Goal: Transaction & Acquisition: Purchase product/service

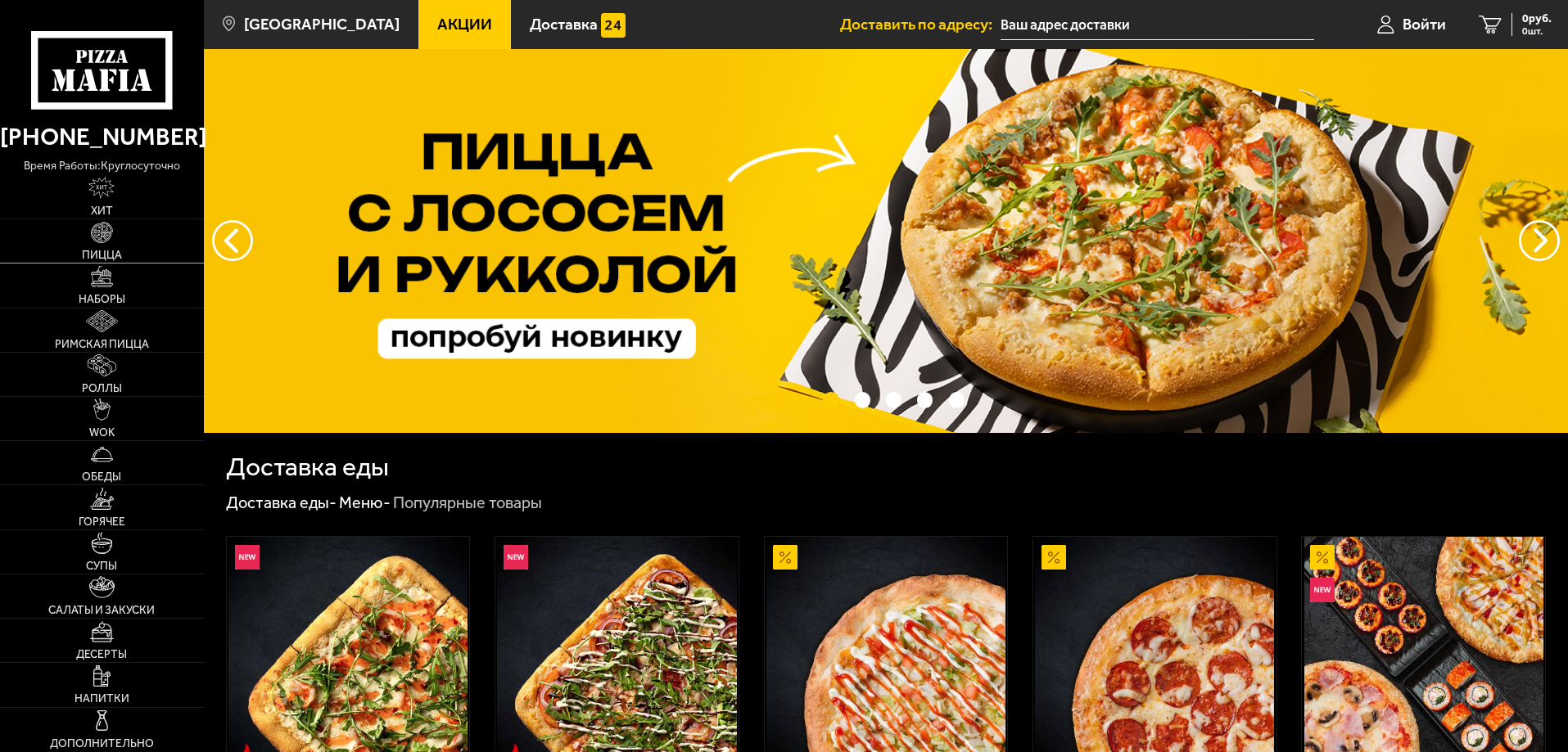
scroll to position [245, 0]
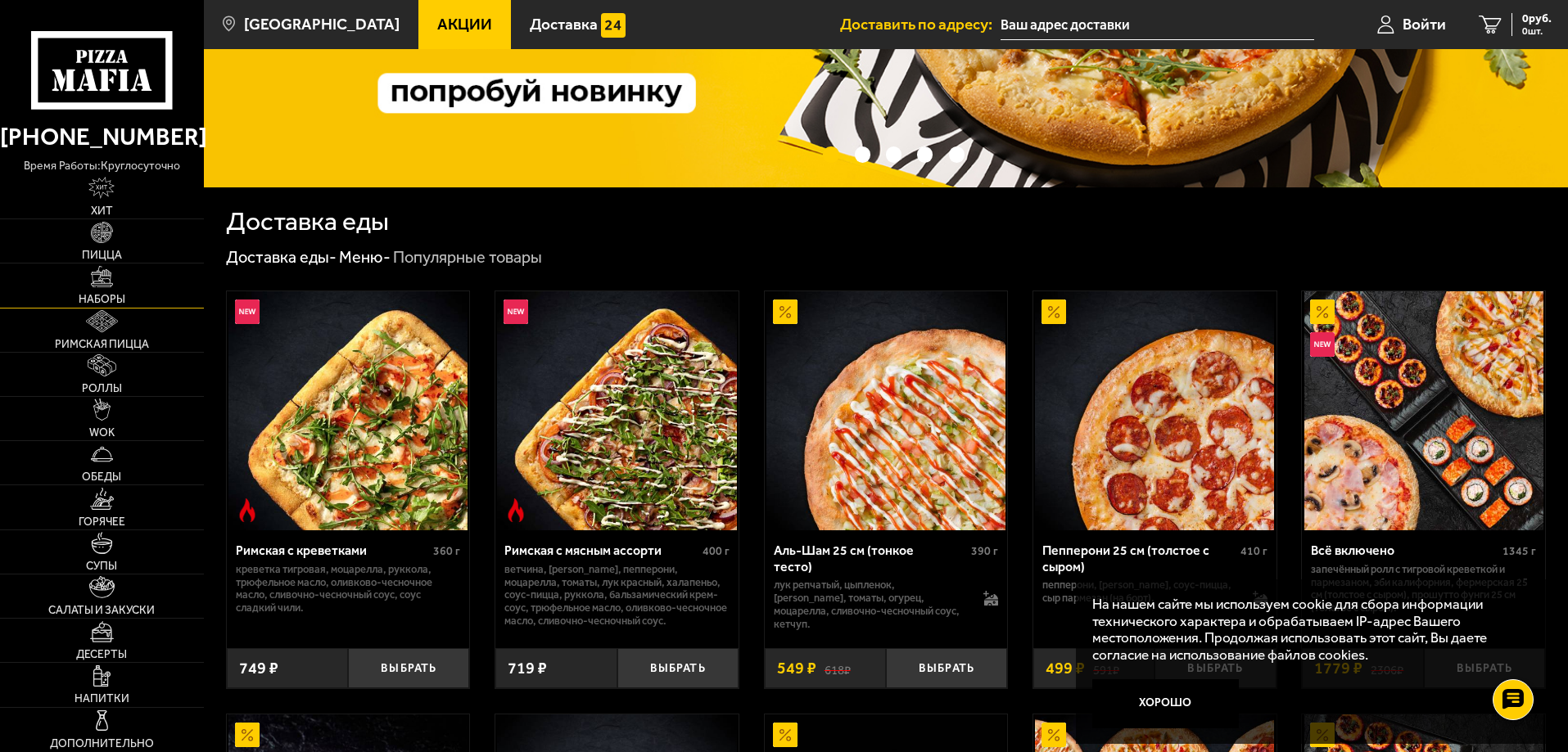
click at [107, 289] on link "Наборы" at bounding box center [101, 285] width 204 height 43
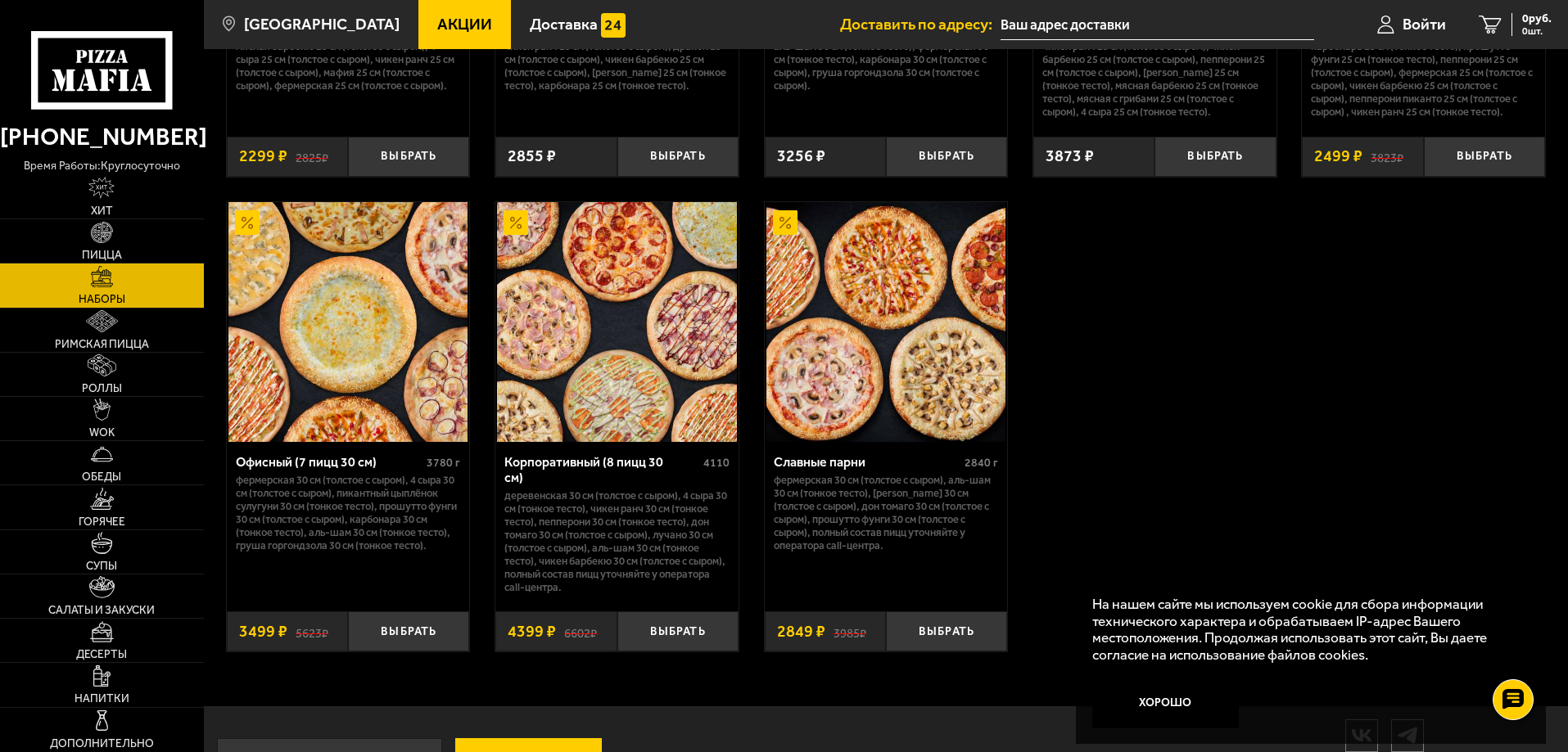
scroll to position [2525, 0]
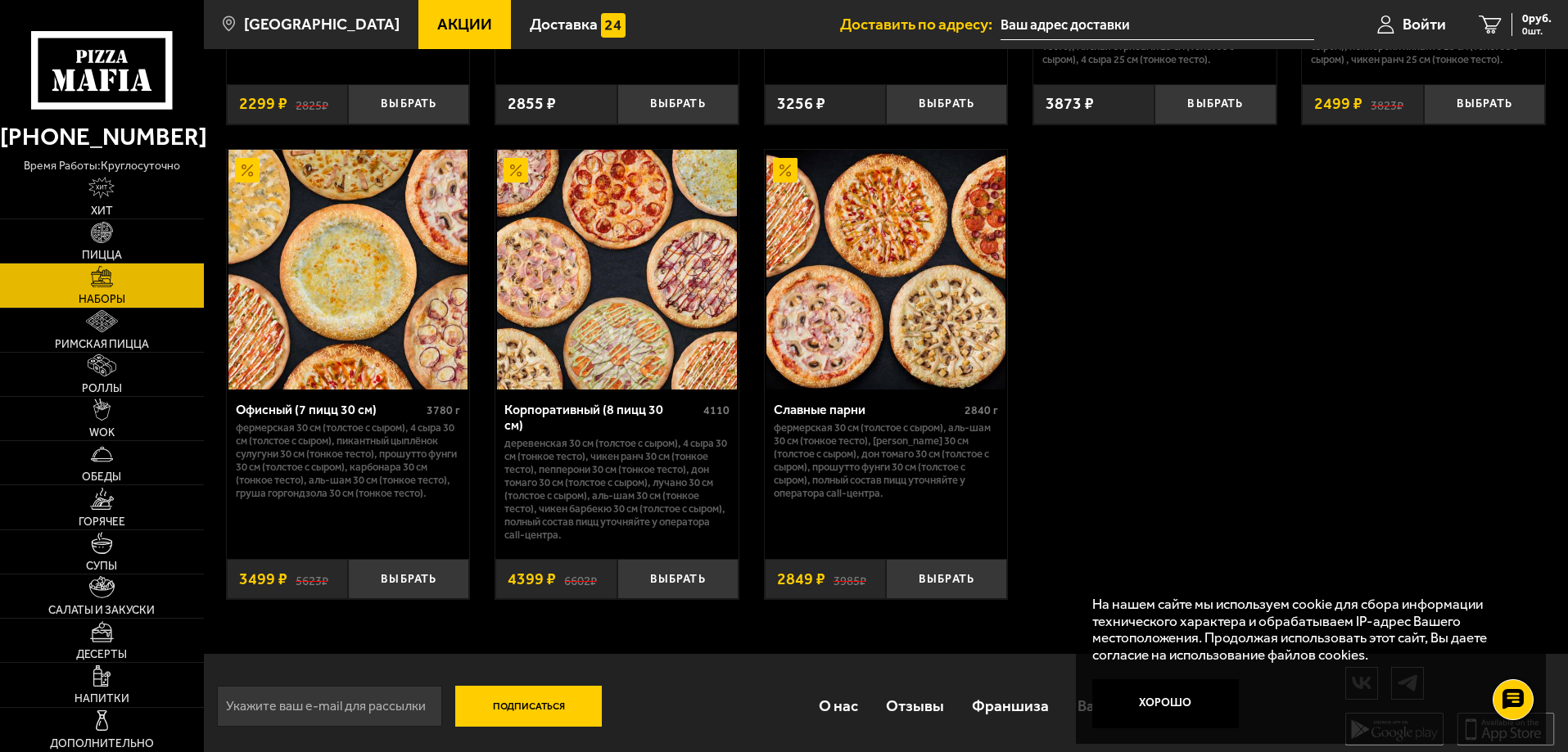
click at [565, 413] on div "Корпоративный (8 пицц 30 см)" at bounding box center [602, 417] width 195 height 31
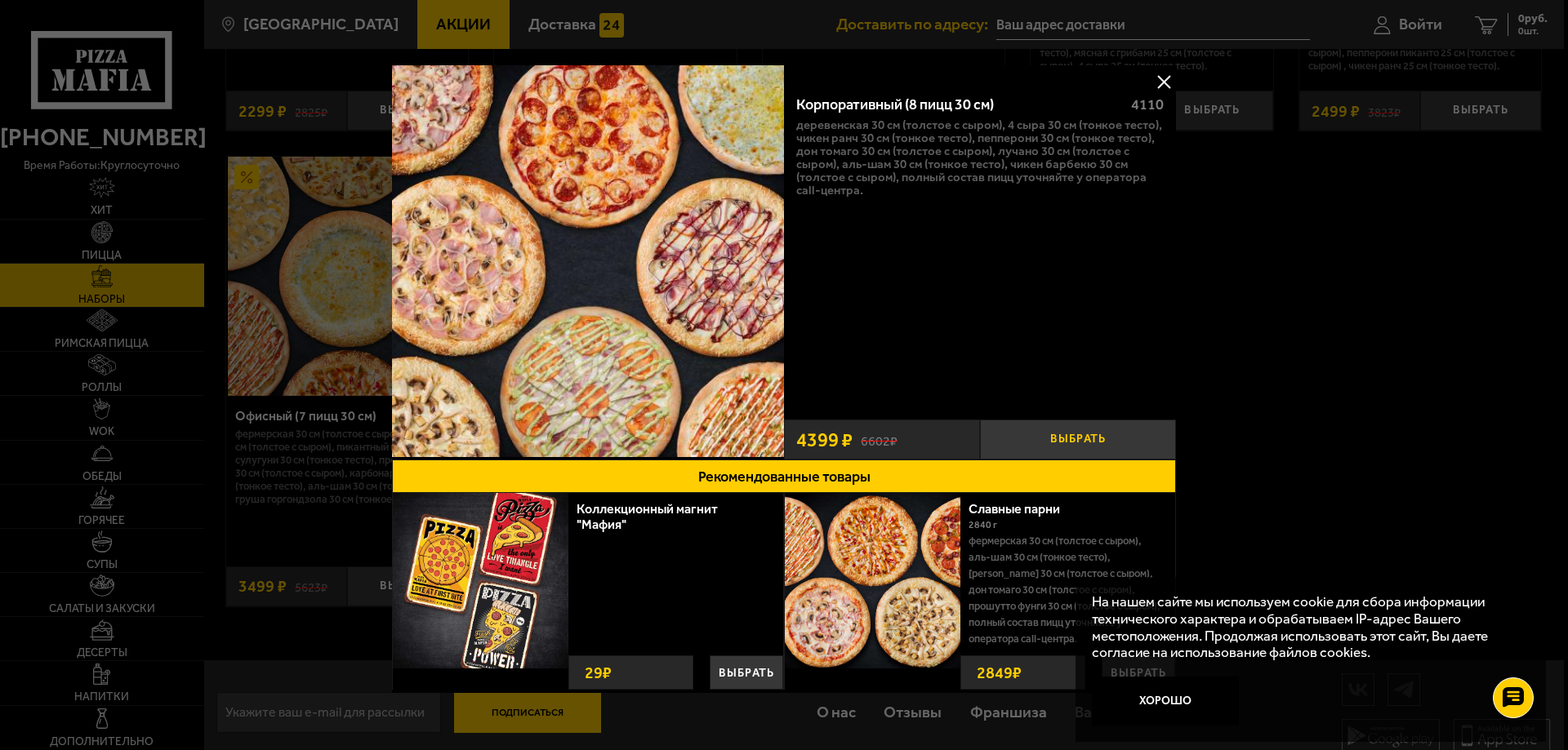
click at [1040, 427] on button "Выбрать" at bounding box center [1078, 439] width 196 height 40
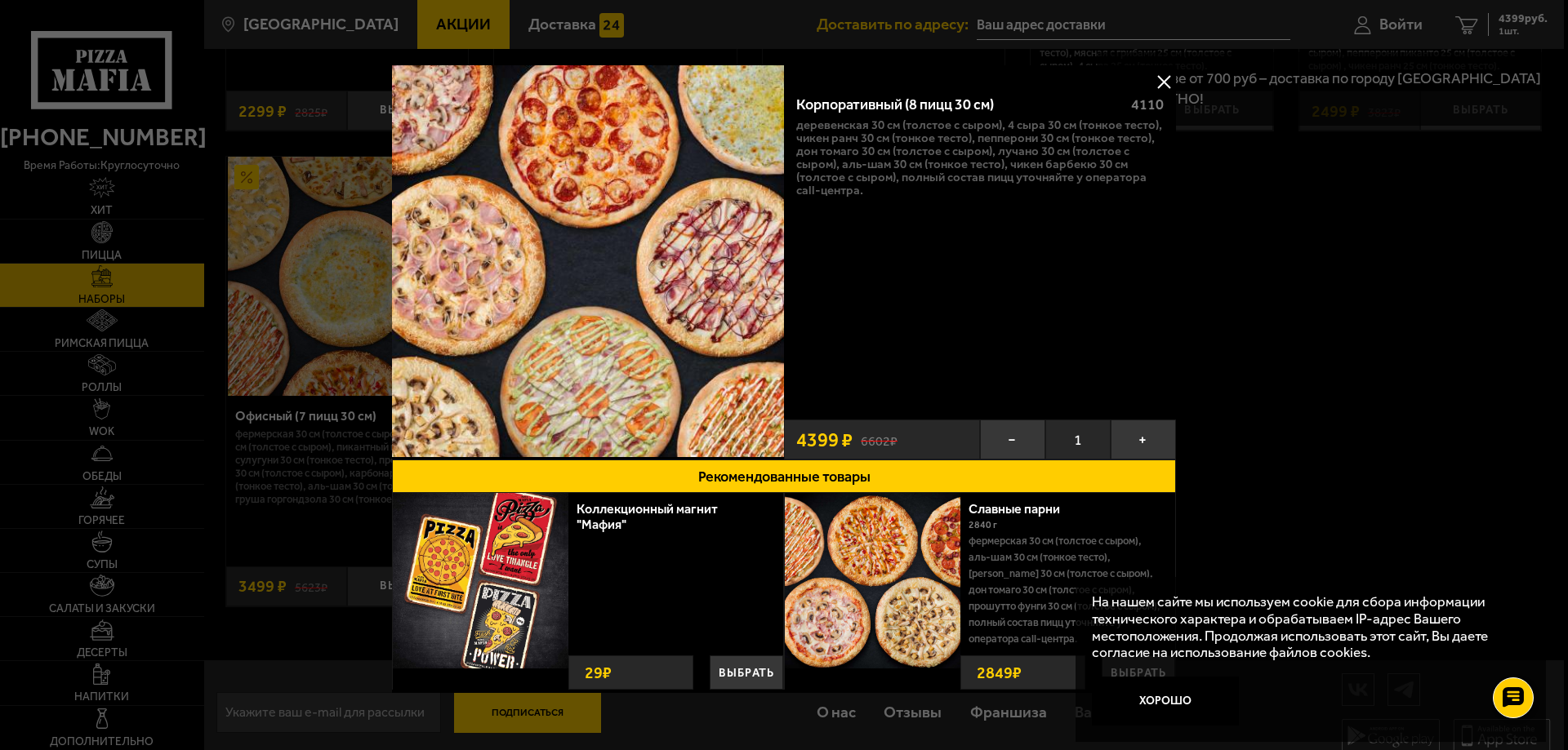
click at [1343, 286] on div at bounding box center [784, 375] width 1568 height 750
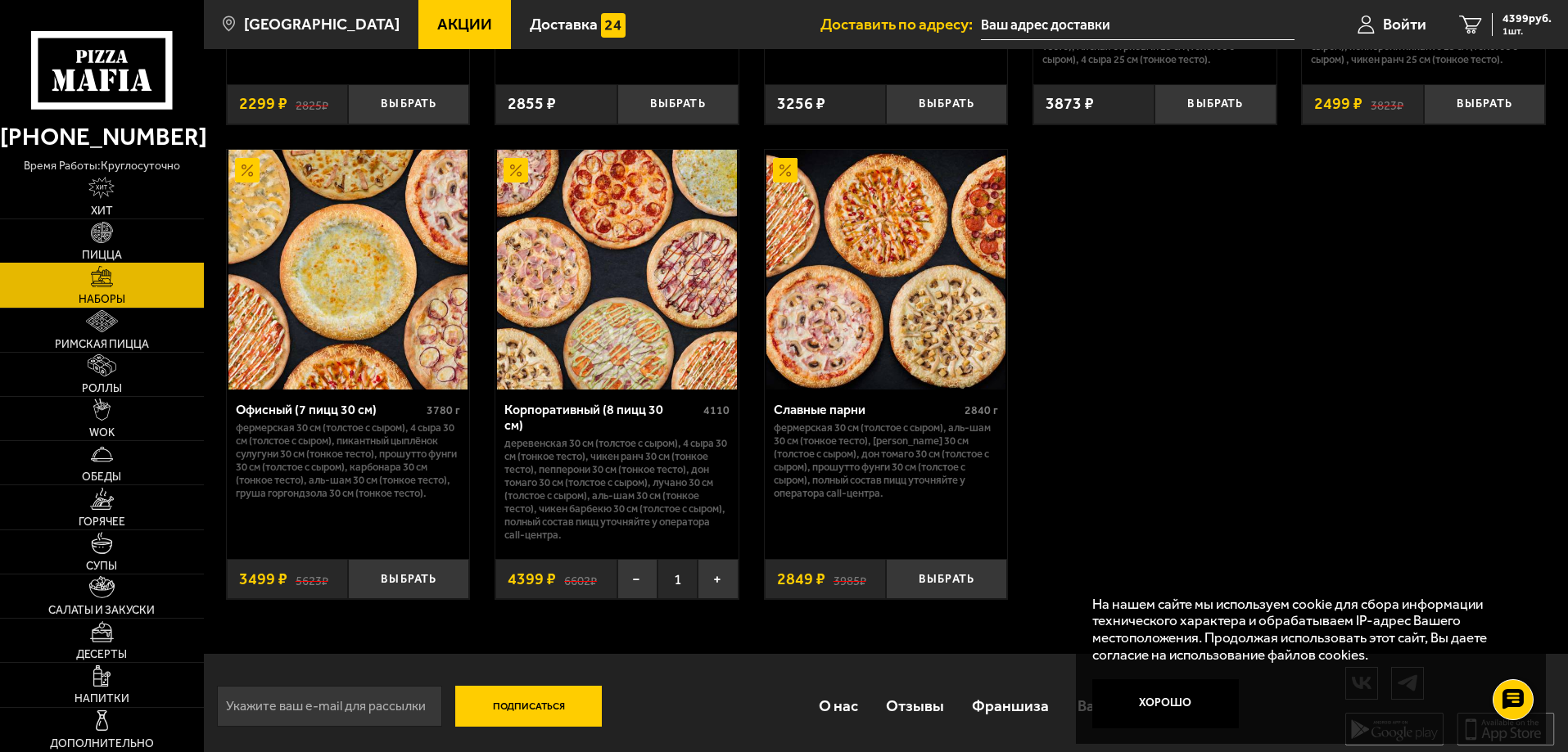
click at [98, 236] on img at bounding box center [101, 233] width 22 height 22
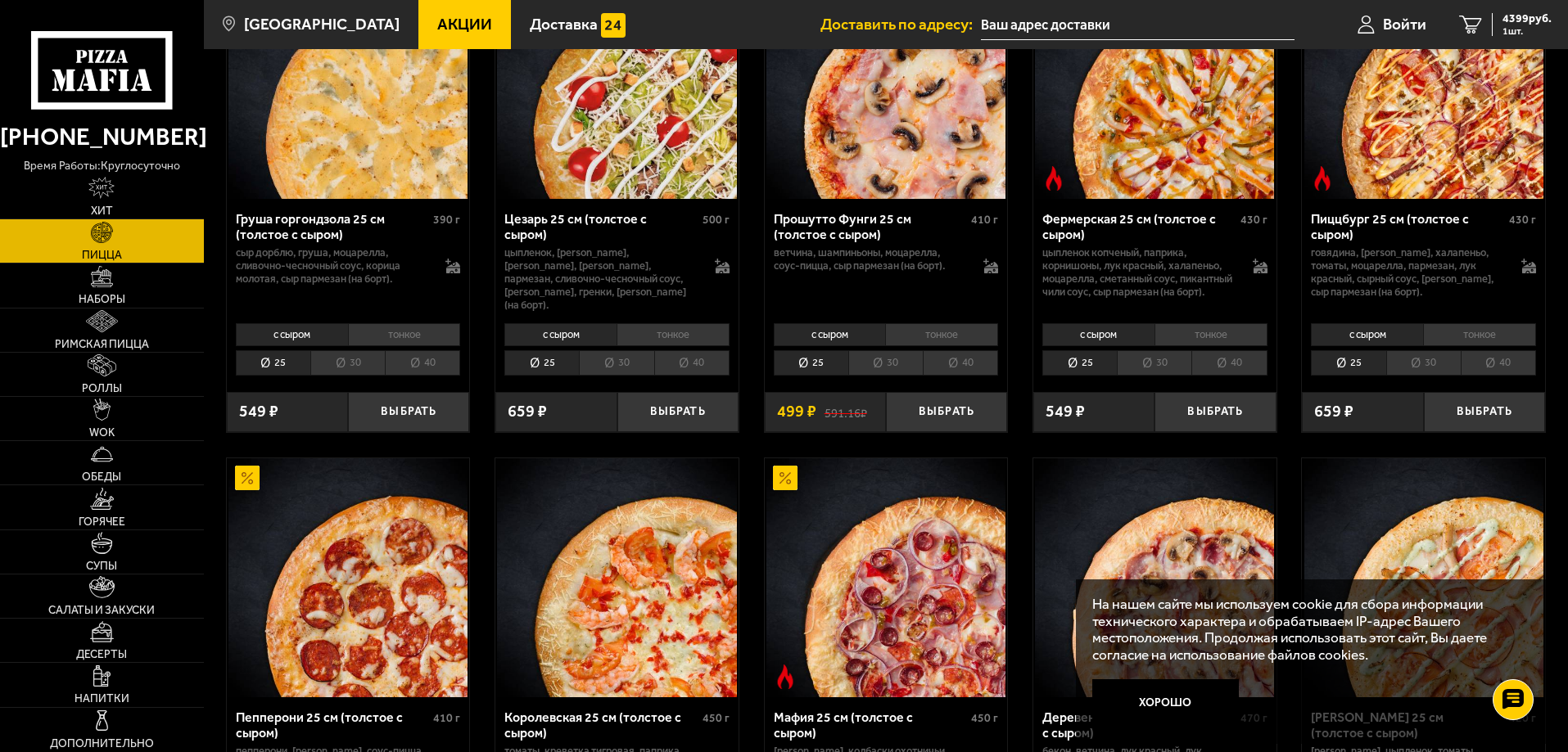
scroll to position [1555, 0]
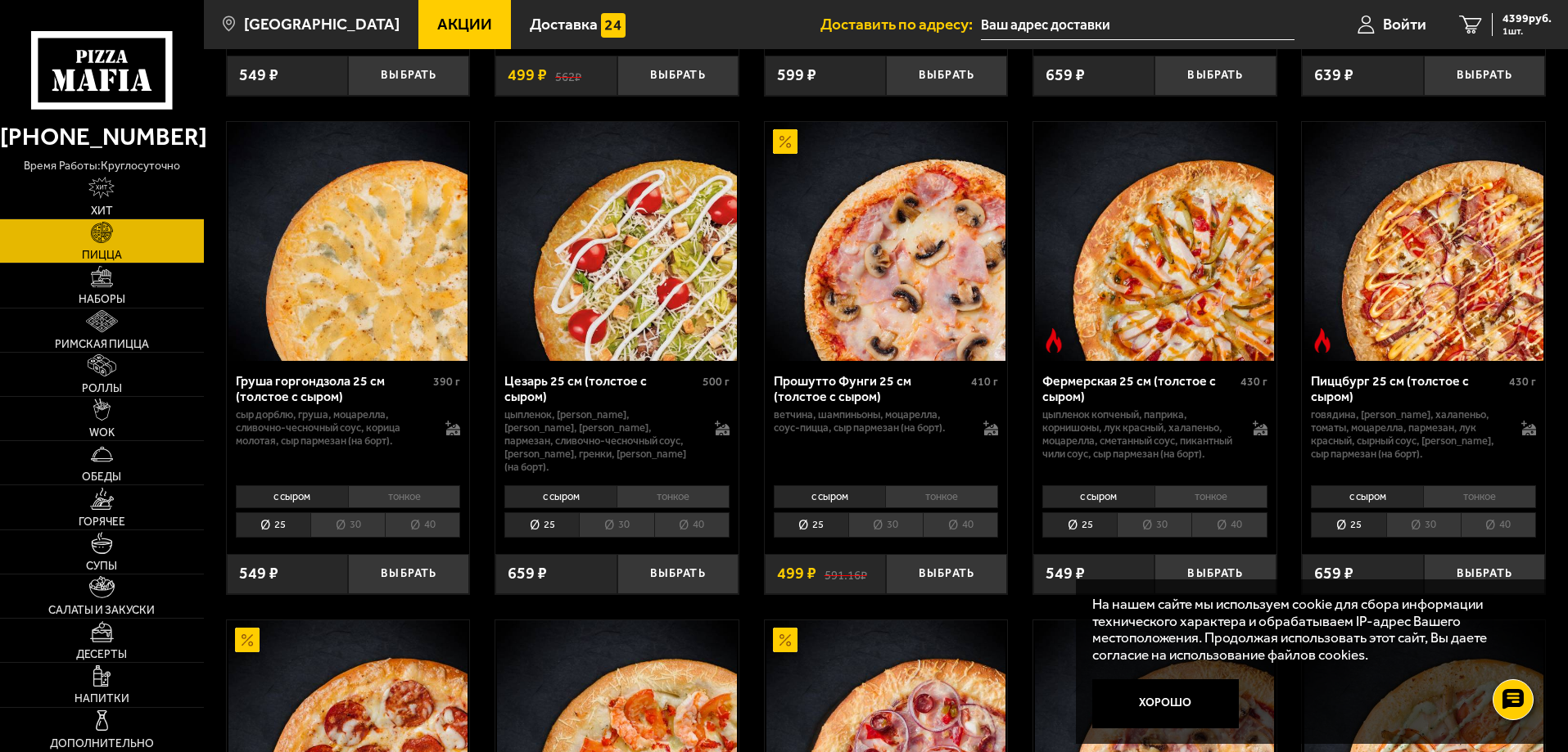
click at [355, 538] on li "30" at bounding box center [348, 525] width 75 height 26
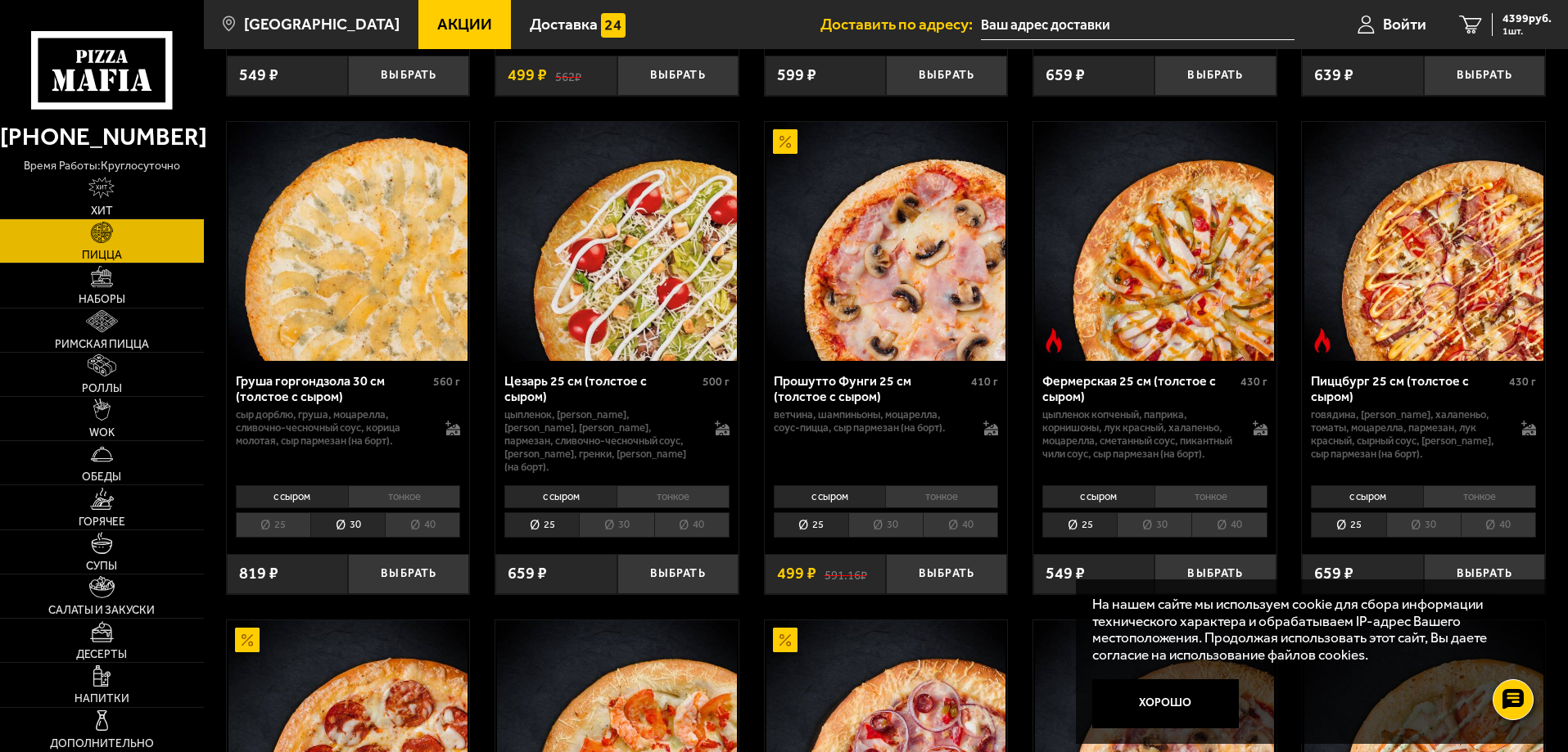
click at [389, 509] on li "тонкое" at bounding box center [405, 497] width 113 height 23
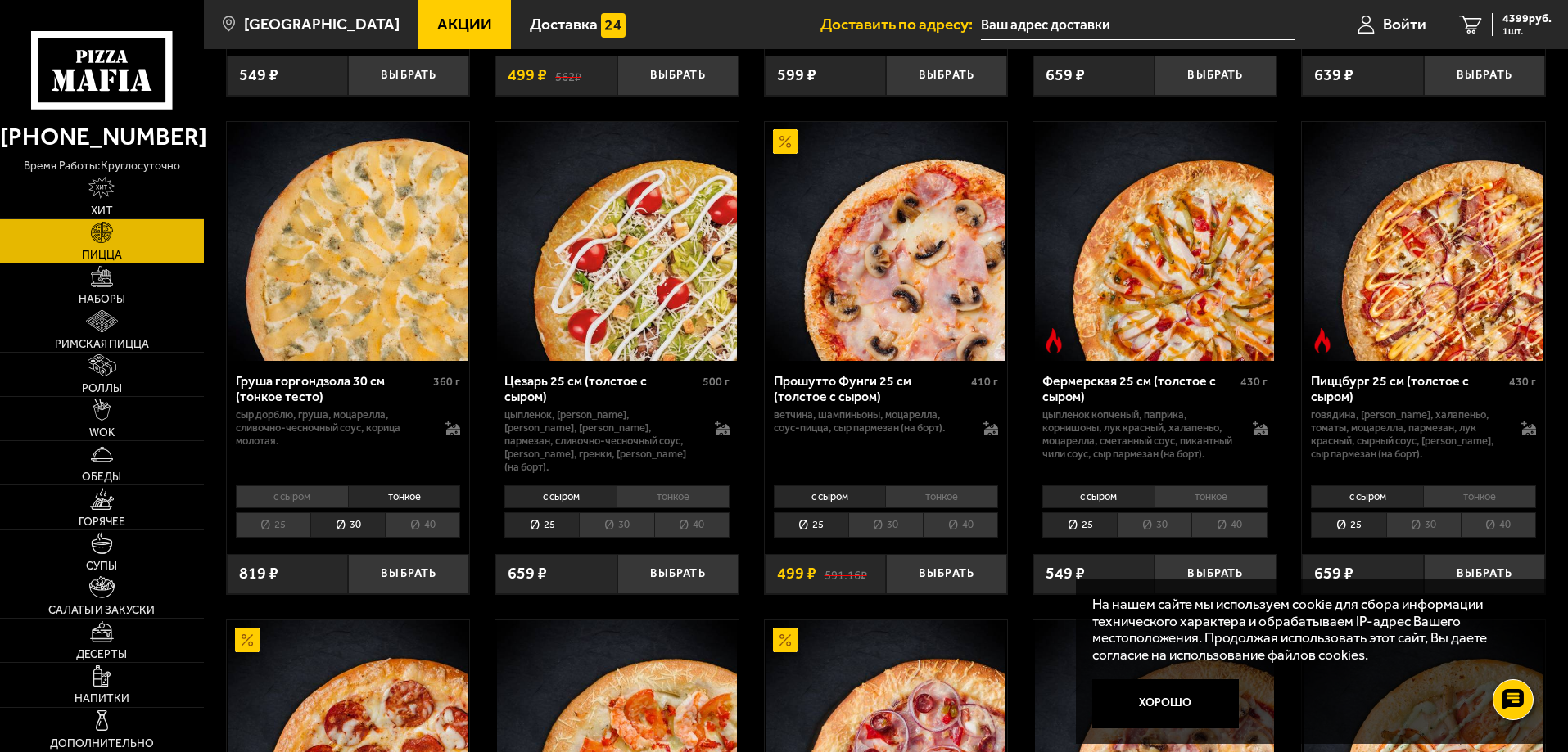
click at [249, 538] on li "25" at bounding box center [274, 525] width 75 height 26
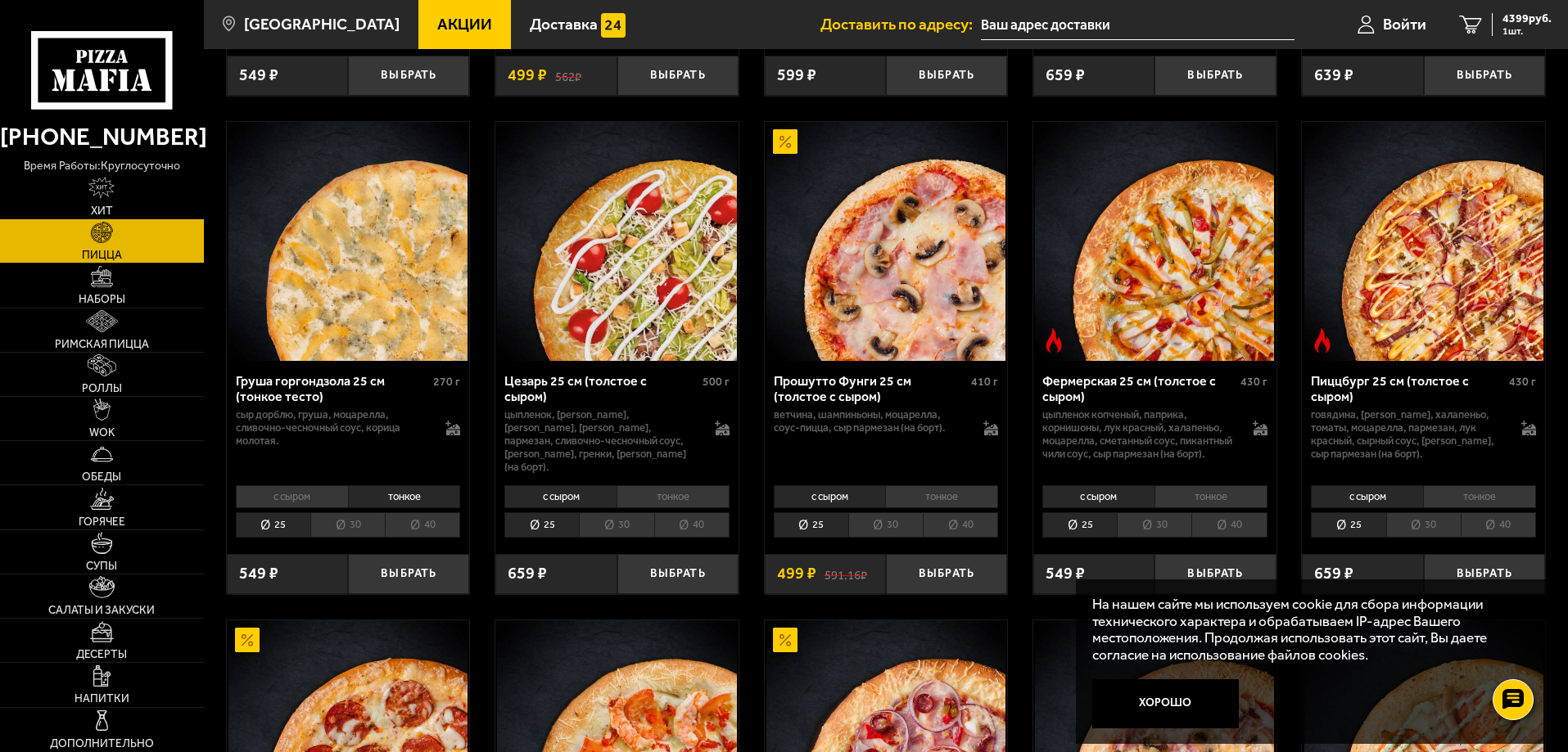
click at [355, 538] on li "30" at bounding box center [348, 525] width 75 height 26
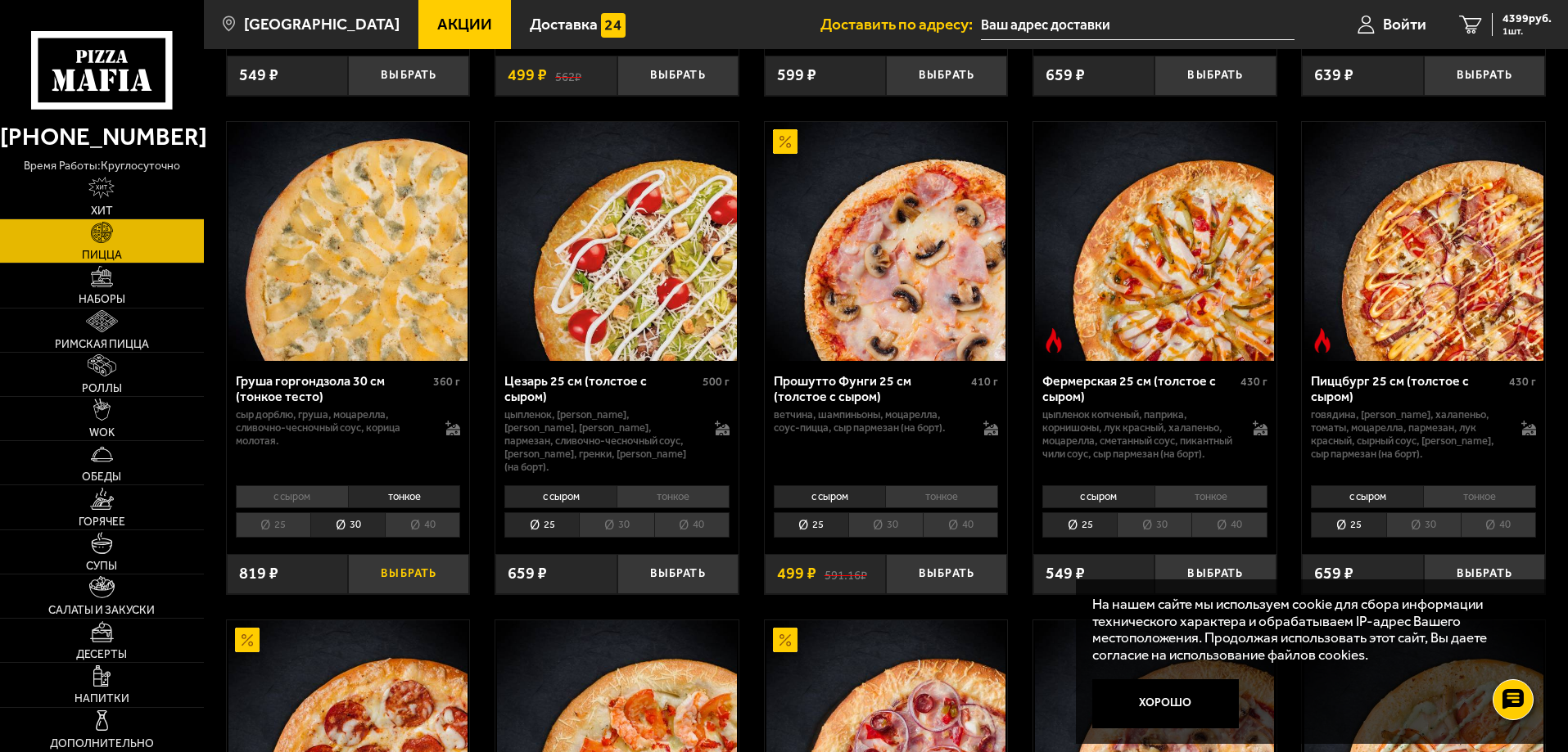
click at [397, 591] on button "Выбрать" at bounding box center [409, 574] width 121 height 40
click at [451, 587] on button "+" at bounding box center [449, 574] width 40 height 40
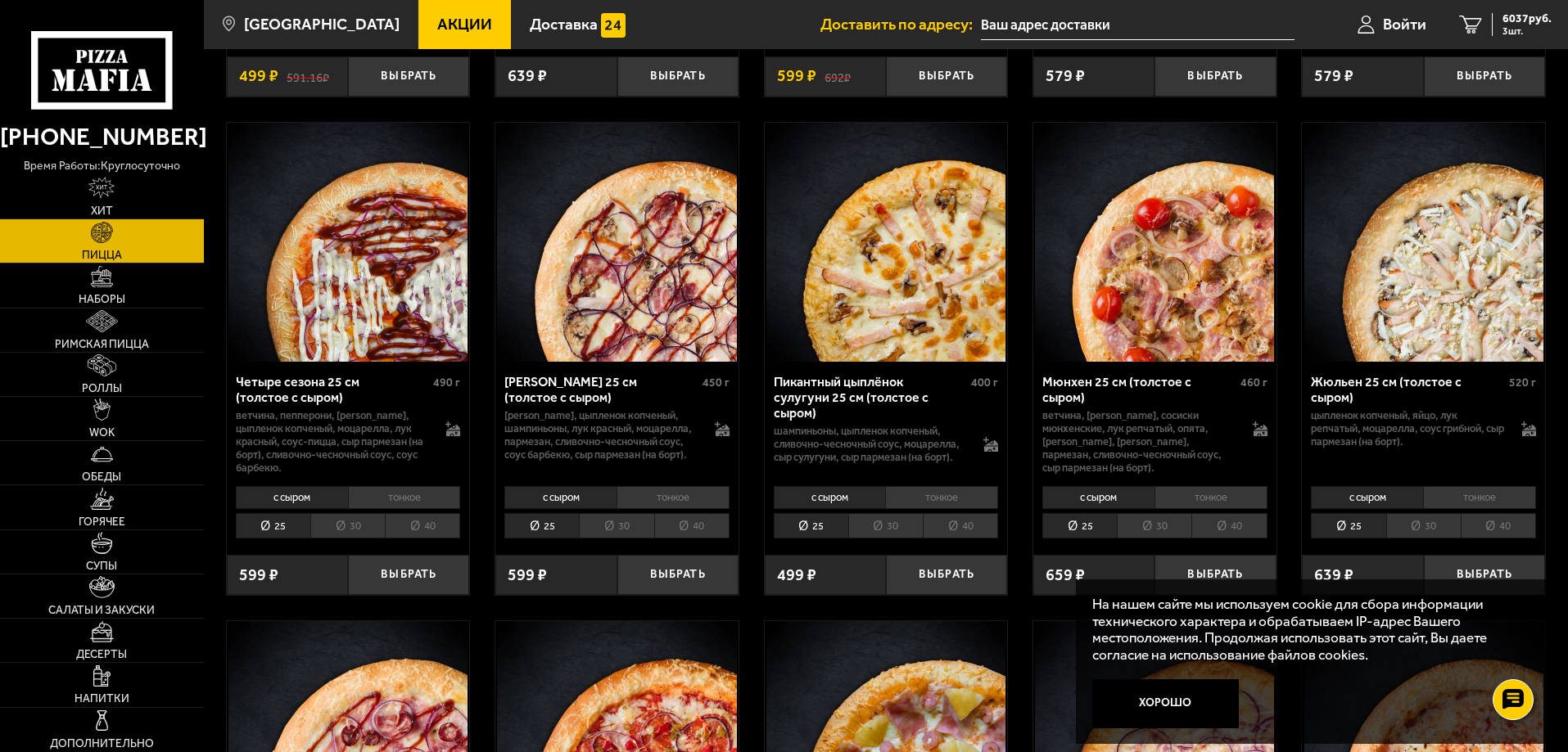
scroll to position [2537, 0]
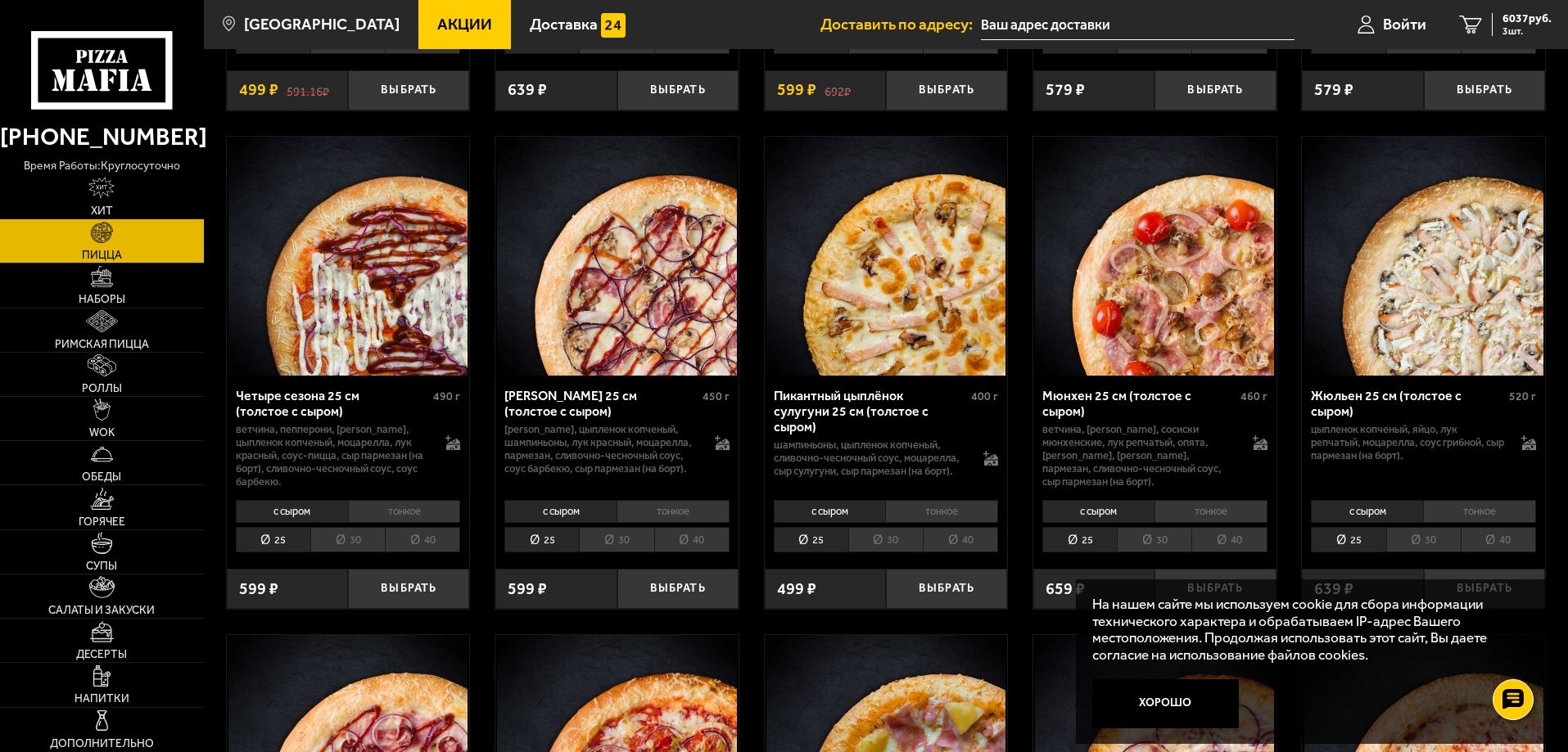
click at [938, 517] on li "тонкое" at bounding box center [942, 512] width 113 height 23
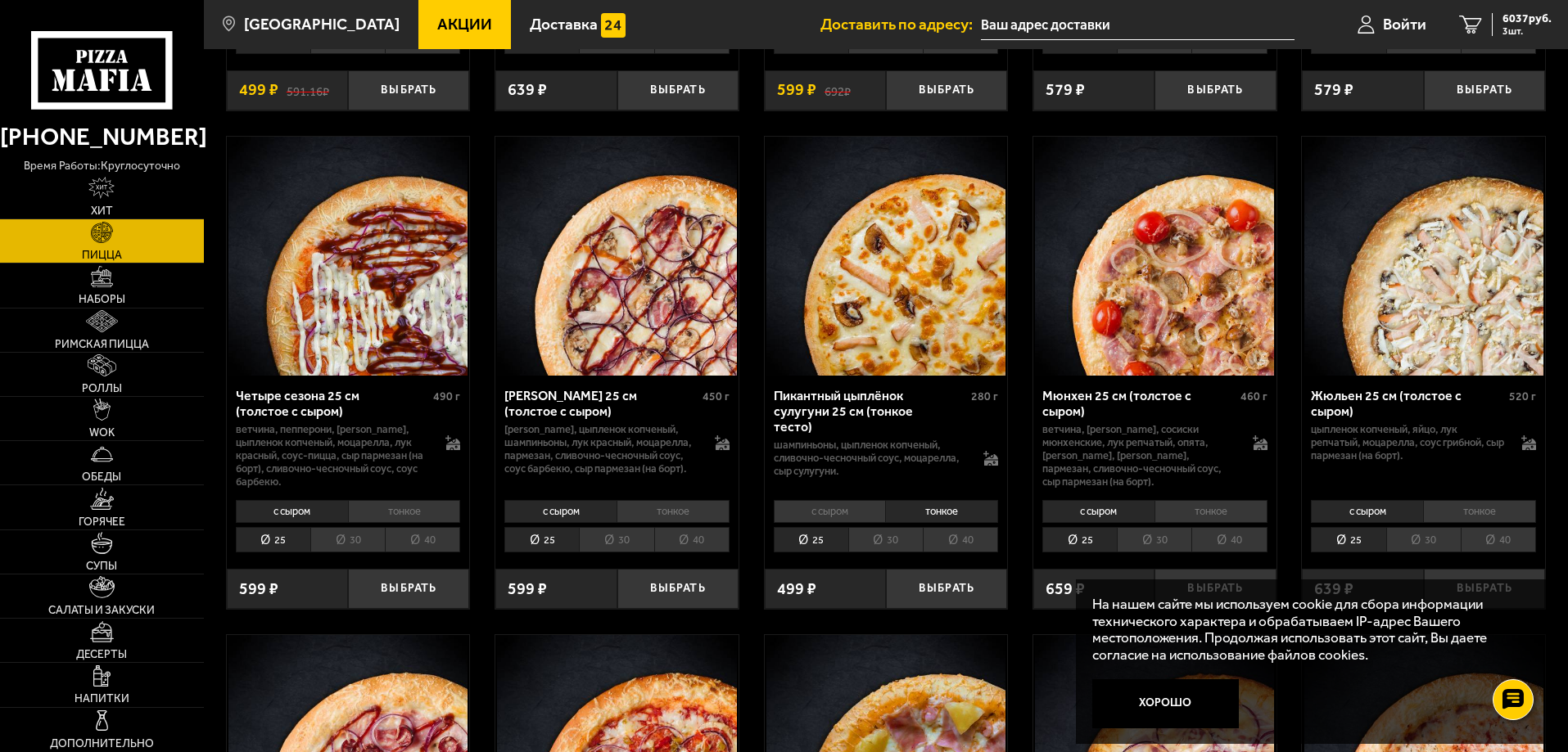
click at [895, 546] on li "30" at bounding box center [885, 539] width 75 height 26
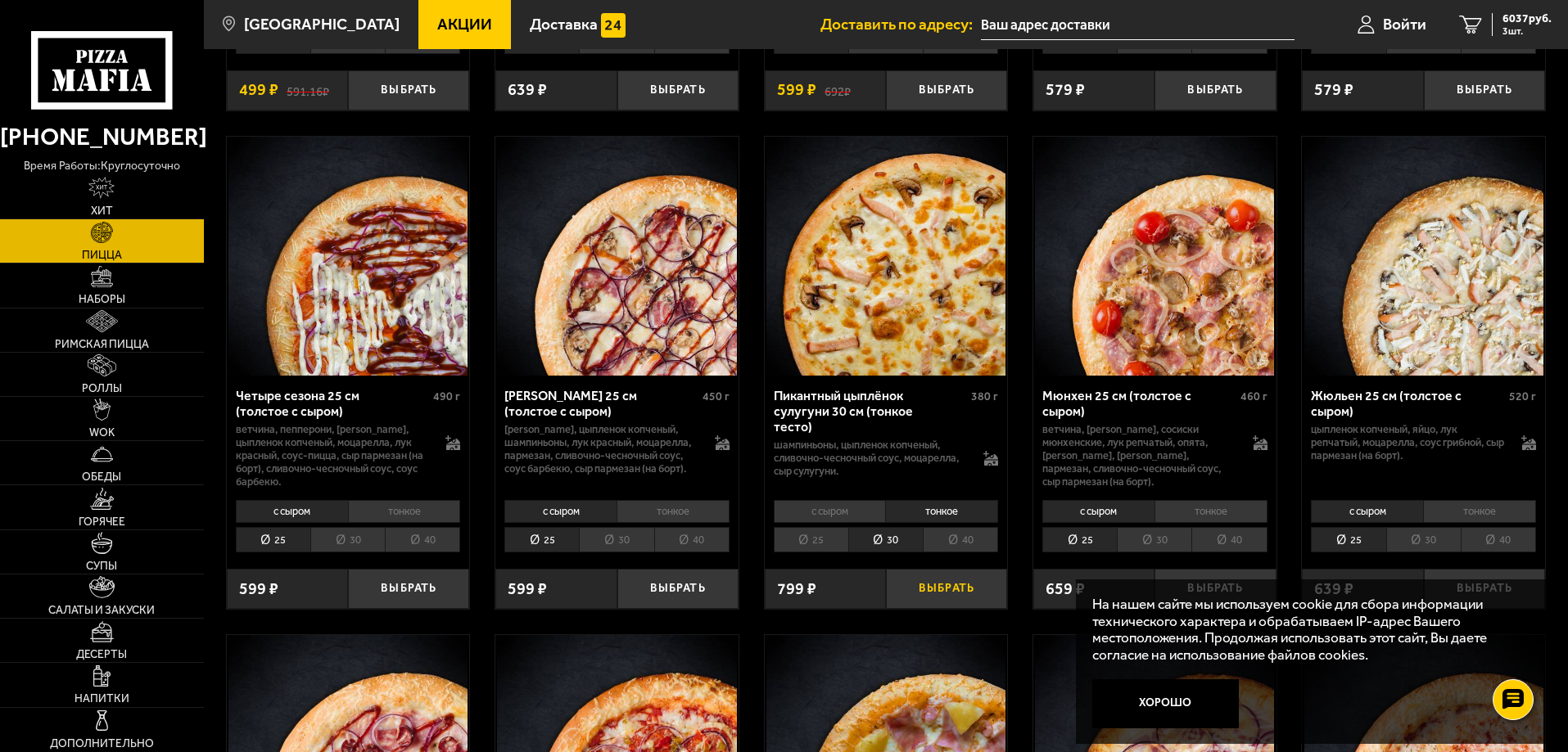
click at [934, 593] on button "Выбрать" at bounding box center [947, 588] width 121 height 40
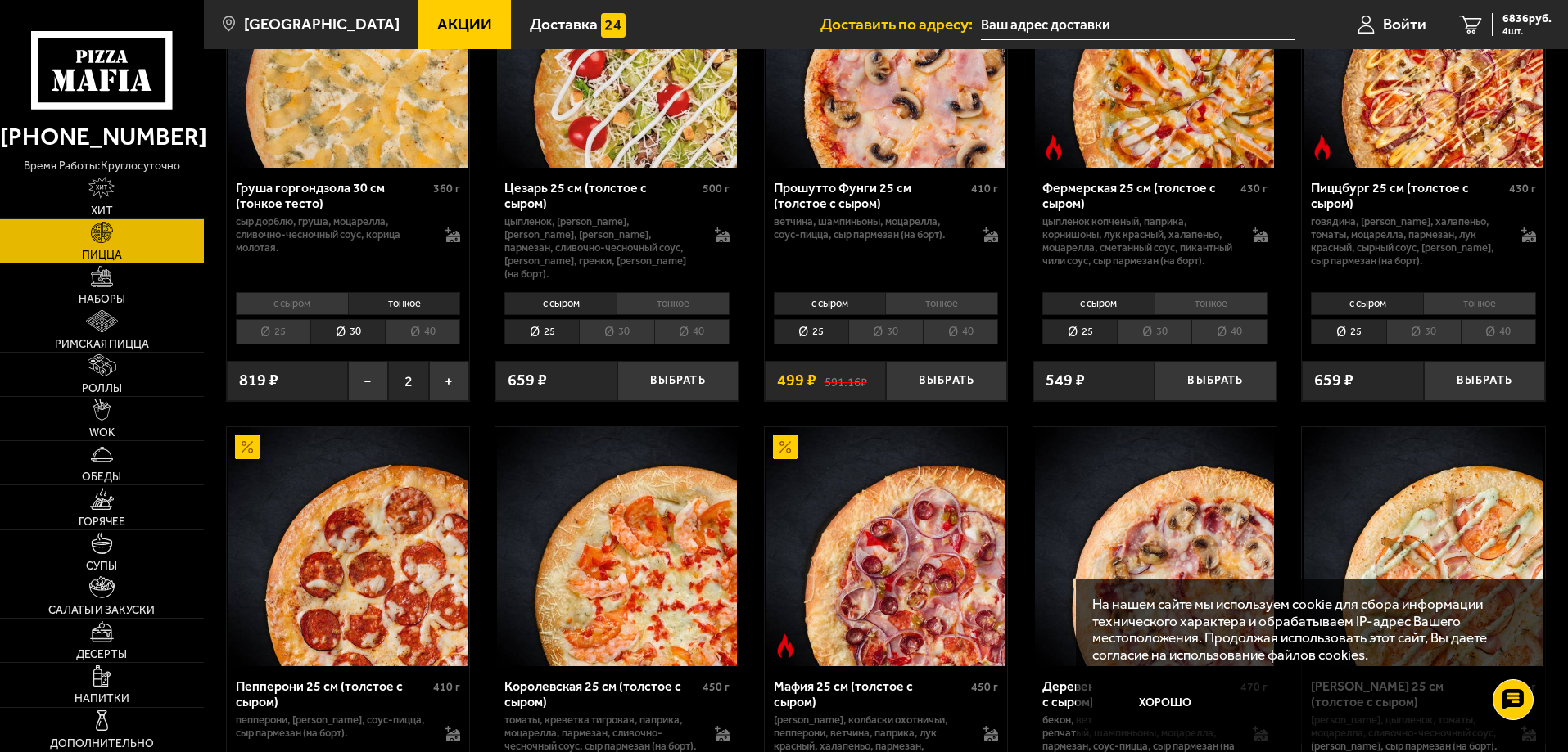
scroll to position [1718, 0]
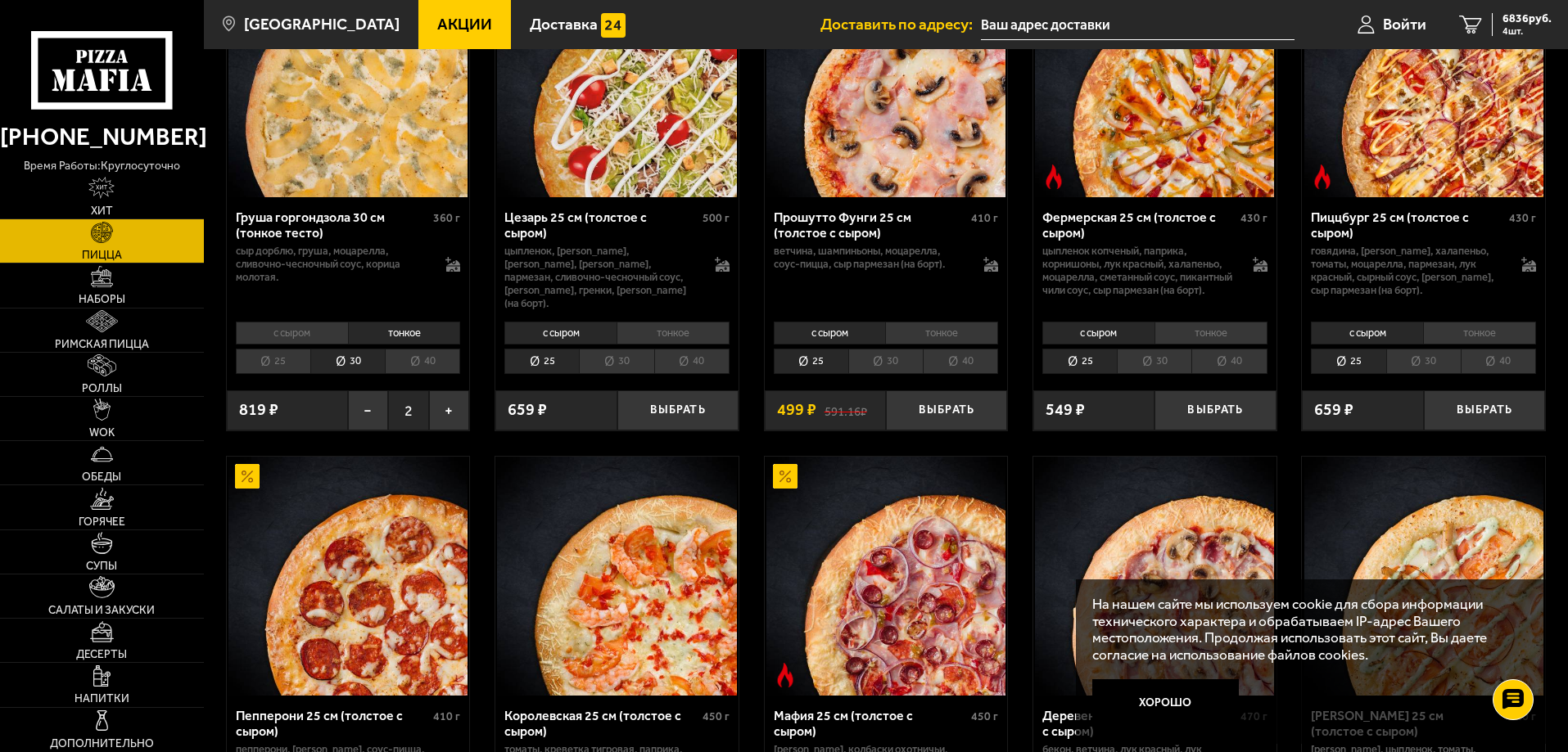
click at [1423, 374] on li "30" at bounding box center [1423, 361] width 75 height 26
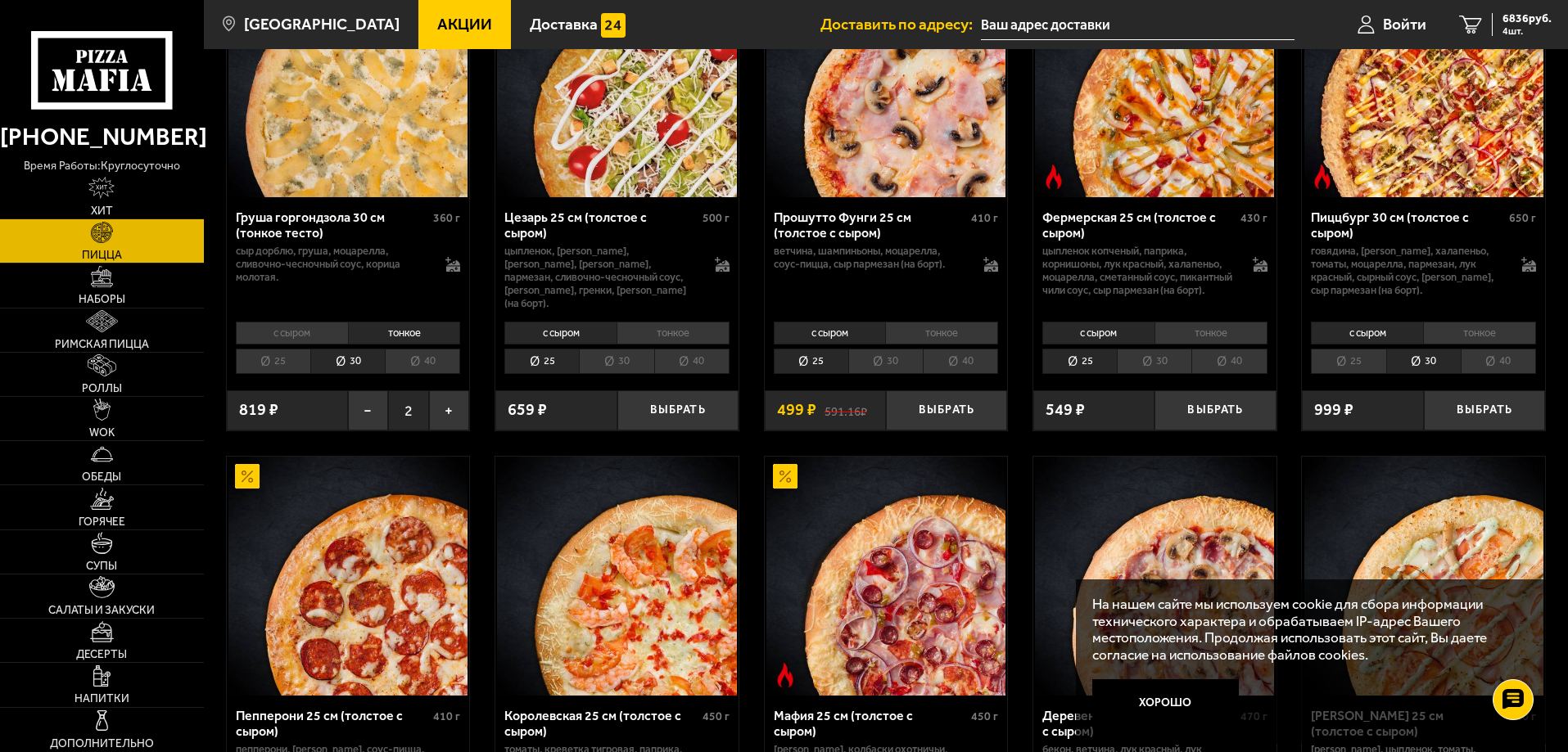
click at [1462, 345] on li "тонкое" at bounding box center [1480, 333] width 113 height 23
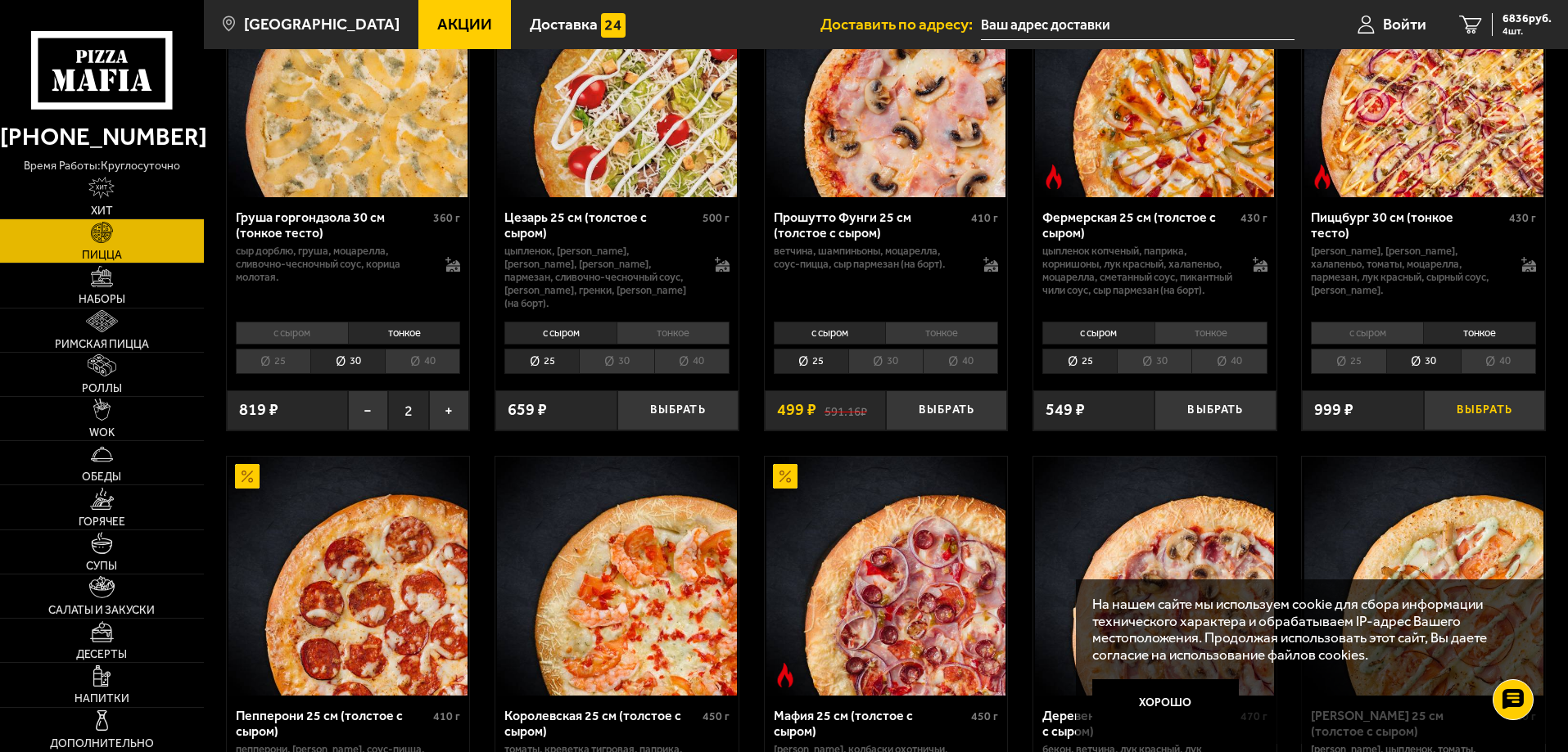
click at [1456, 430] on button "Выбрать" at bounding box center [1485, 410] width 121 height 40
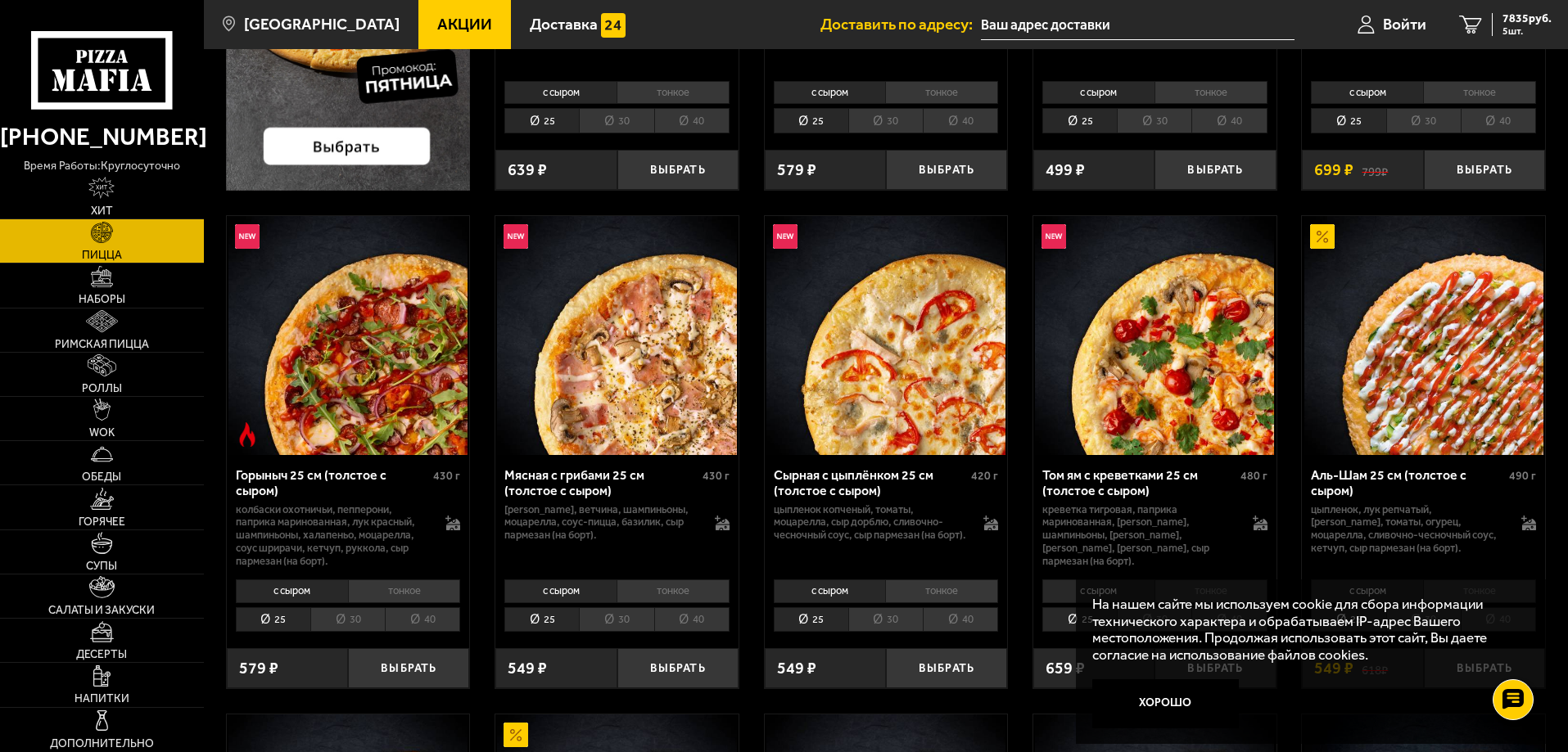
scroll to position [491, 0]
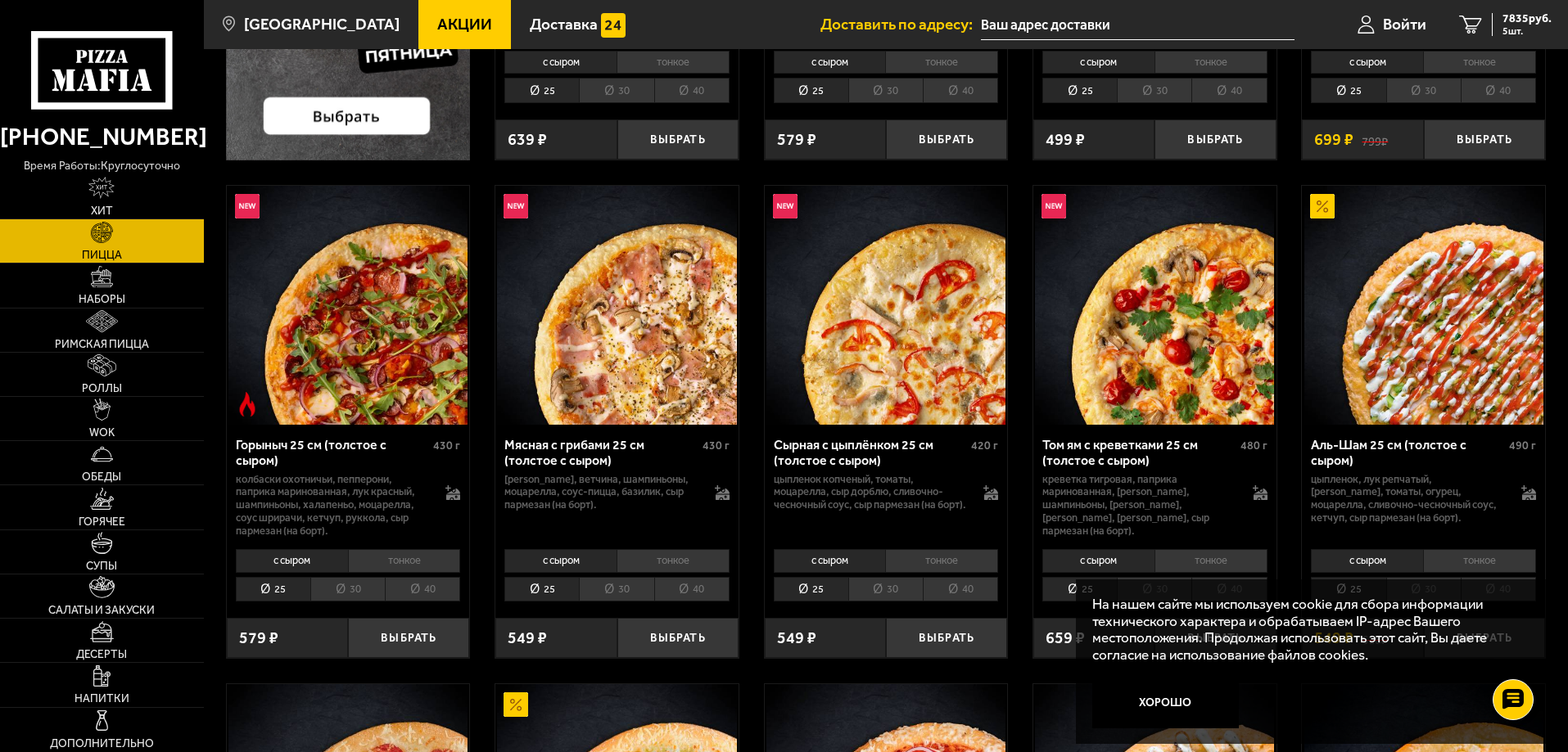
click at [885, 592] on li "30" at bounding box center [885, 589] width 75 height 26
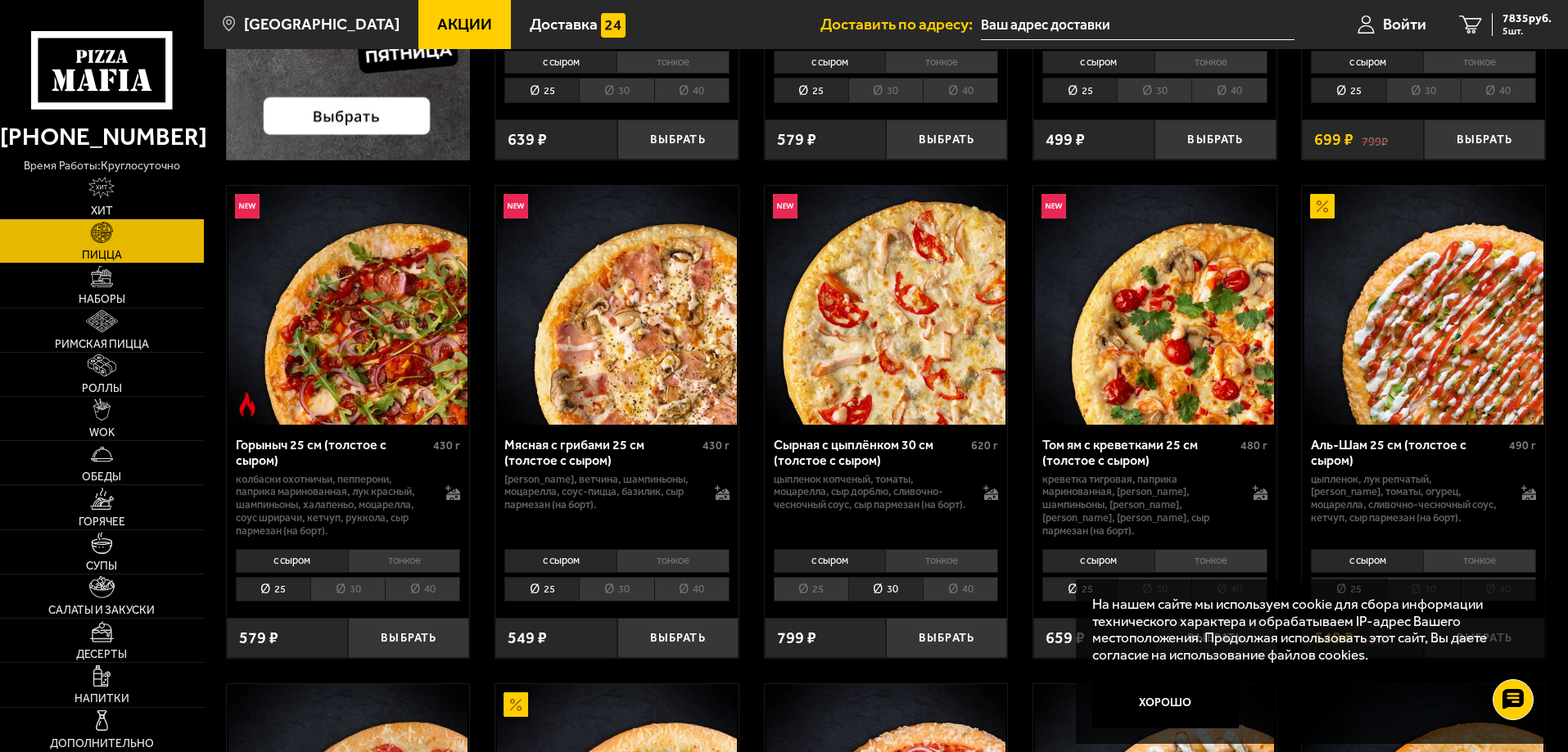
click at [934, 559] on li "тонкое" at bounding box center [942, 561] width 113 height 23
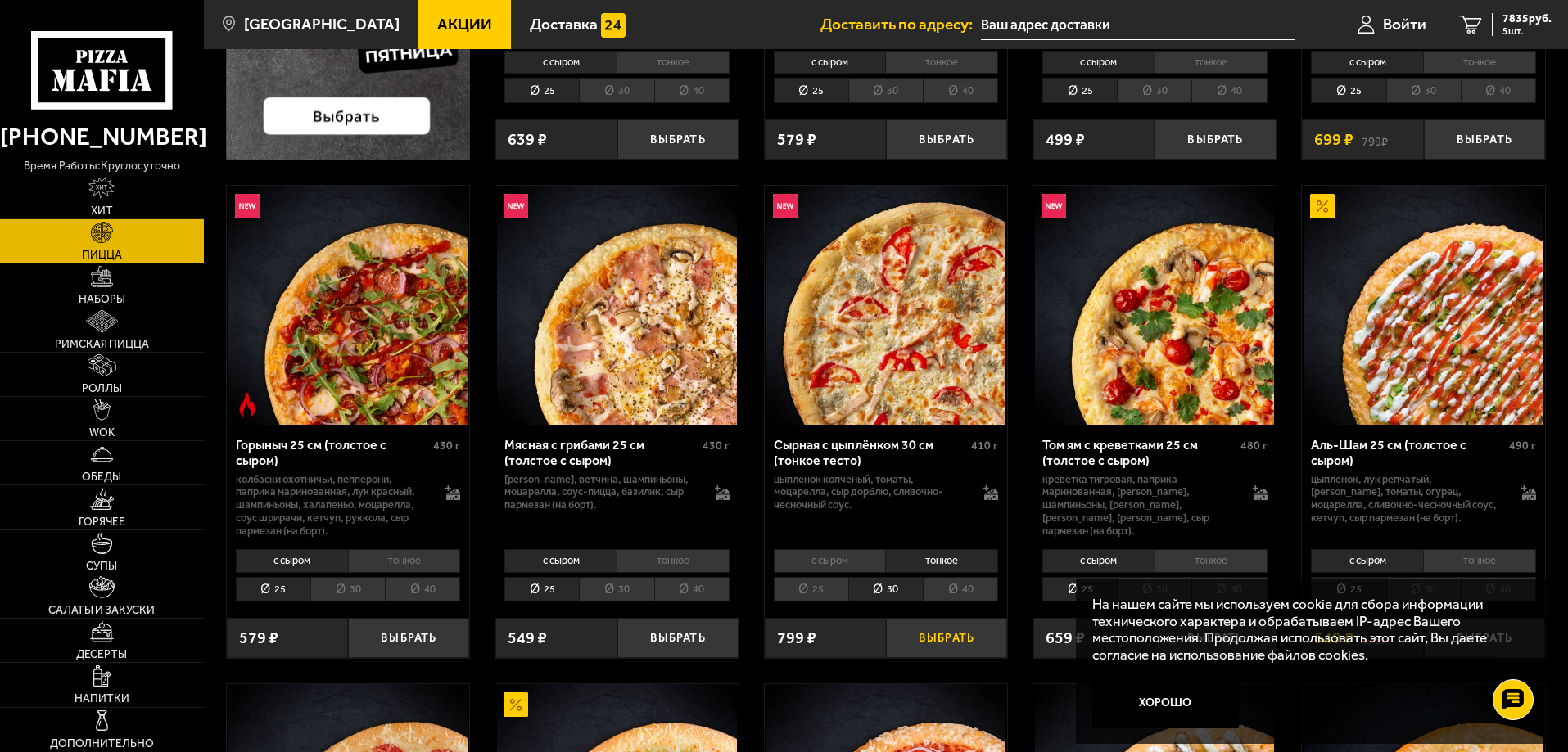
click at [959, 643] on button "Выбрать" at bounding box center [947, 638] width 121 height 40
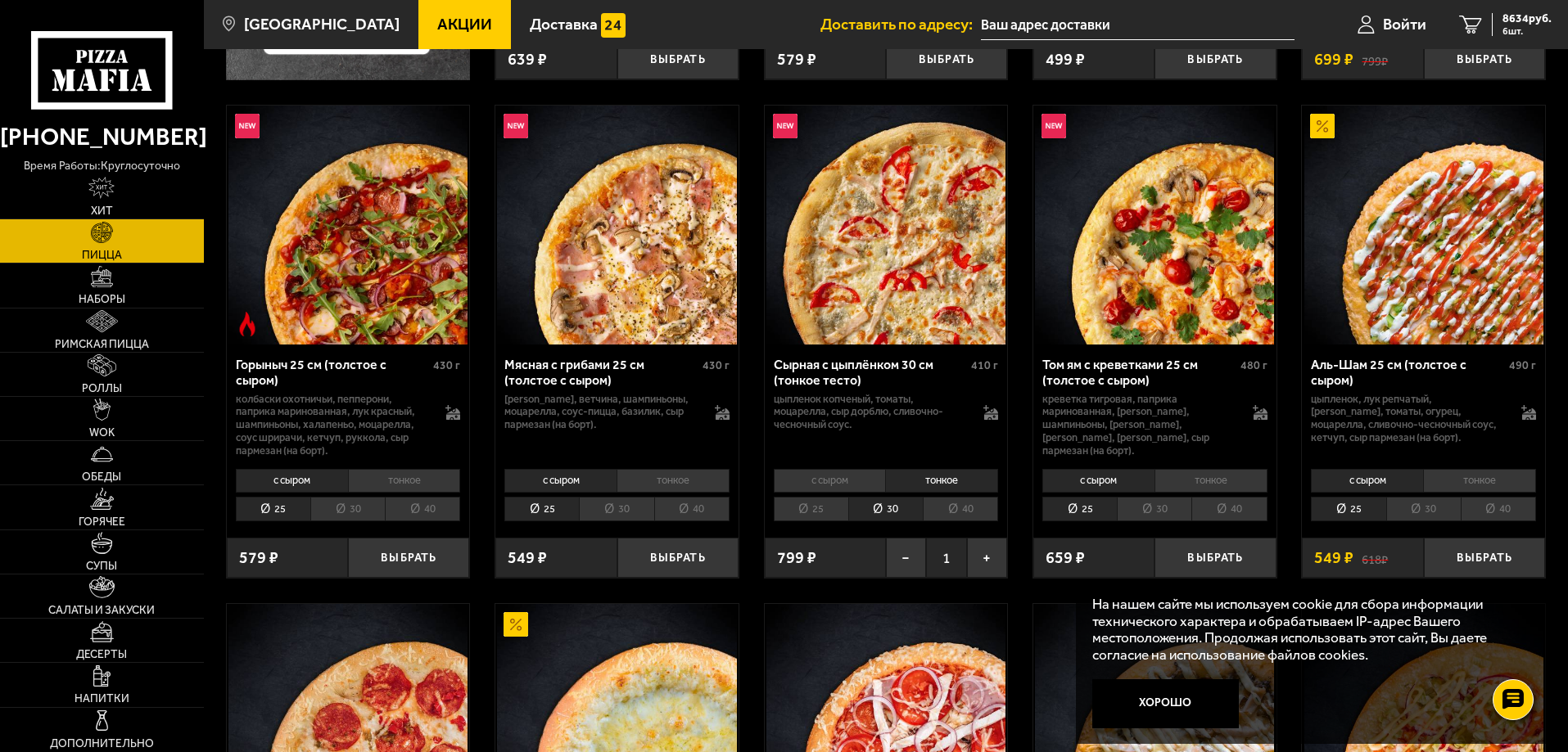
scroll to position [573, 0]
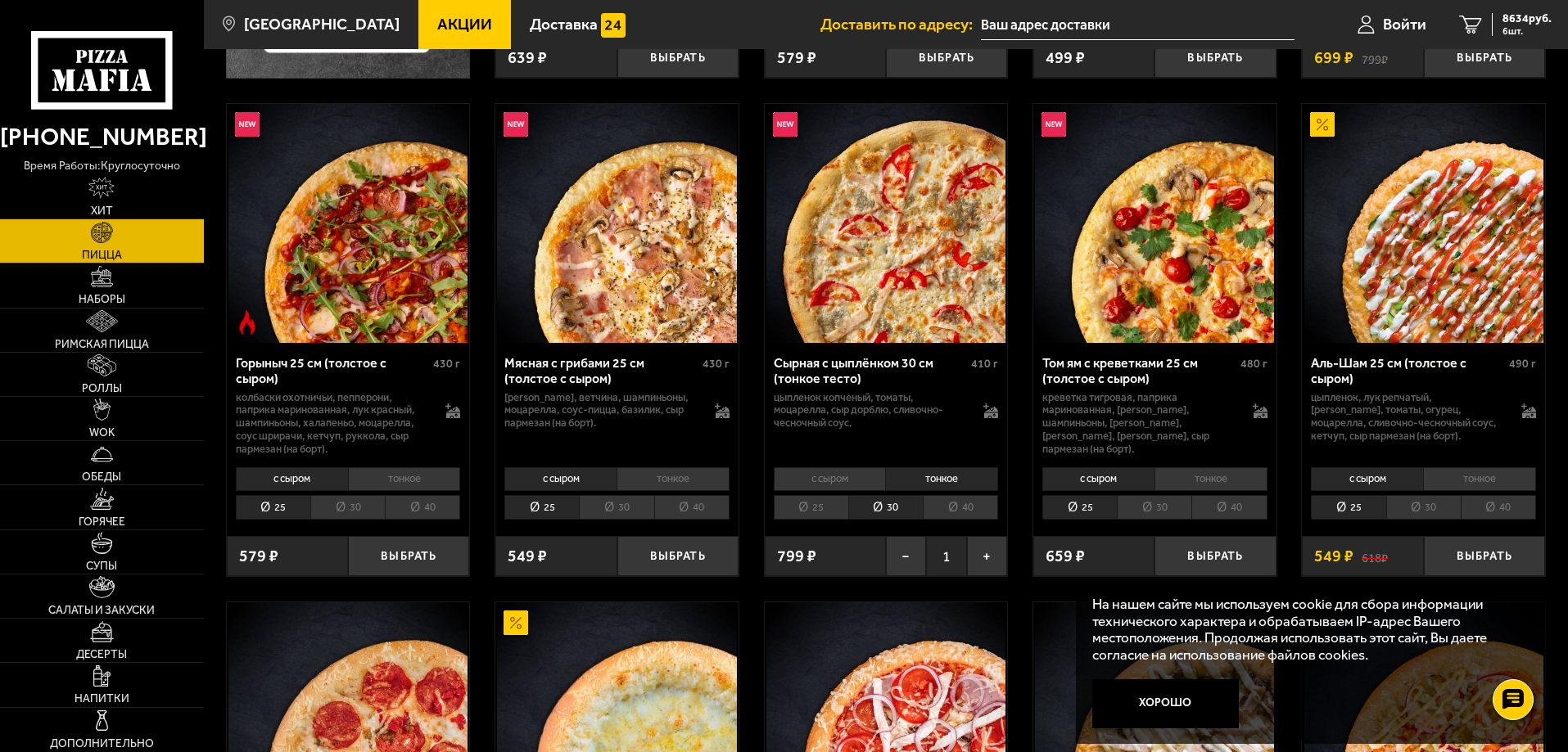
click at [1165, 708] on button "Хорошо" at bounding box center [1166, 703] width 147 height 49
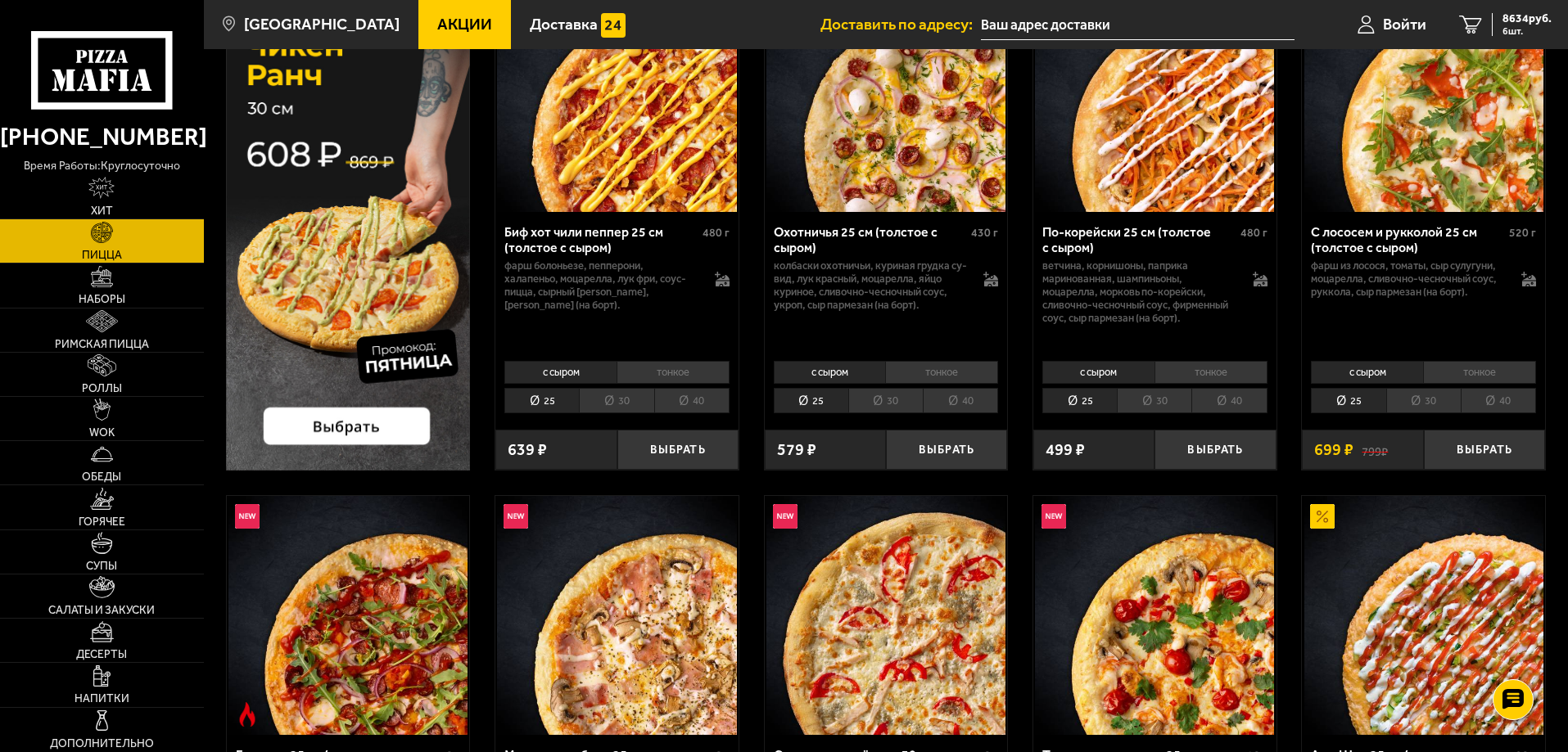
scroll to position [81, 0]
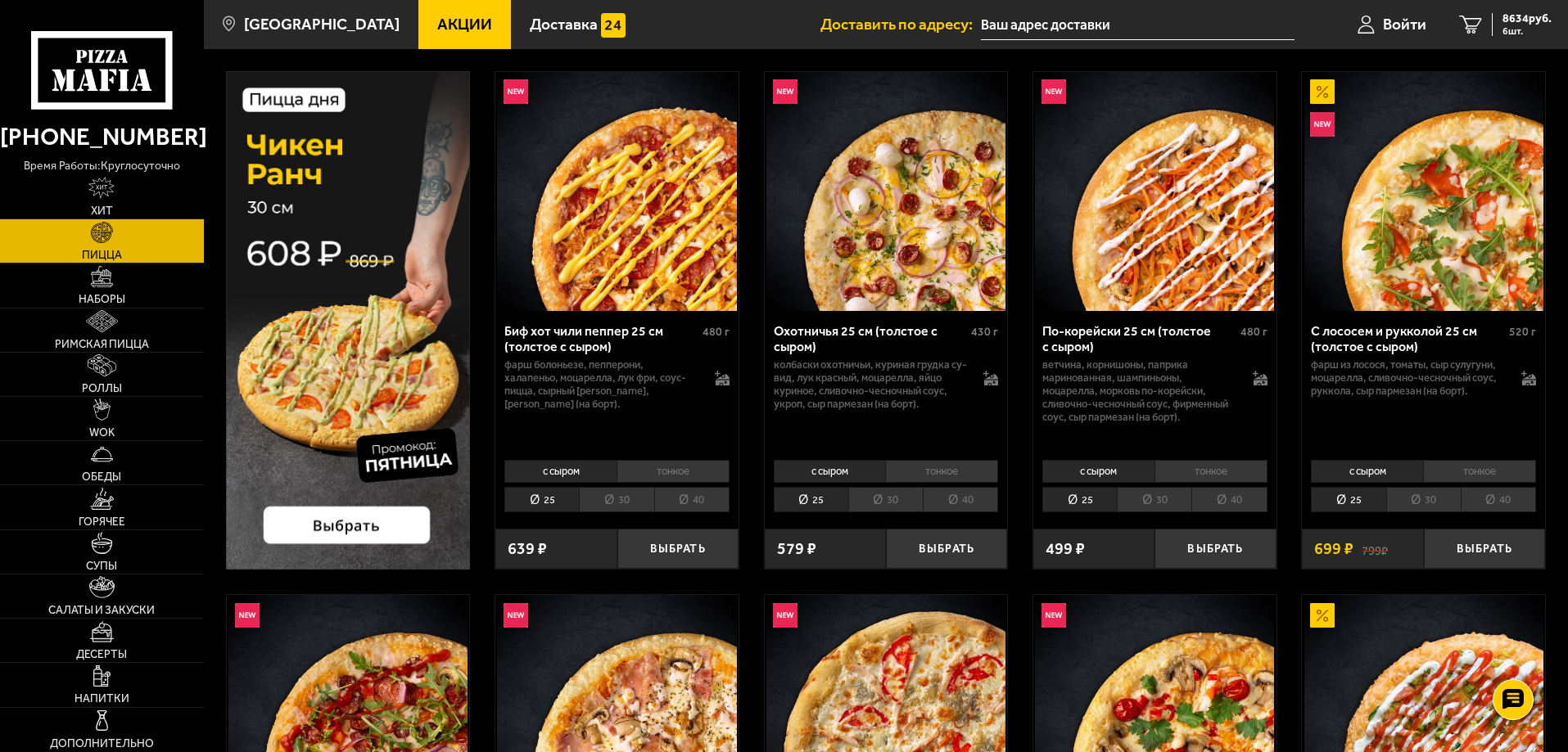
click at [348, 526] on img at bounding box center [348, 321] width 244 height 499
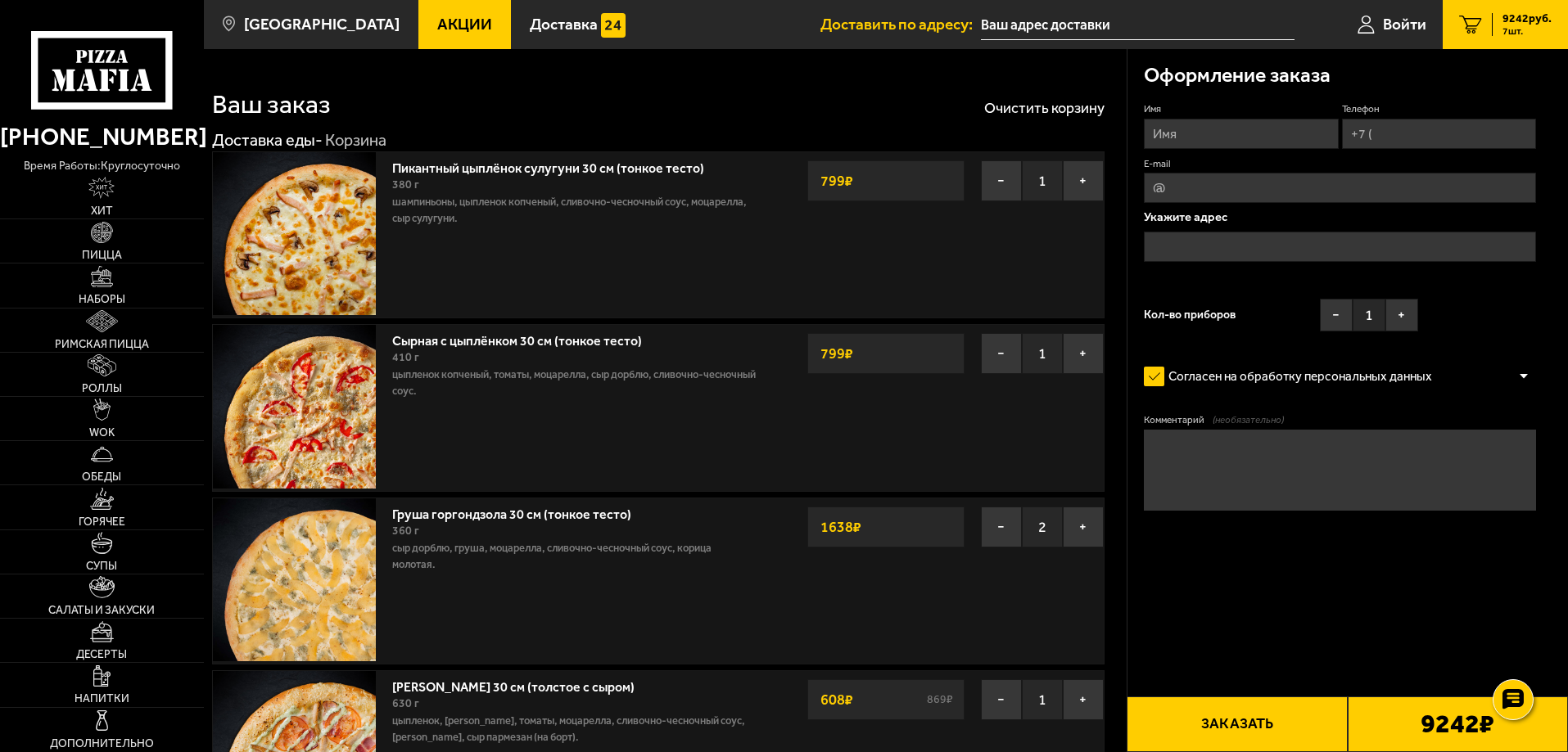
scroll to position [81, 0]
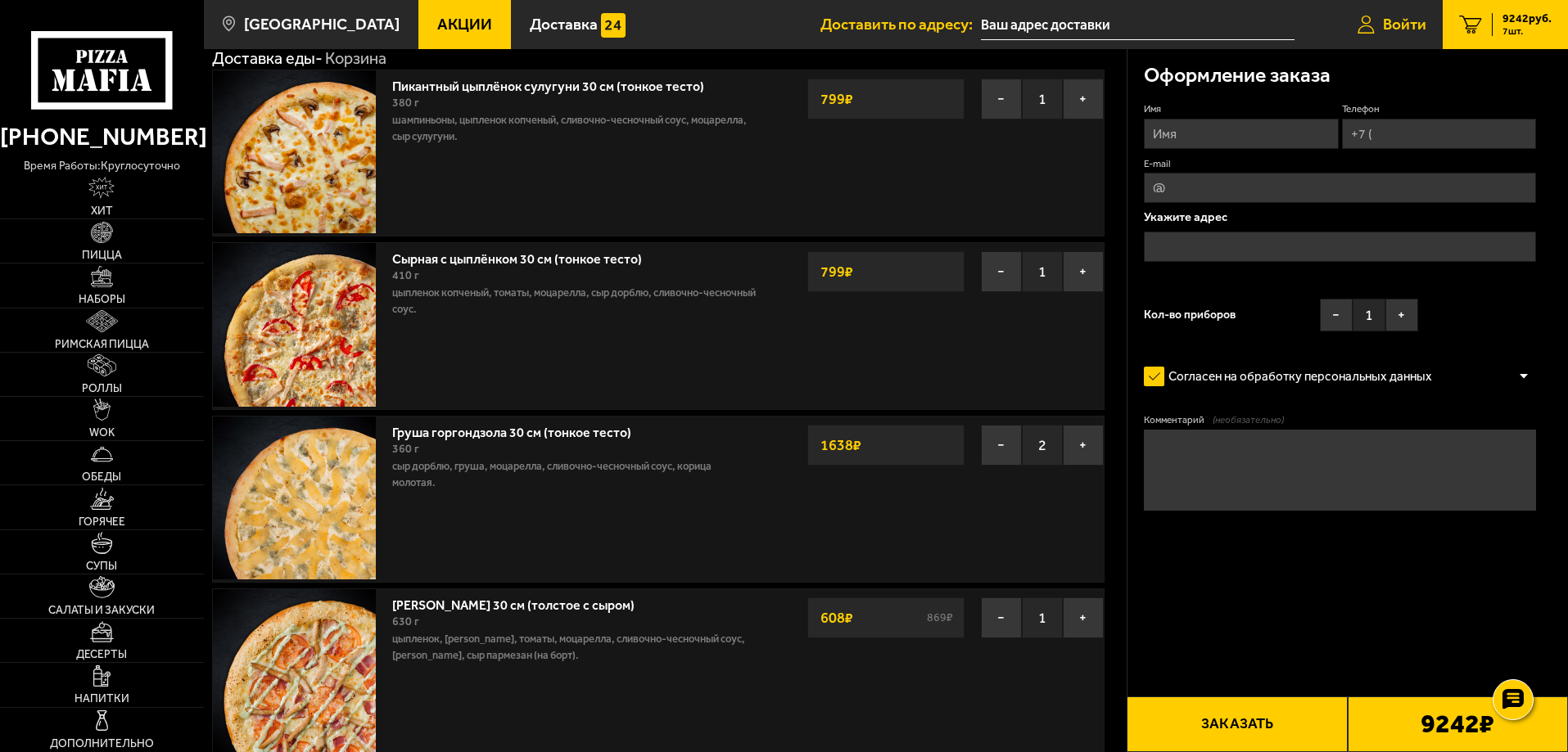
click at [1408, 26] on span "Войти" at bounding box center [1404, 24] width 43 height 16
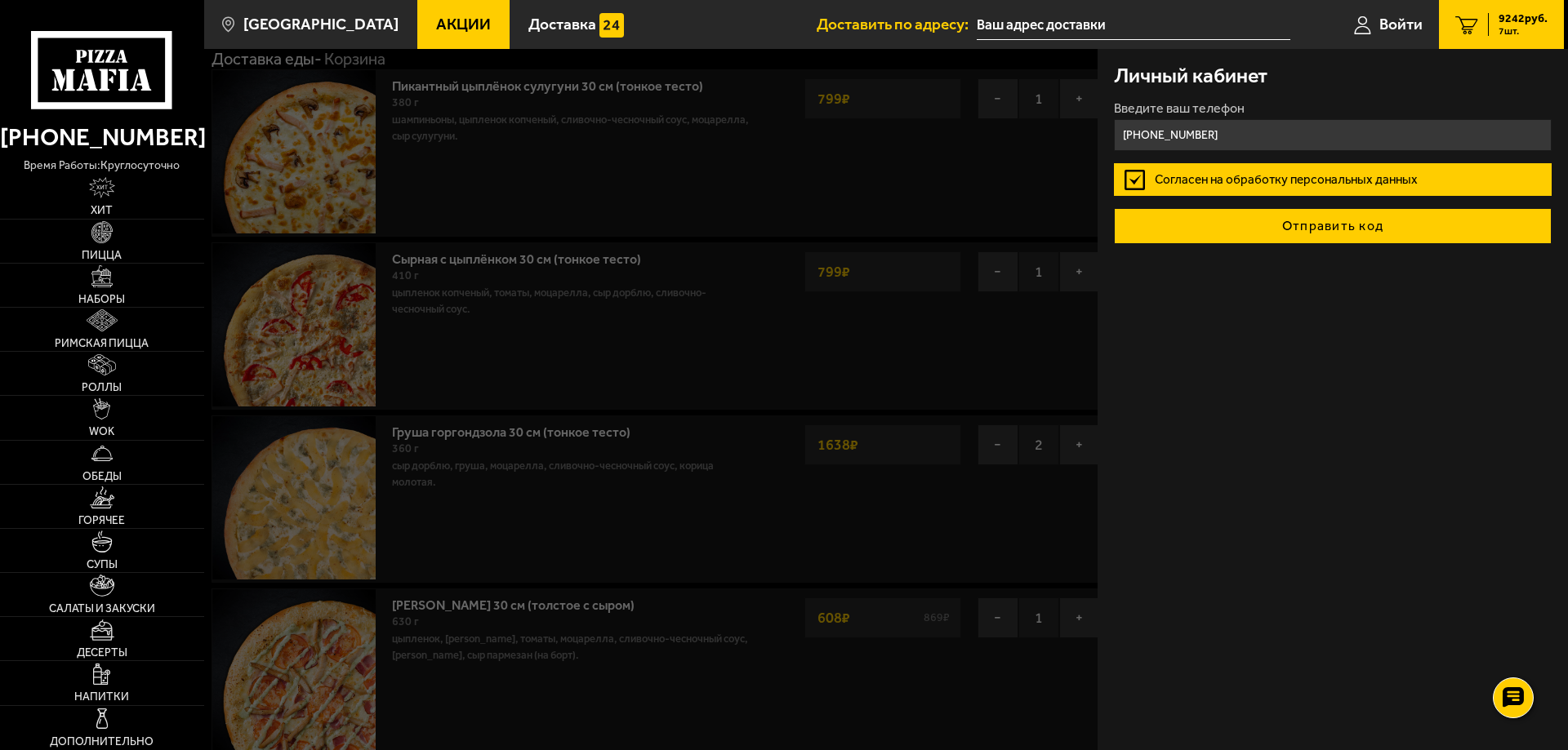
type input "[PHONE_NUMBER]"
click at [1333, 235] on button "Отправить код" at bounding box center [1333, 225] width 438 height 36
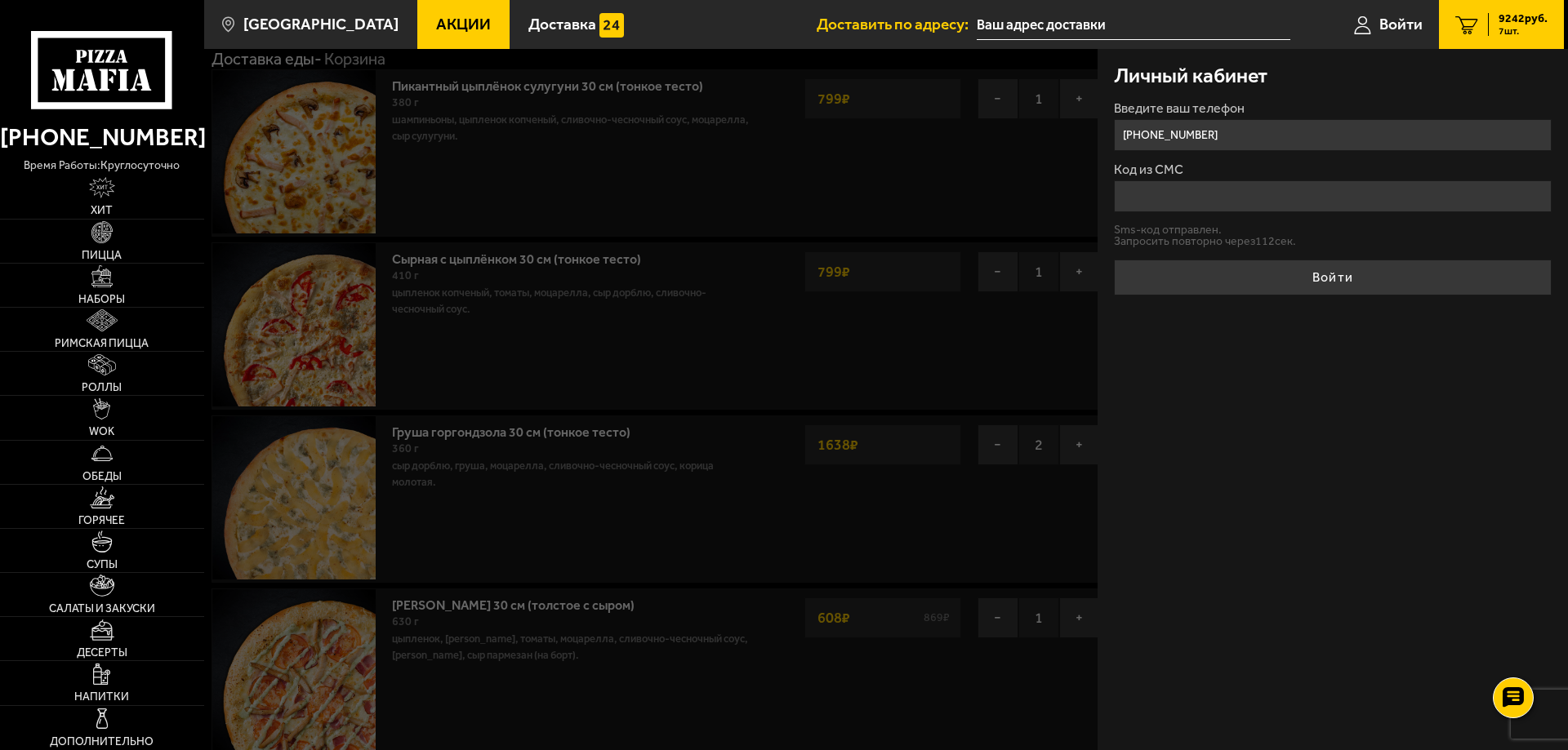
click at [1163, 192] on input "Код из СМС" at bounding box center [1333, 196] width 438 height 31
click at [1168, 195] on input "Код из СМС" at bounding box center [1333, 196] width 438 height 31
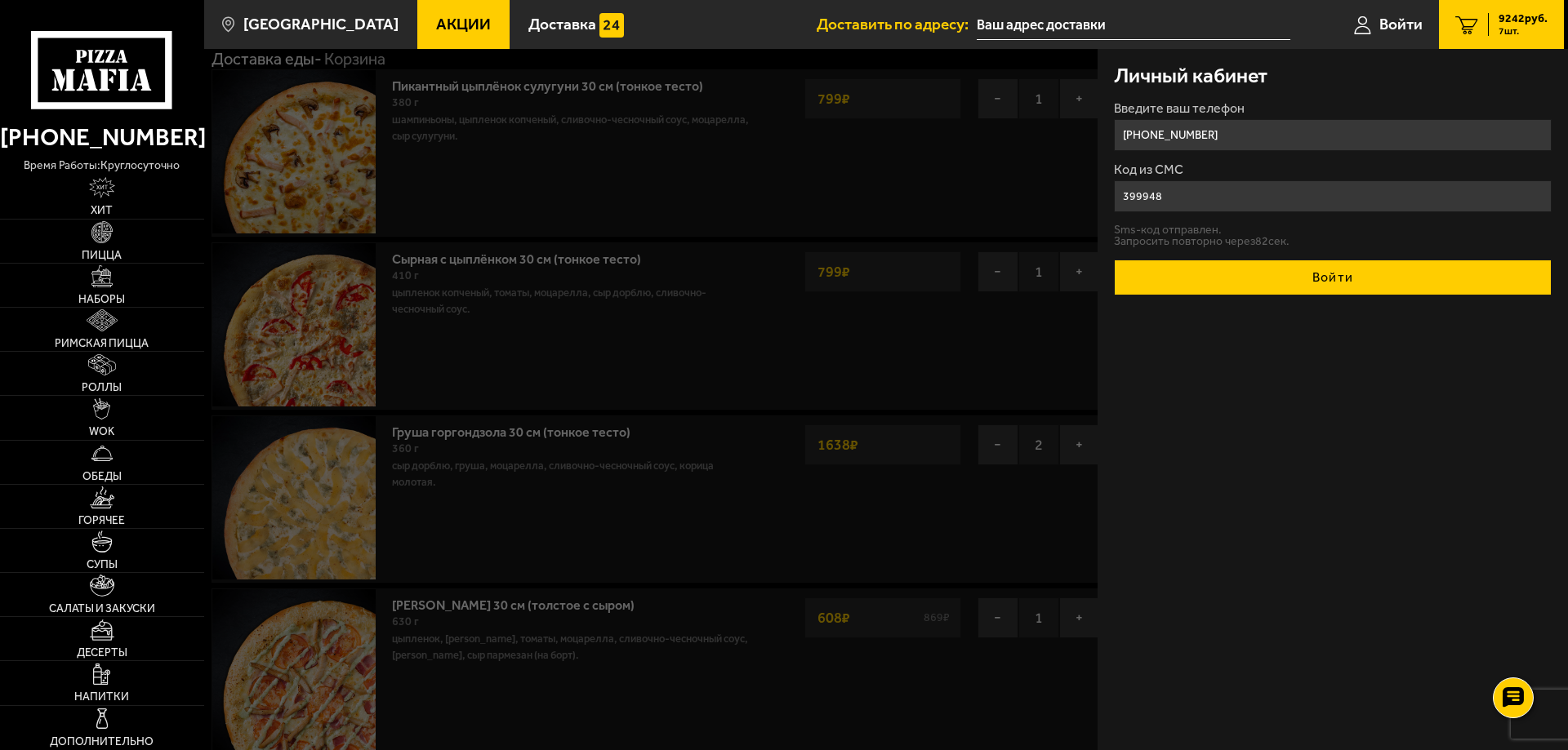
type input "399948"
click at [1216, 280] on button "Войти" at bounding box center [1333, 277] width 438 height 36
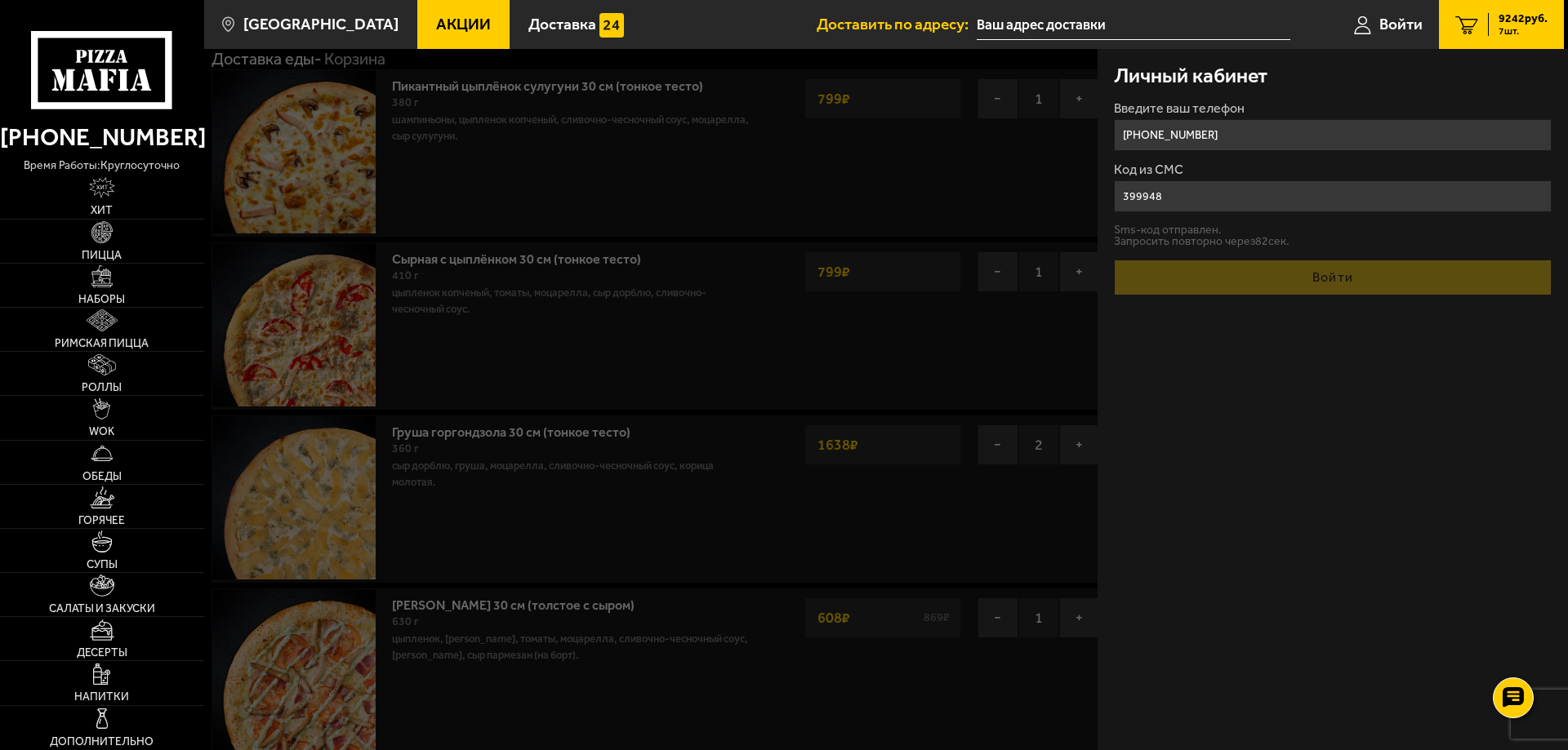
type input "[PHONE_NUMBER]"
type input "[STREET_ADDRESS][PERSON_NAME]"
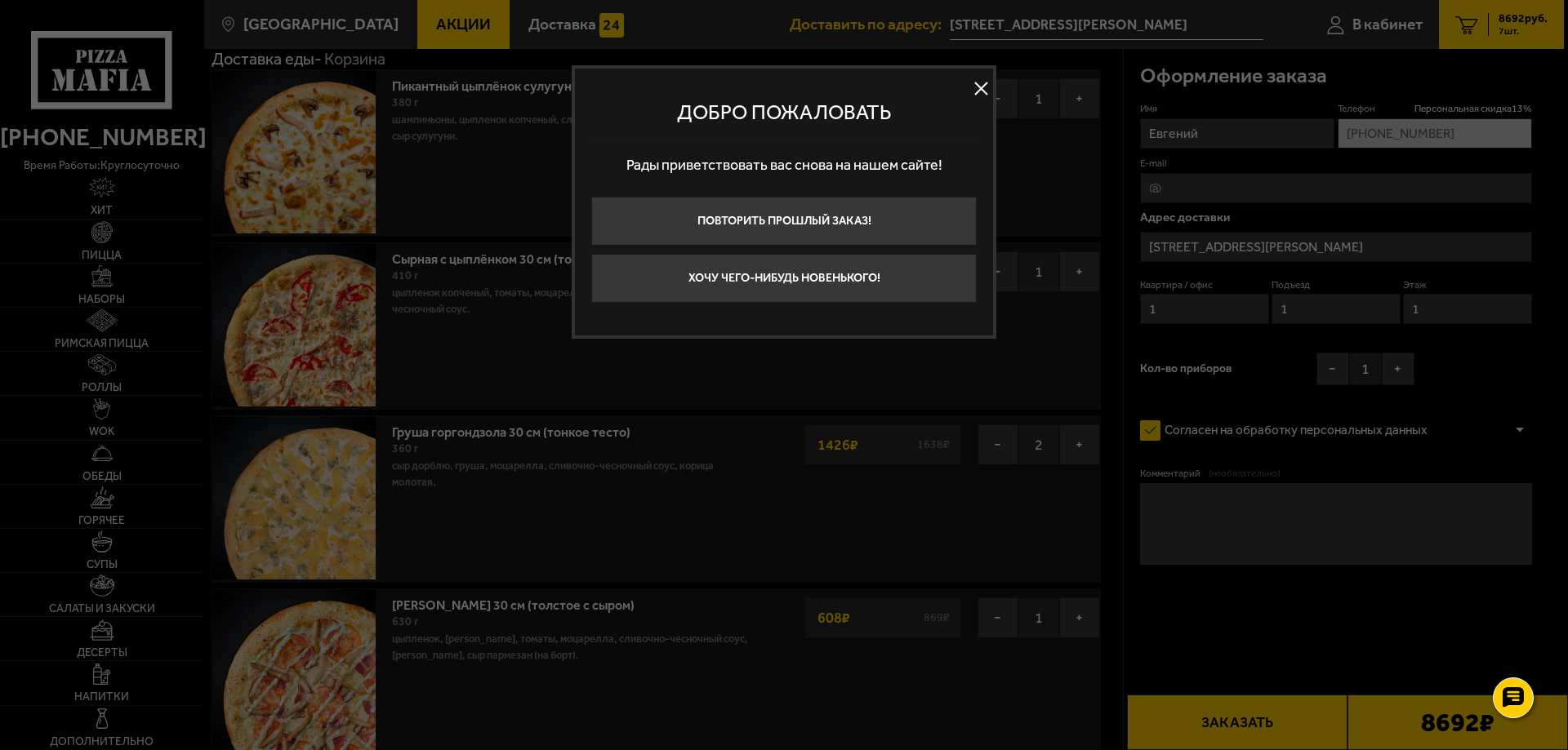
click at [968, 90] on button at bounding box center [981, 90] width 25 height 25
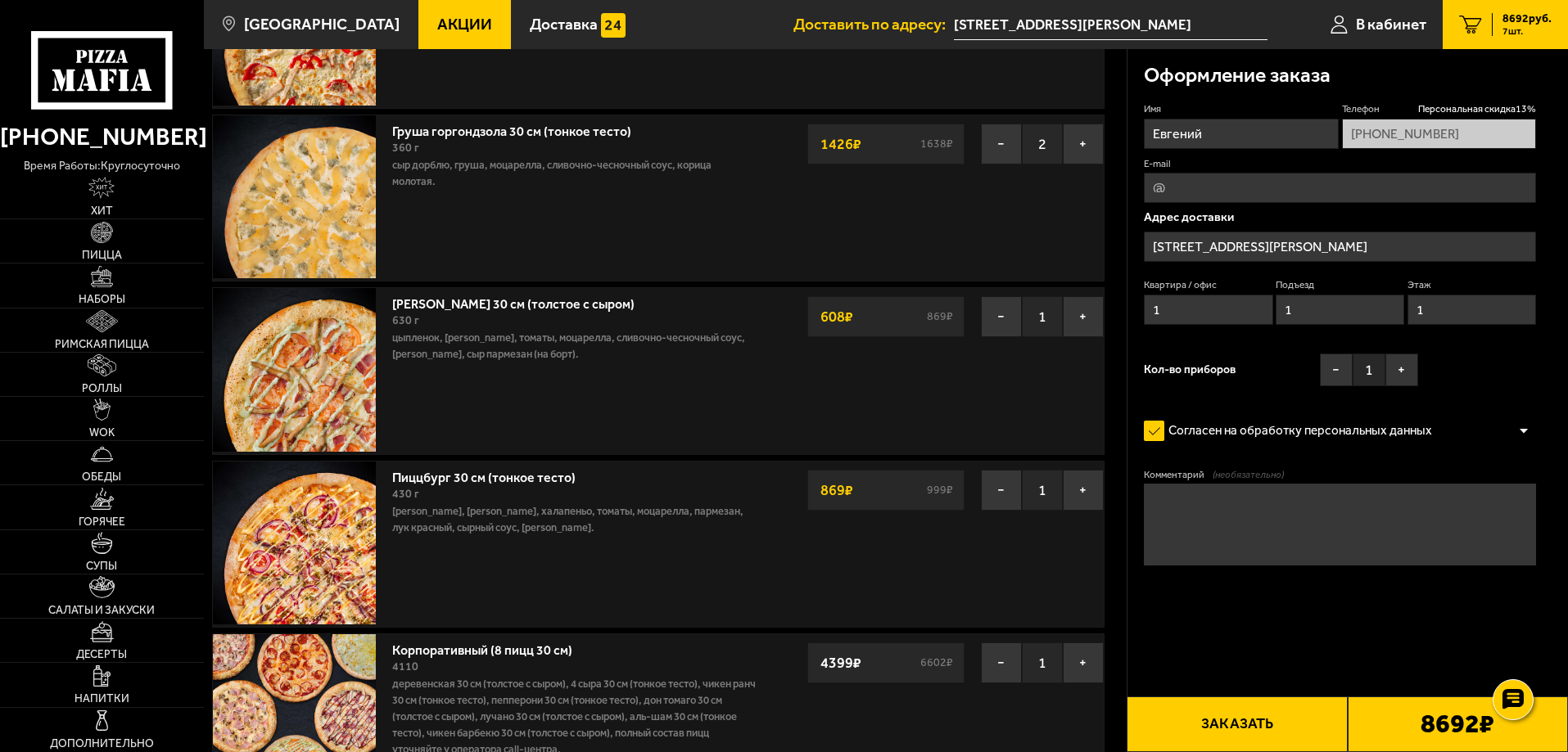
scroll to position [409, 0]
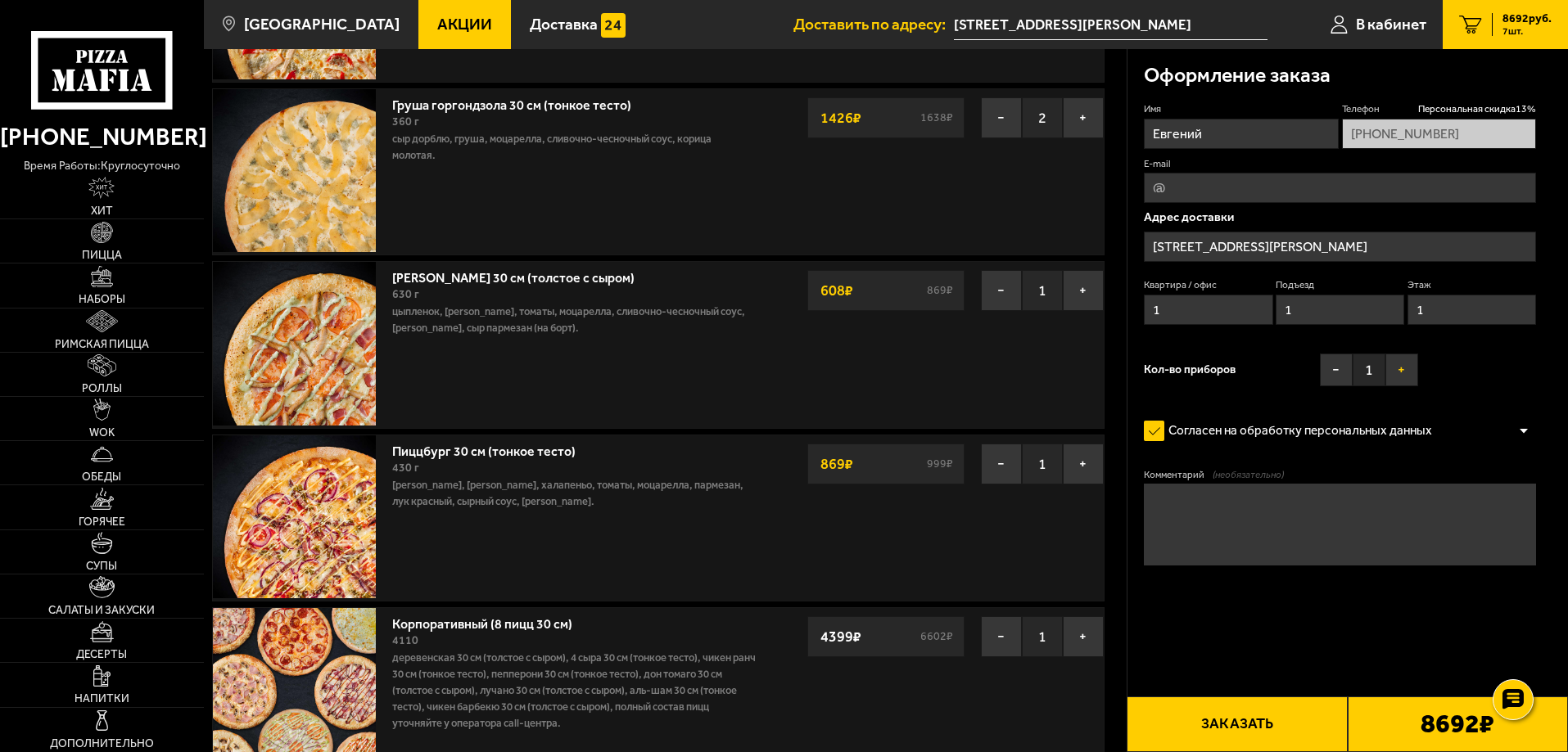
click at [1413, 372] on button "+" at bounding box center [1401, 369] width 32 height 32
click at [1403, 371] on button "+" at bounding box center [1401, 369] width 32 height 32
click at [1402, 371] on button "+" at bounding box center [1401, 369] width 32 height 32
click at [1156, 189] on input "E-mail" at bounding box center [1340, 188] width 392 height 30
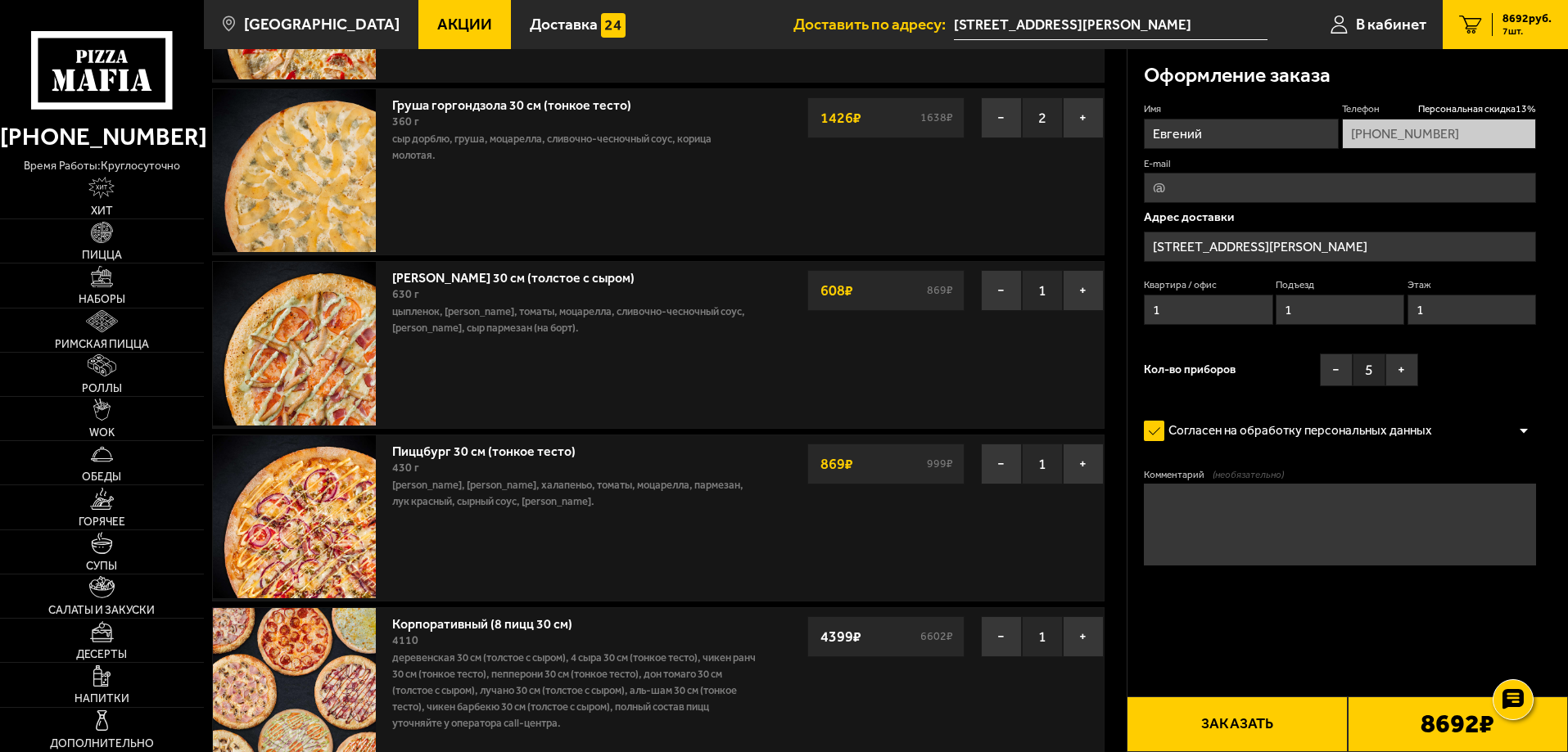
click at [1185, 187] on input "E-mail" at bounding box center [1340, 188] width 392 height 30
type input "[EMAIL_ADDRESS][DOMAIN_NAME]"
click at [1275, 732] on button "Заказать" at bounding box center [1236, 724] width 220 height 56
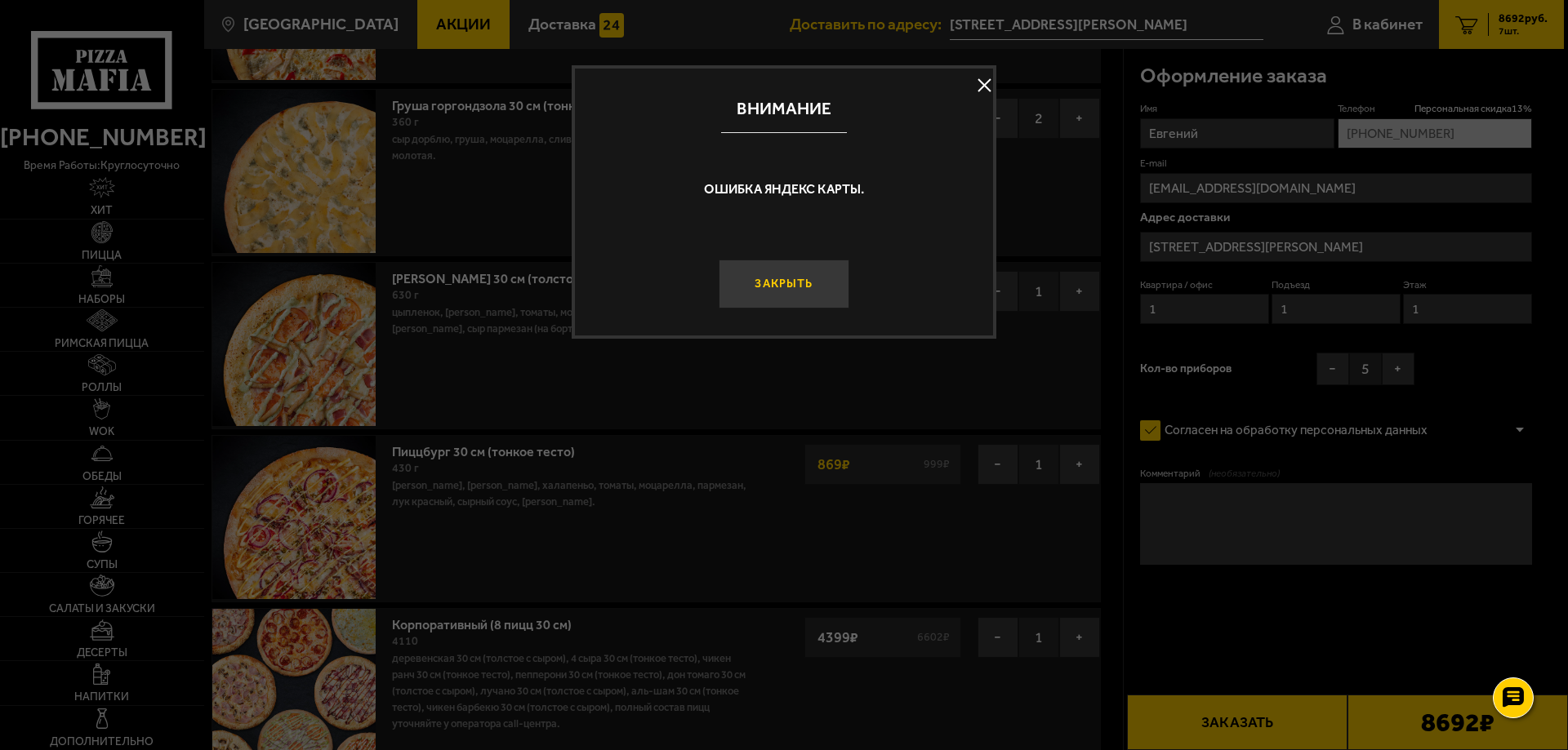
click at [805, 292] on button "Закрыть" at bounding box center [784, 283] width 131 height 49
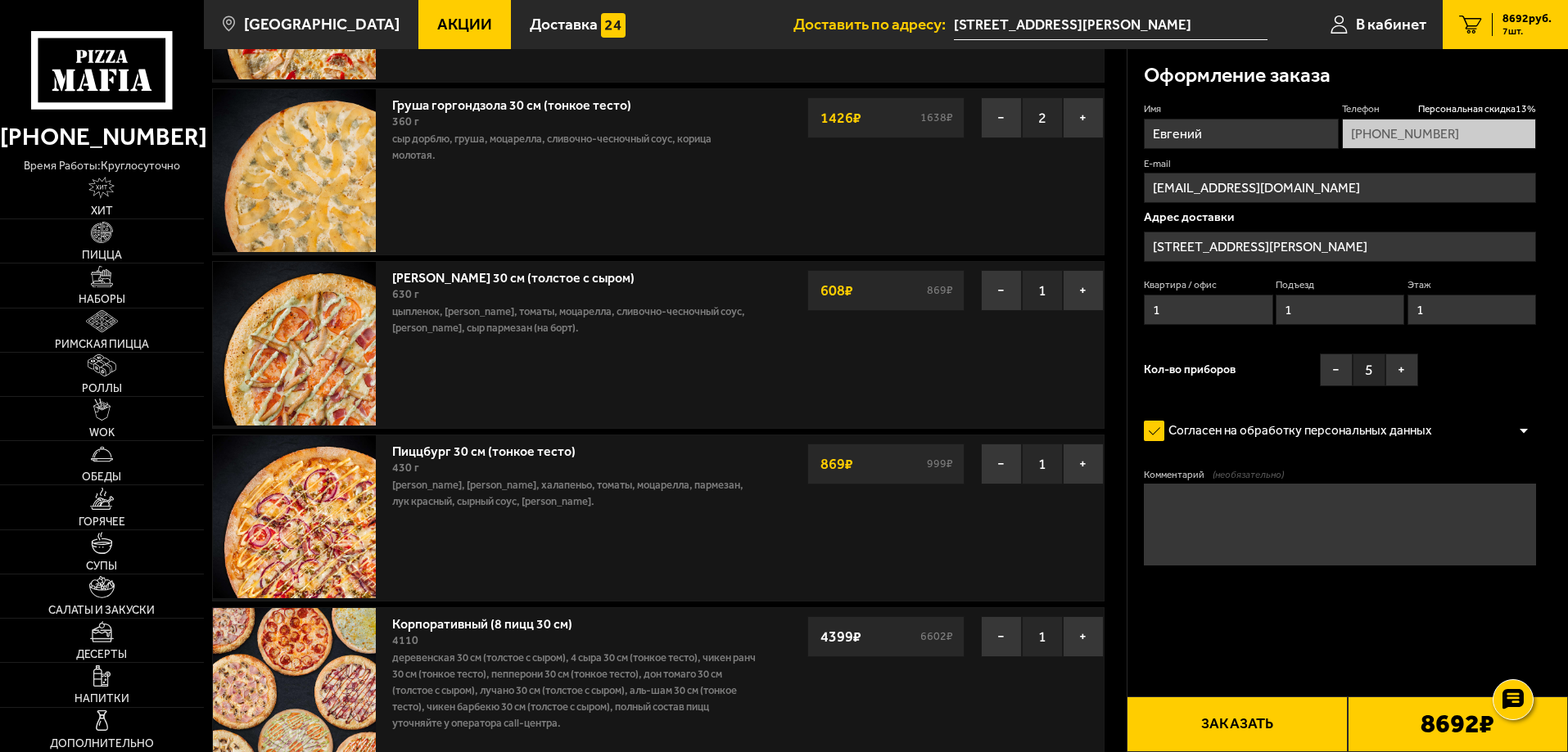
click at [1325, 253] on input "[STREET_ADDRESS][PERSON_NAME]" at bounding box center [1340, 247] width 392 height 30
click at [1341, 242] on input "[STREET_ADDRESS][PERSON_NAME]" at bounding box center [1340, 247] width 392 height 30
click at [1171, 22] on input "[STREET_ADDRESS][PERSON_NAME]" at bounding box center [1110, 25] width 313 height 30
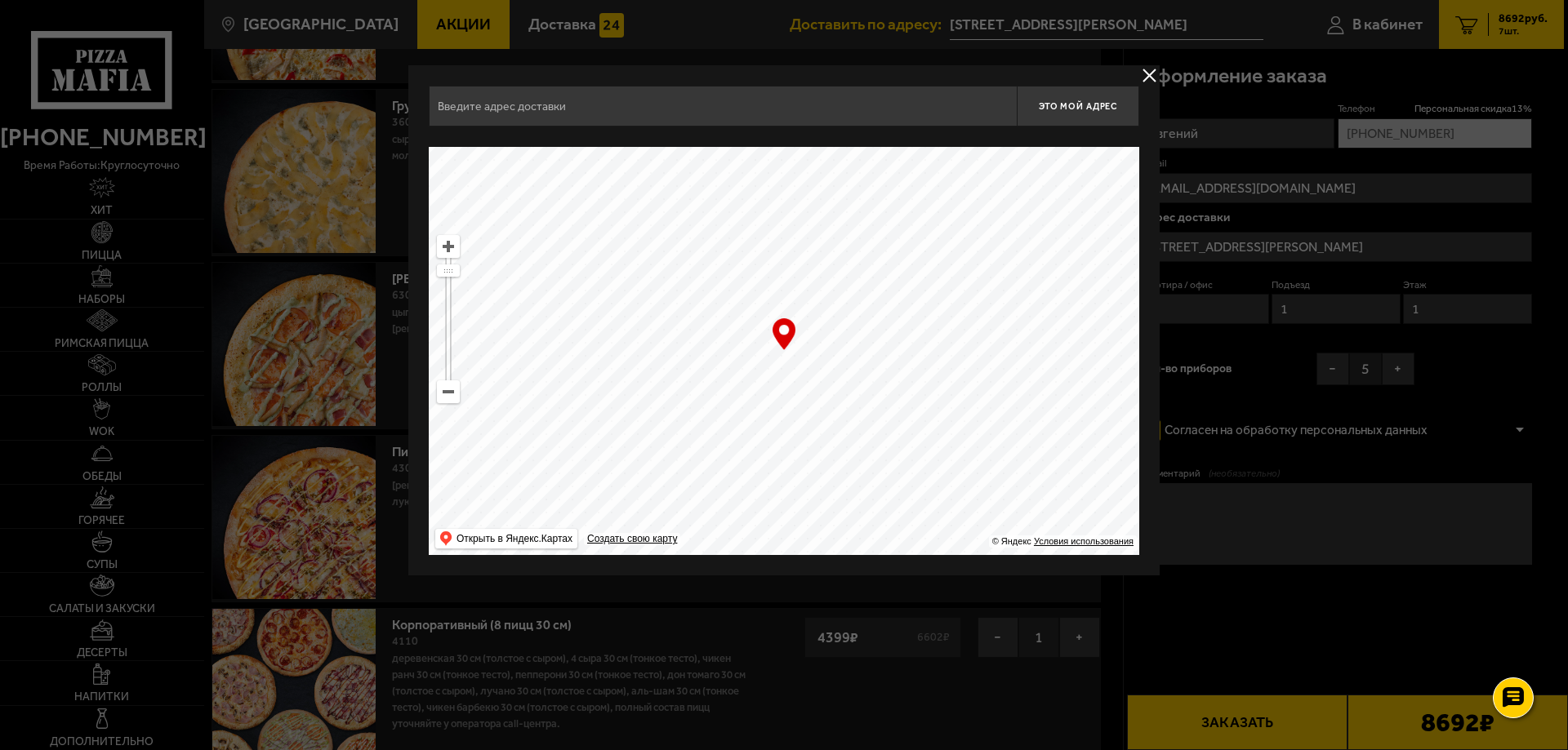
click at [492, 111] on input "text" at bounding box center [722, 105] width 588 height 41
type input "f"
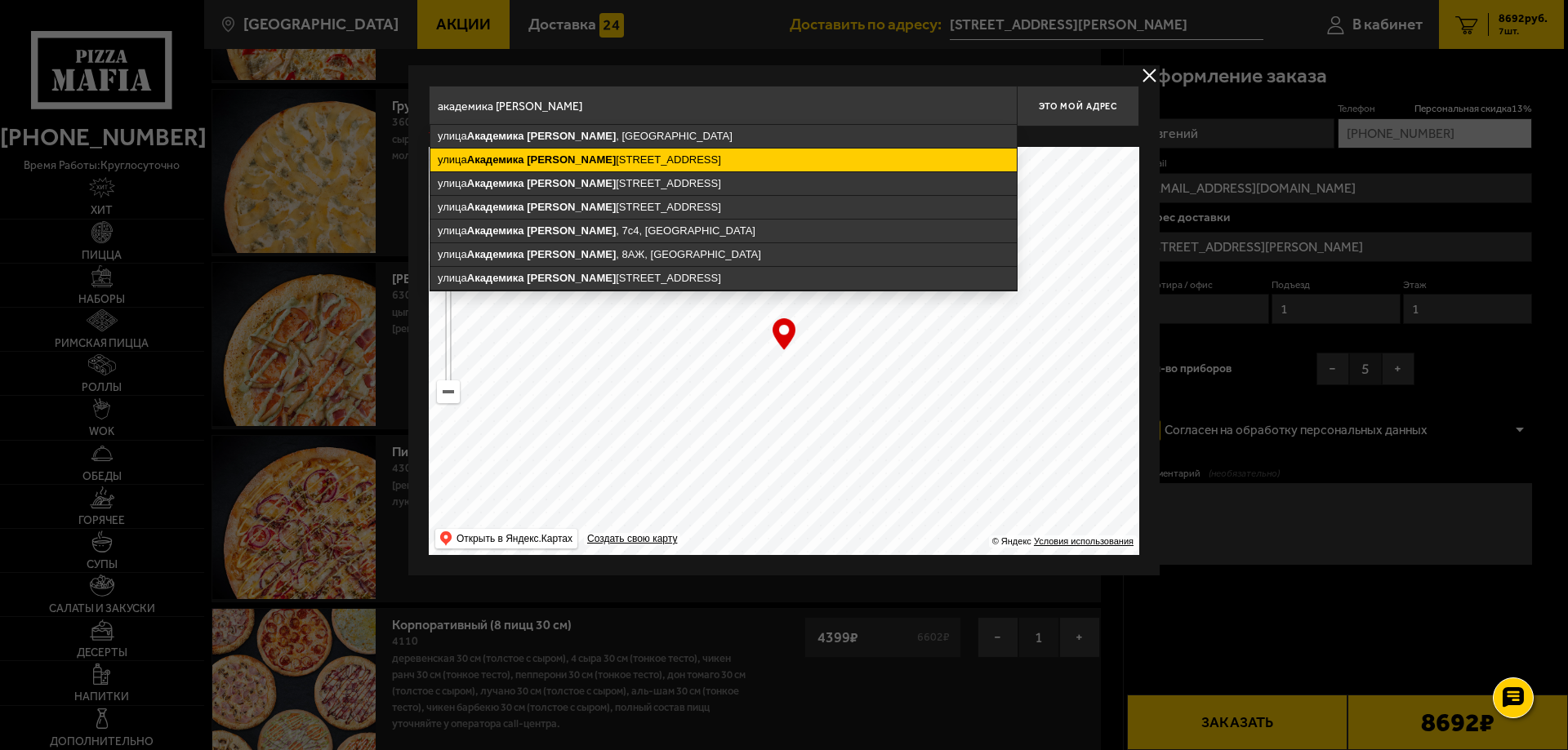
click at [638, 162] on ymaps "[STREET_ADDRESS][PERSON_NAME]" at bounding box center [723, 160] width 586 height 23
type input "[STREET_ADDRESS][PERSON_NAME]"
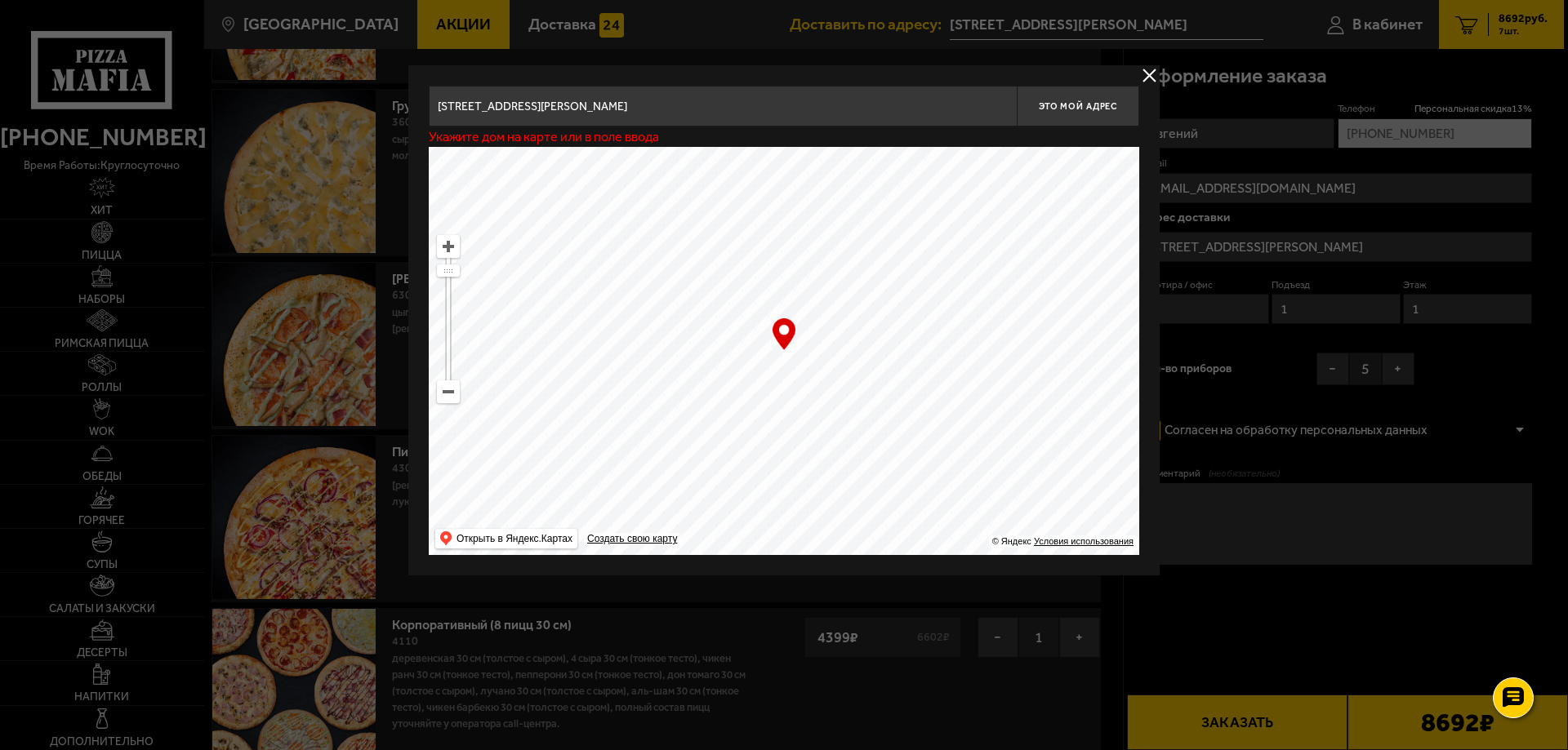
type input "[STREET_ADDRESS][PERSON_NAME]"
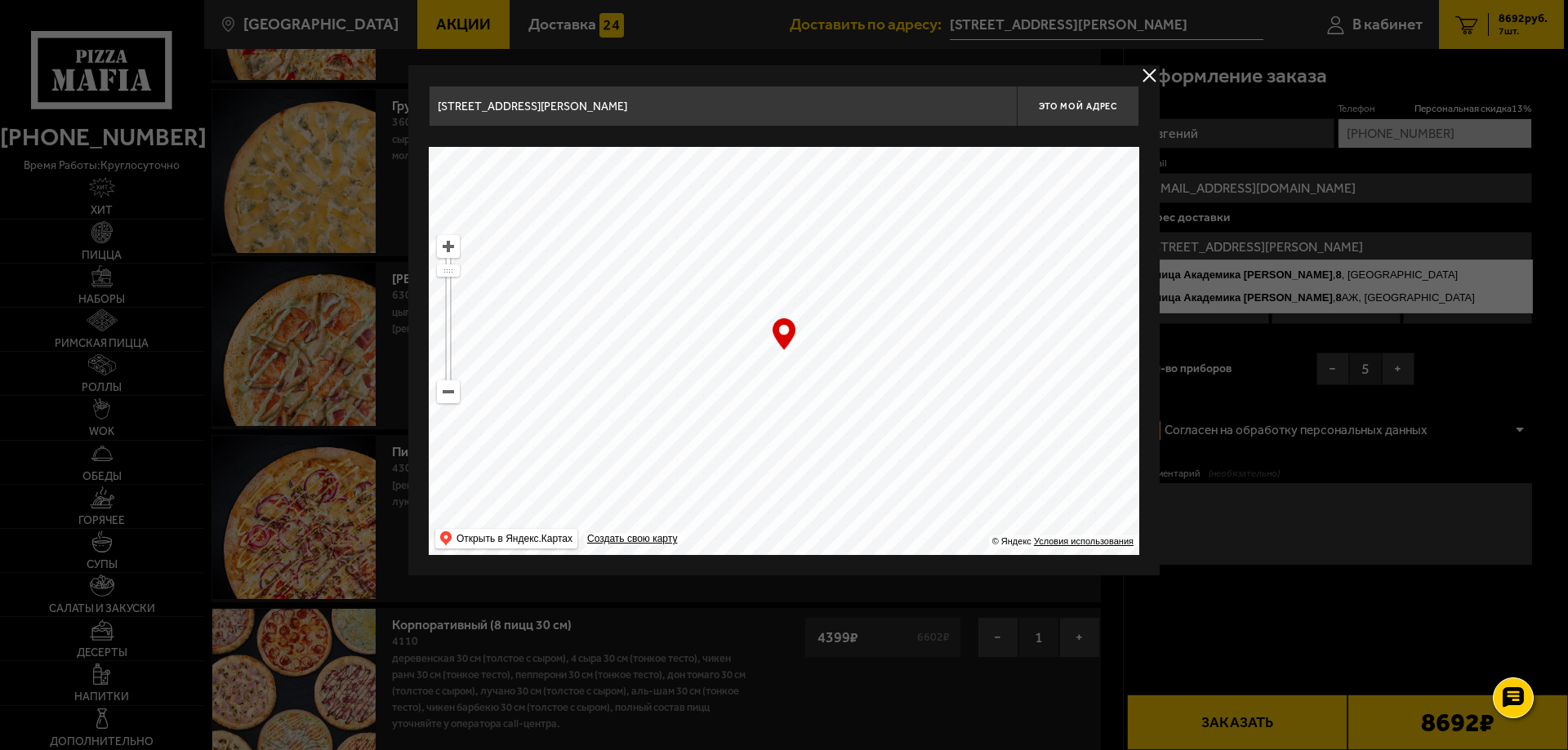
drag, startPoint x: 745, startPoint y: 351, endPoint x: 839, endPoint y: 419, distance: 116.0
click at [839, 419] on ymaps at bounding box center [784, 351] width 711 height 408
drag, startPoint x: 820, startPoint y: 372, endPoint x: 777, endPoint y: 382, distance: 44.1
click at [777, 382] on ymaps at bounding box center [784, 351] width 711 height 408
drag, startPoint x: 783, startPoint y: 384, endPoint x: 762, endPoint y: 375, distance: 22.8
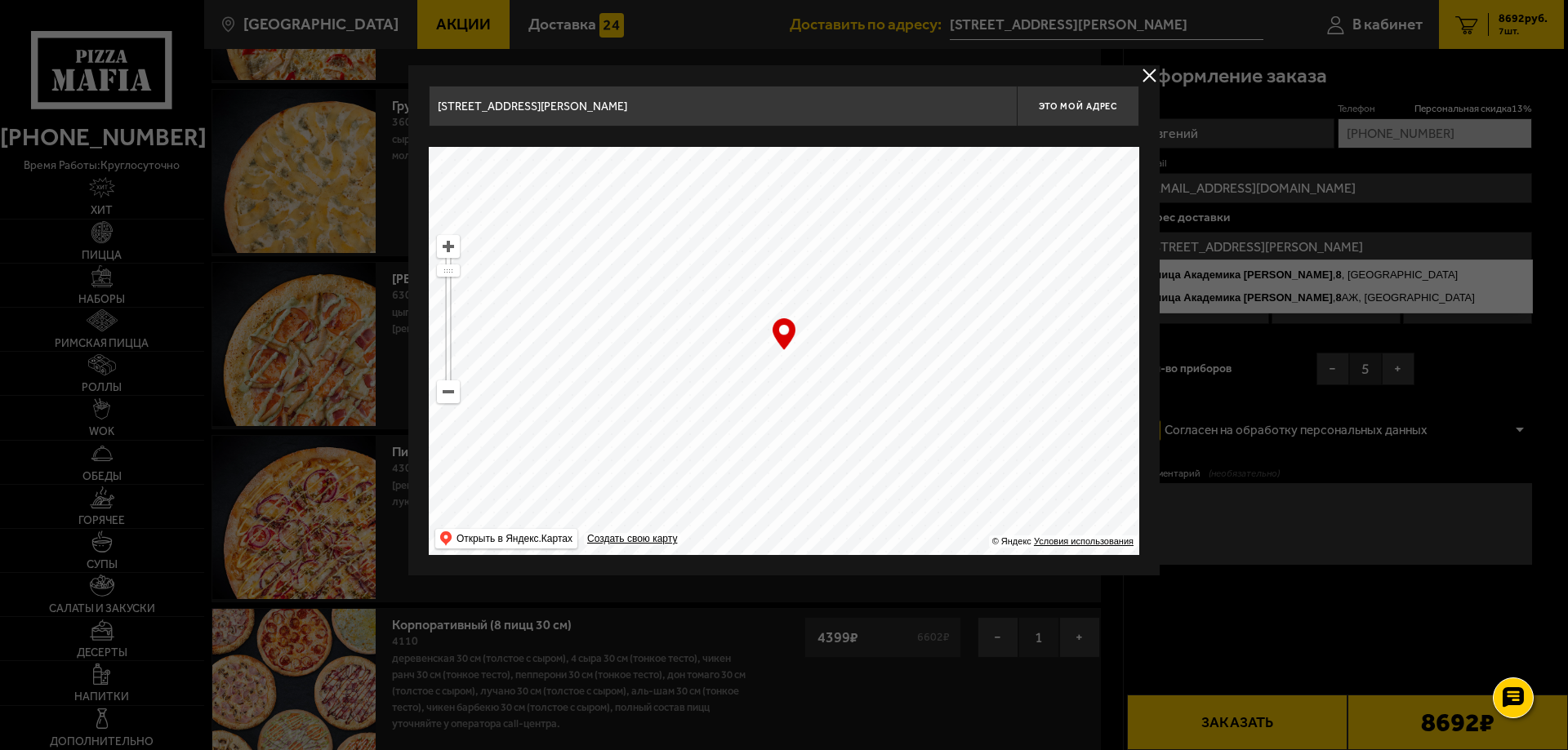
click at [762, 375] on ymaps at bounding box center [784, 351] width 711 height 408
click at [1056, 109] on span "Это мой адрес" at bounding box center [1078, 106] width 79 height 11
type input "[STREET_ADDRESS][PERSON_NAME]"
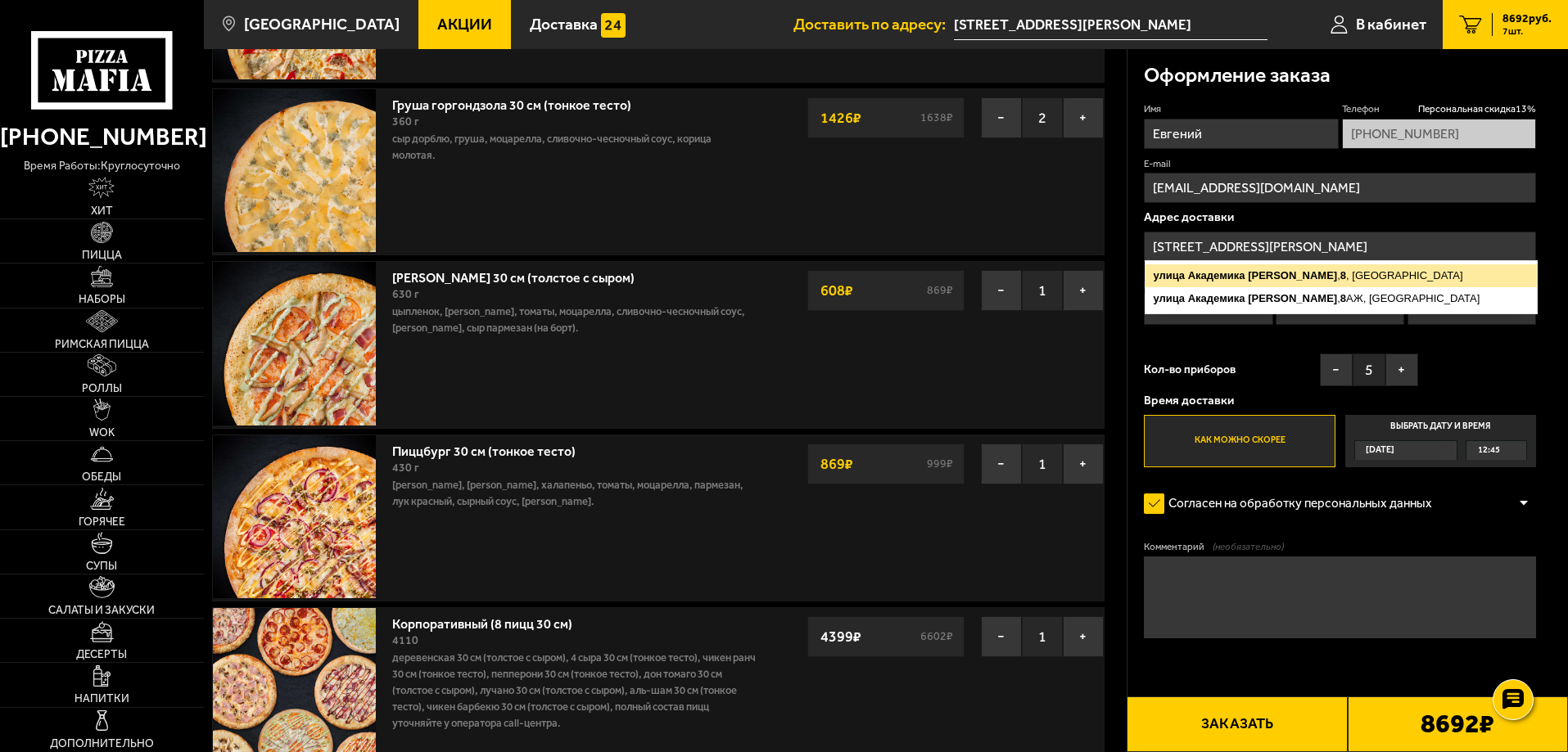
click at [1377, 278] on ymaps "[STREET_ADDRESS][PERSON_NAME]" at bounding box center [1341, 276] width 392 height 23
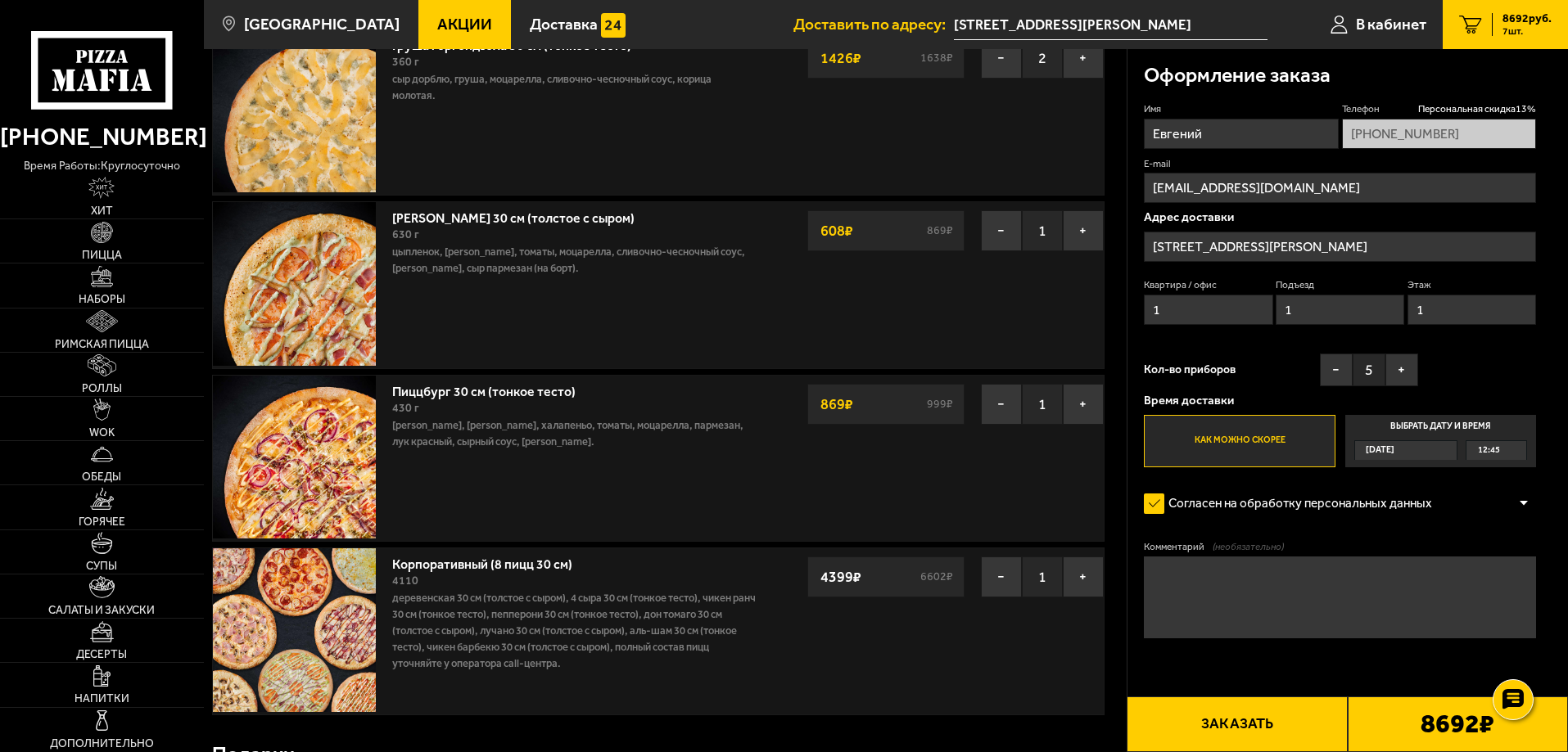
scroll to position [491, 0]
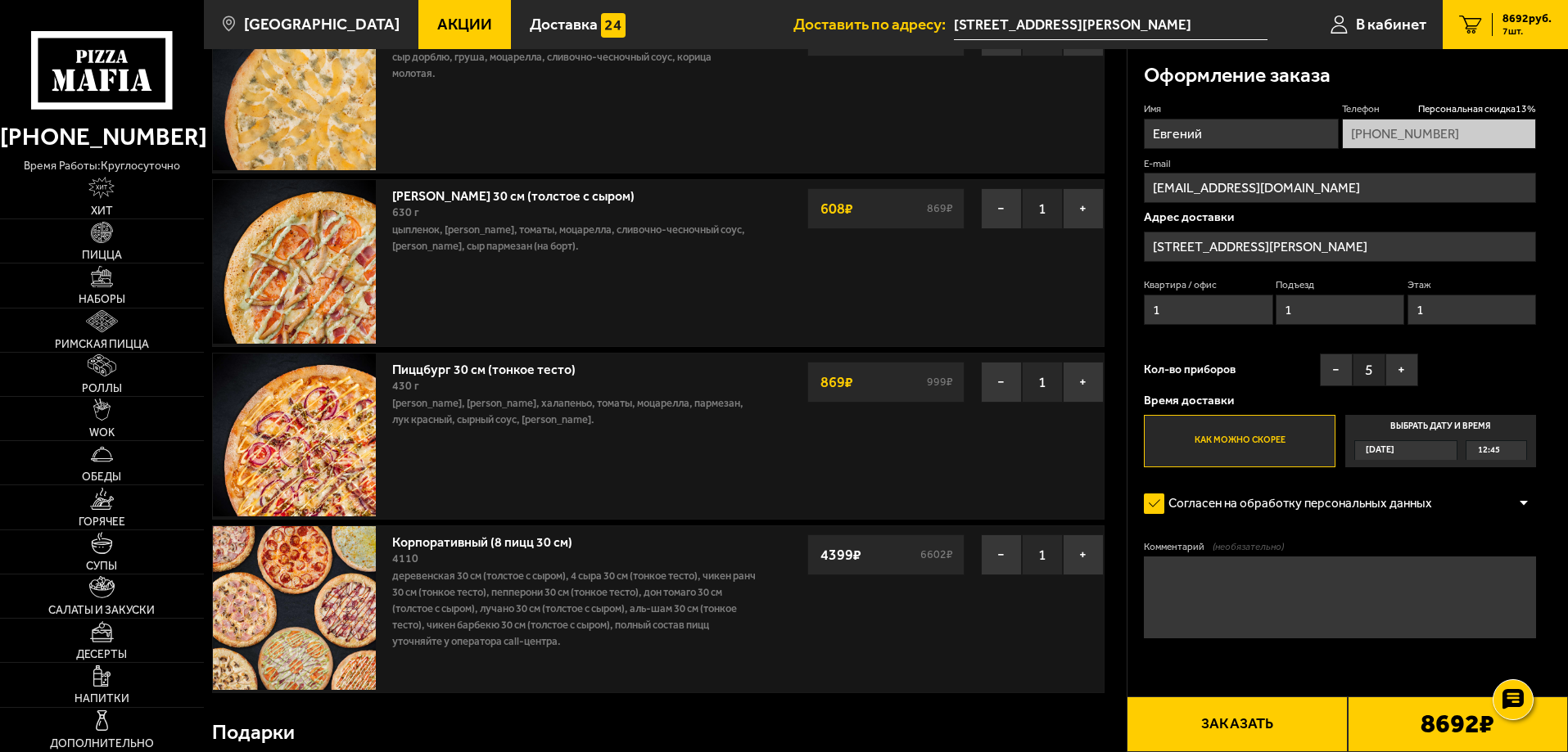
click at [1278, 730] on button "Заказать" at bounding box center [1236, 724] width 220 height 56
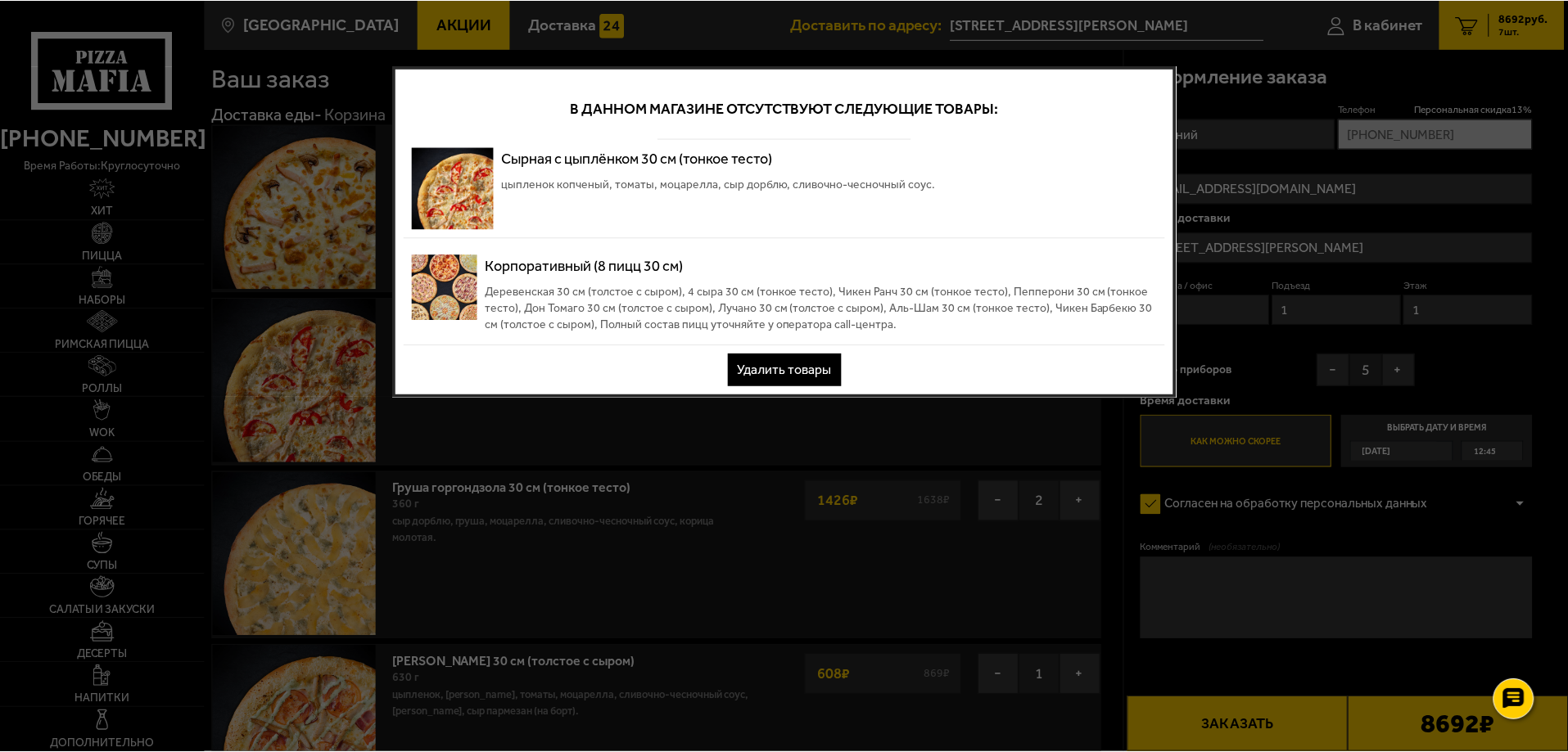
scroll to position [0, 0]
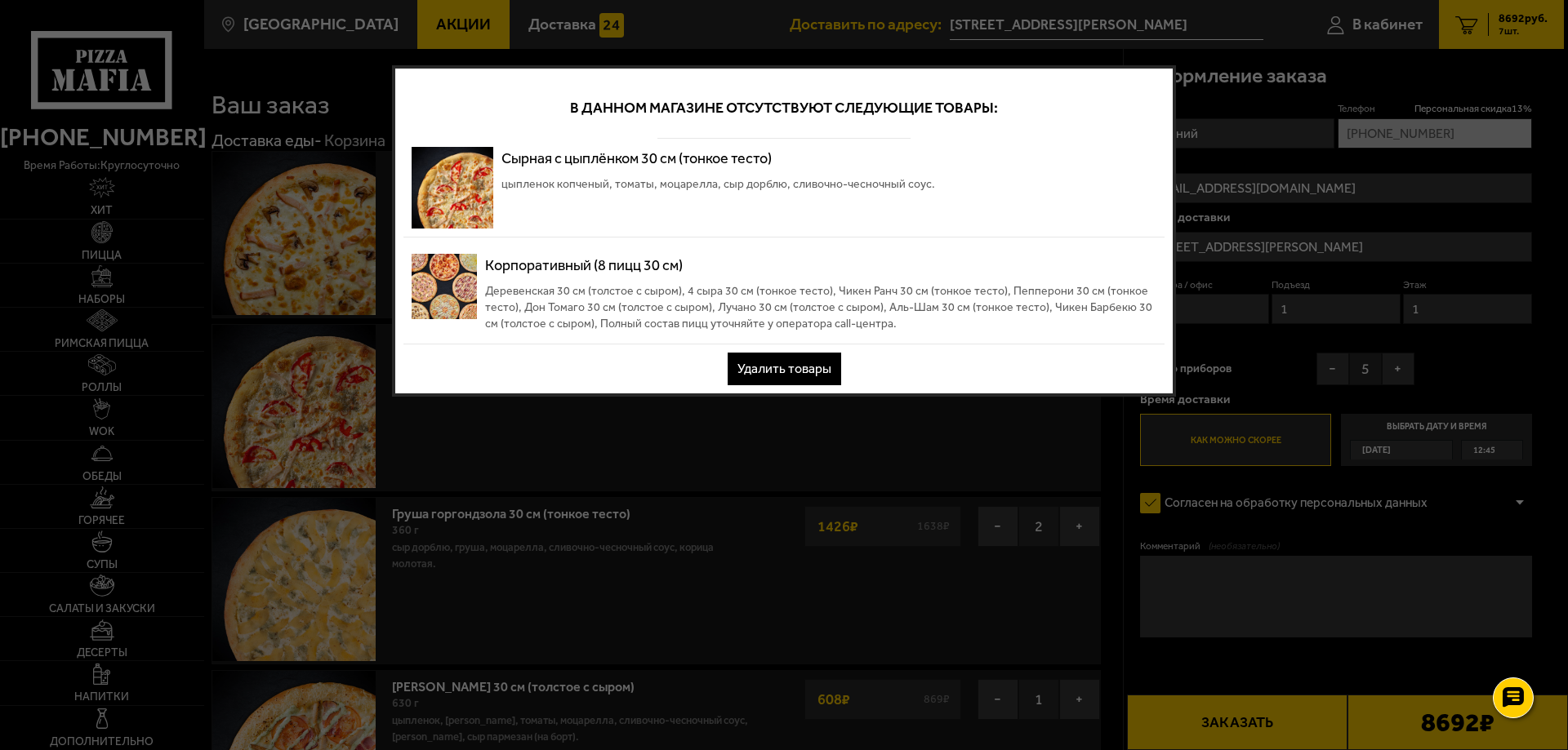
click at [1239, 243] on div at bounding box center [784, 375] width 1568 height 750
click at [1037, 501] on div at bounding box center [784, 375] width 1568 height 750
click at [1247, 254] on div at bounding box center [784, 375] width 1568 height 750
drag, startPoint x: 1282, startPoint y: 287, endPoint x: 1270, endPoint y: 288, distance: 12.0
click at [1279, 287] on div at bounding box center [784, 375] width 1568 height 750
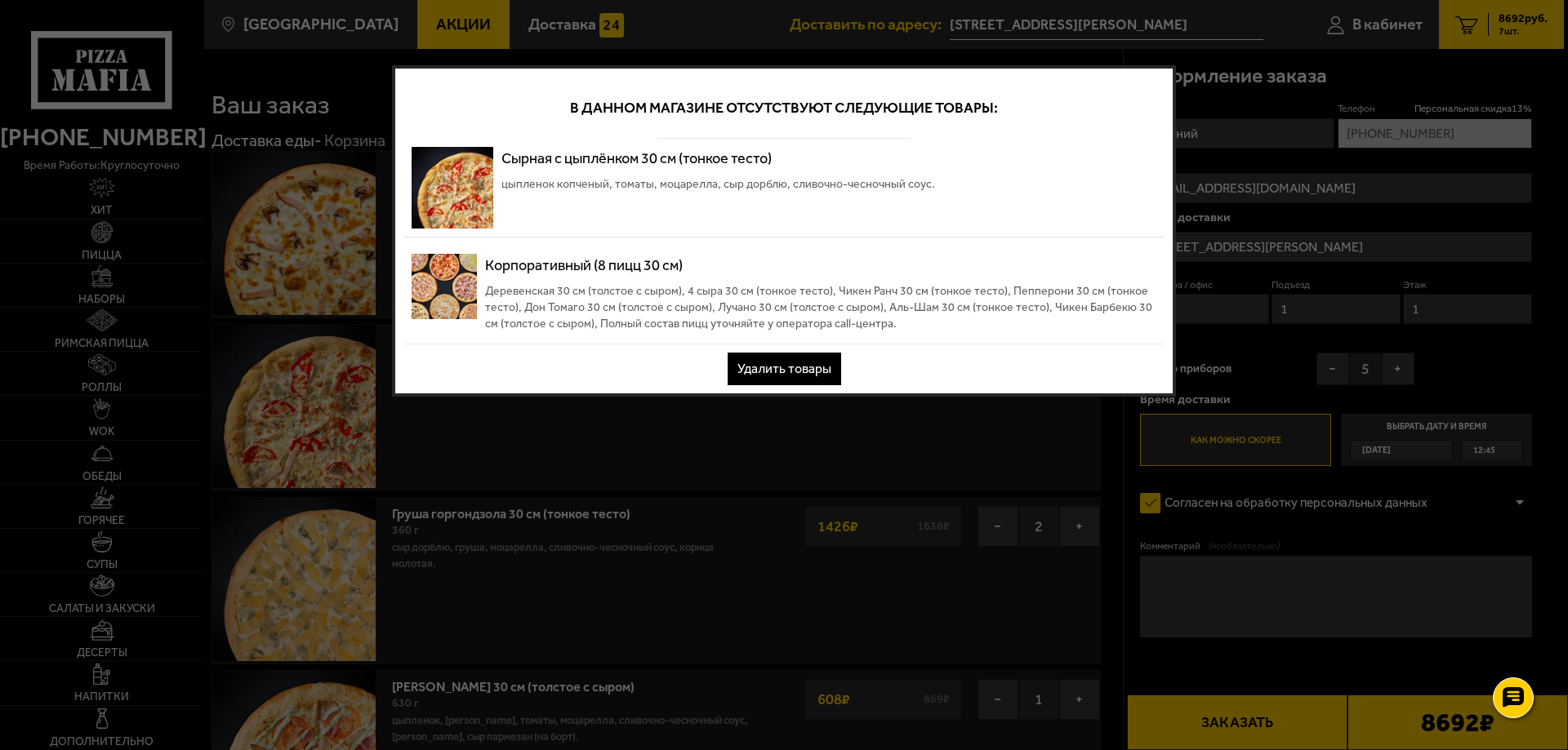
click at [1265, 347] on div at bounding box center [784, 375] width 1568 height 750
click at [886, 129] on div "В данном магазине отсутствуют следующие товары:" at bounding box center [784, 108] width 761 height 62
drag, startPoint x: 719, startPoint y: 289, endPoint x: 716, endPoint y: 299, distance: 10.4
click at [718, 289] on span "Деревенская 30 см (толстое с сыром), 4 сыра 30 см (тонкое тесто), Чикен Ранч 30…" at bounding box center [821, 307] width 672 height 49
click at [790, 371] on button "Удалить товары" at bounding box center [784, 368] width 114 height 32
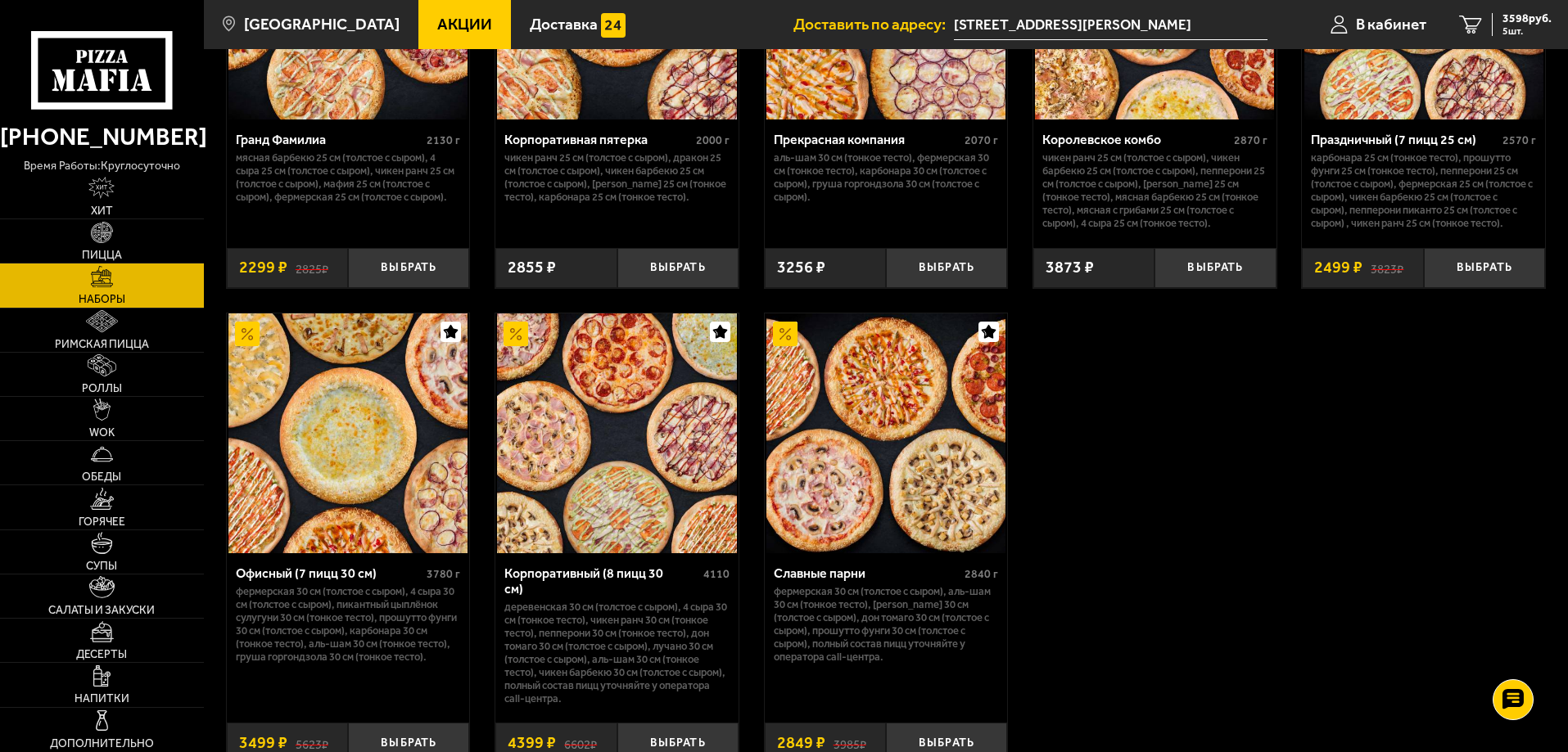
scroll to position [2444, 0]
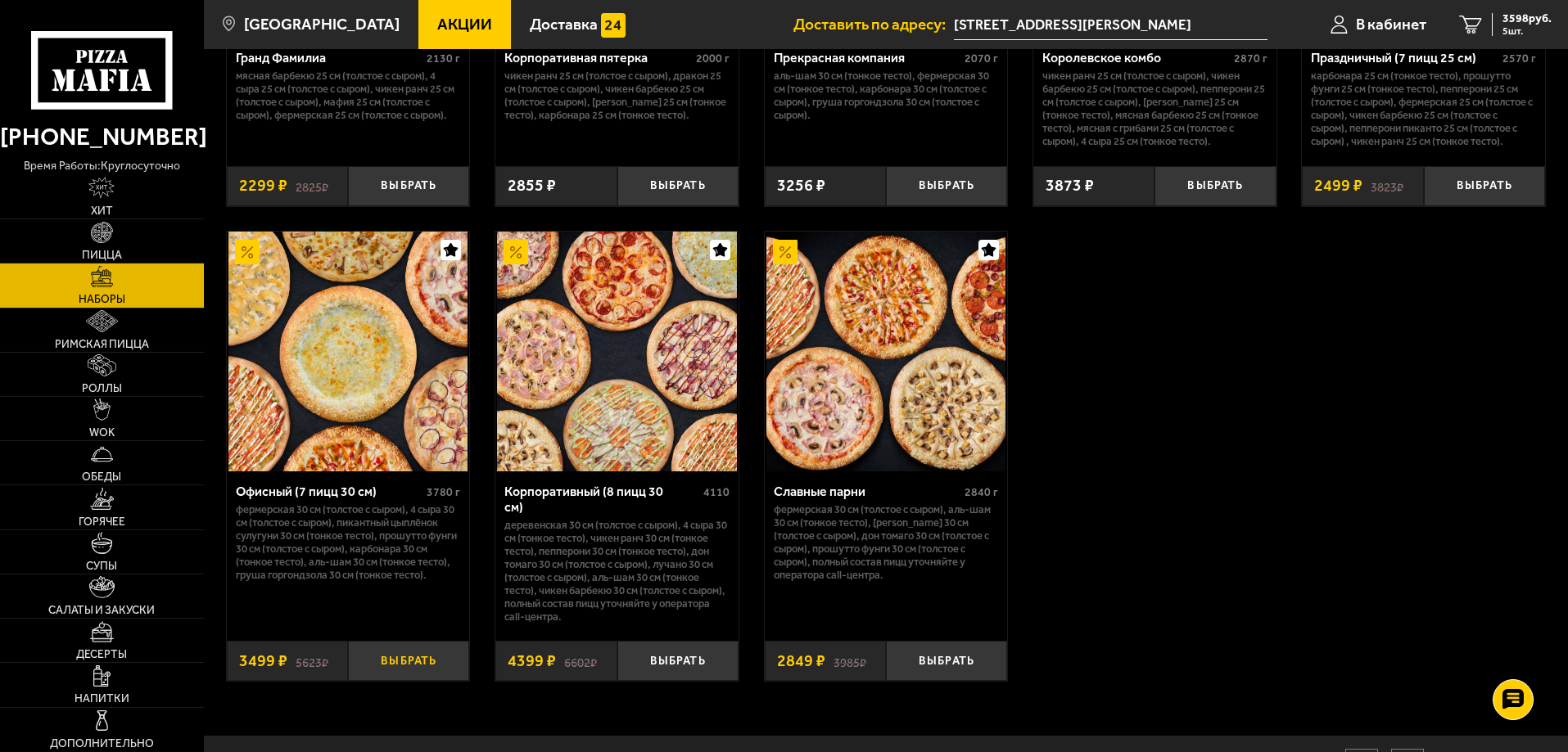
click at [402, 656] on button "Выбрать" at bounding box center [409, 661] width 121 height 40
click at [1514, 27] on span "6 шт." at bounding box center [1526, 32] width 49 height 10
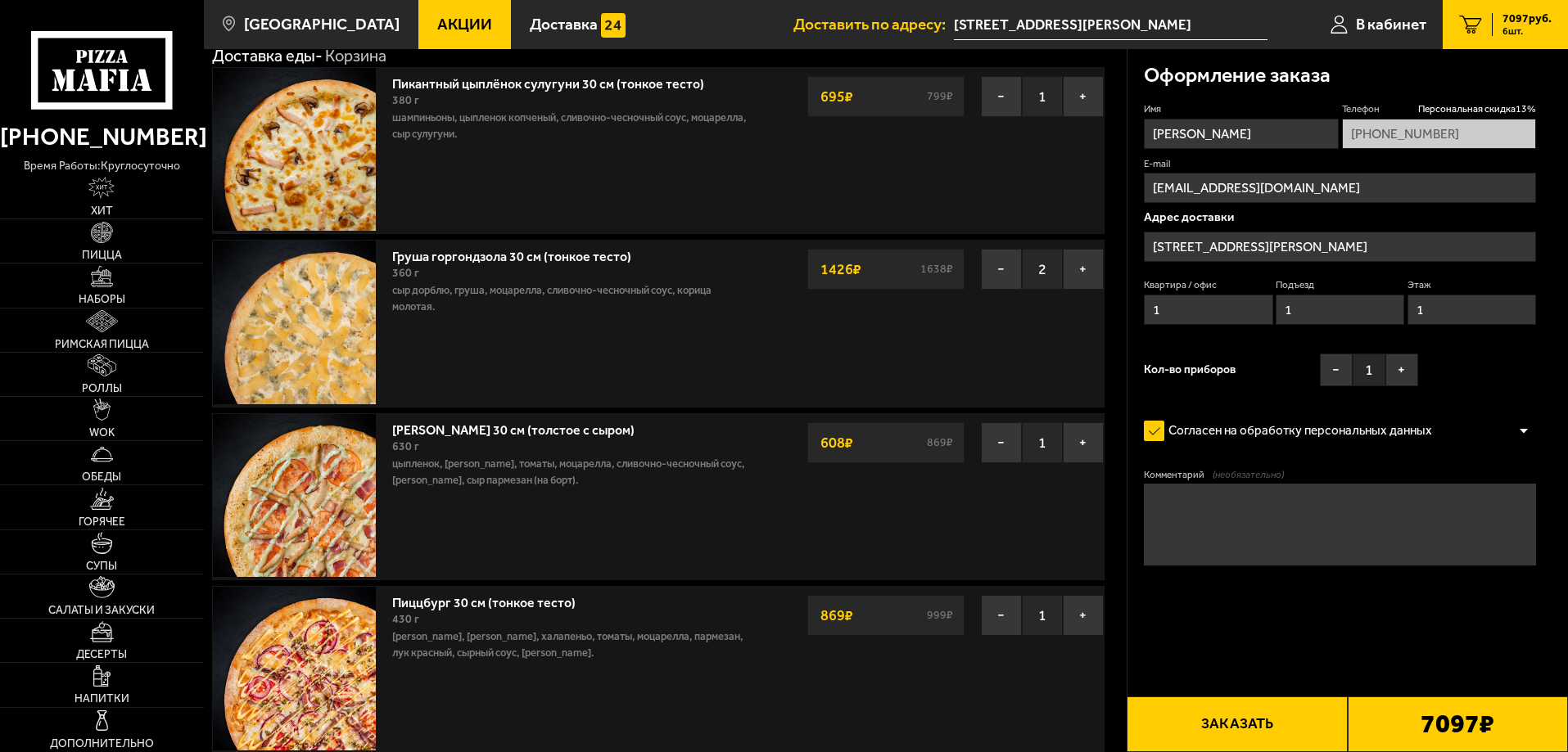
scroll to position [81, 0]
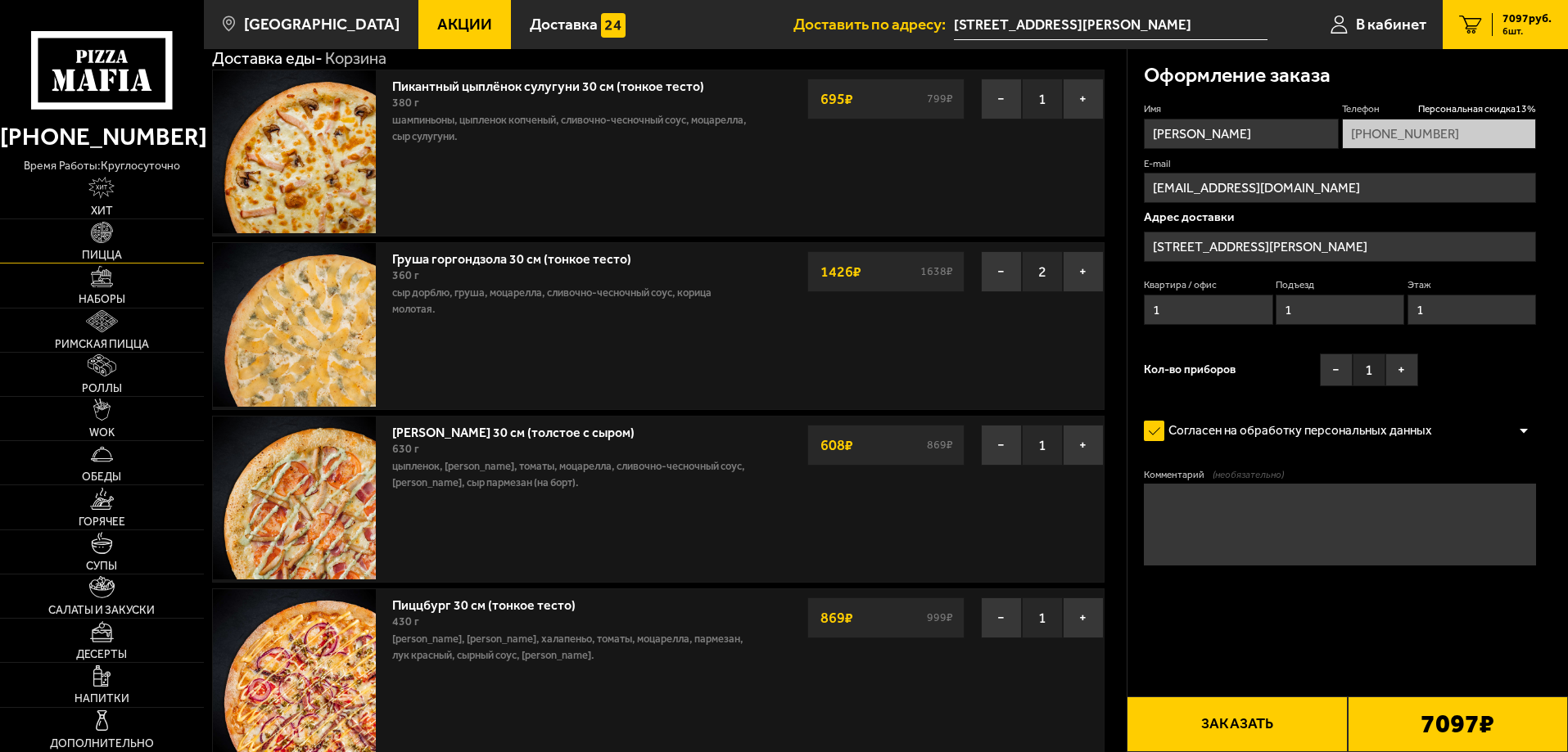
click at [99, 243] on link "Пицца" at bounding box center [101, 241] width 204 height 43
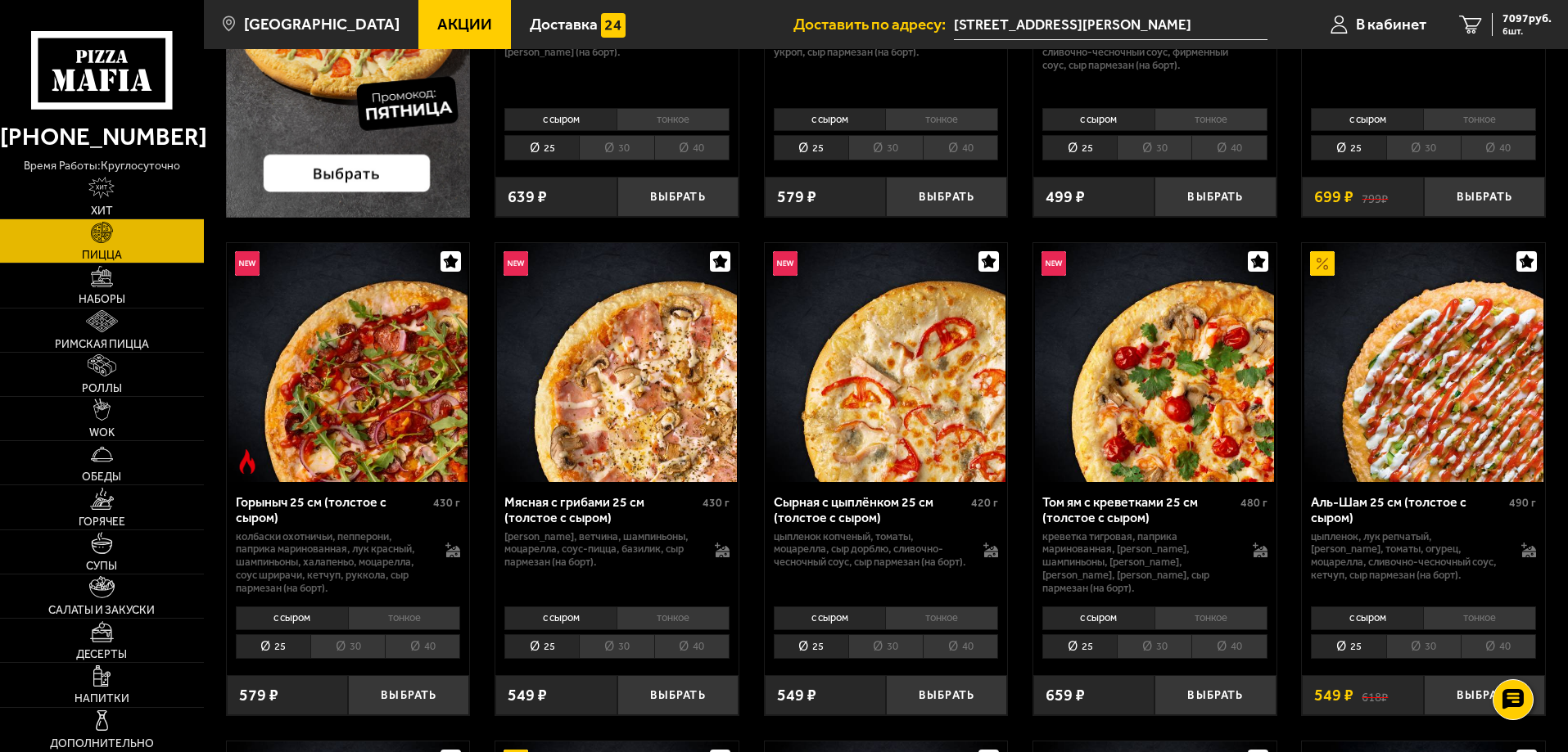
scroll to position [573, 0]
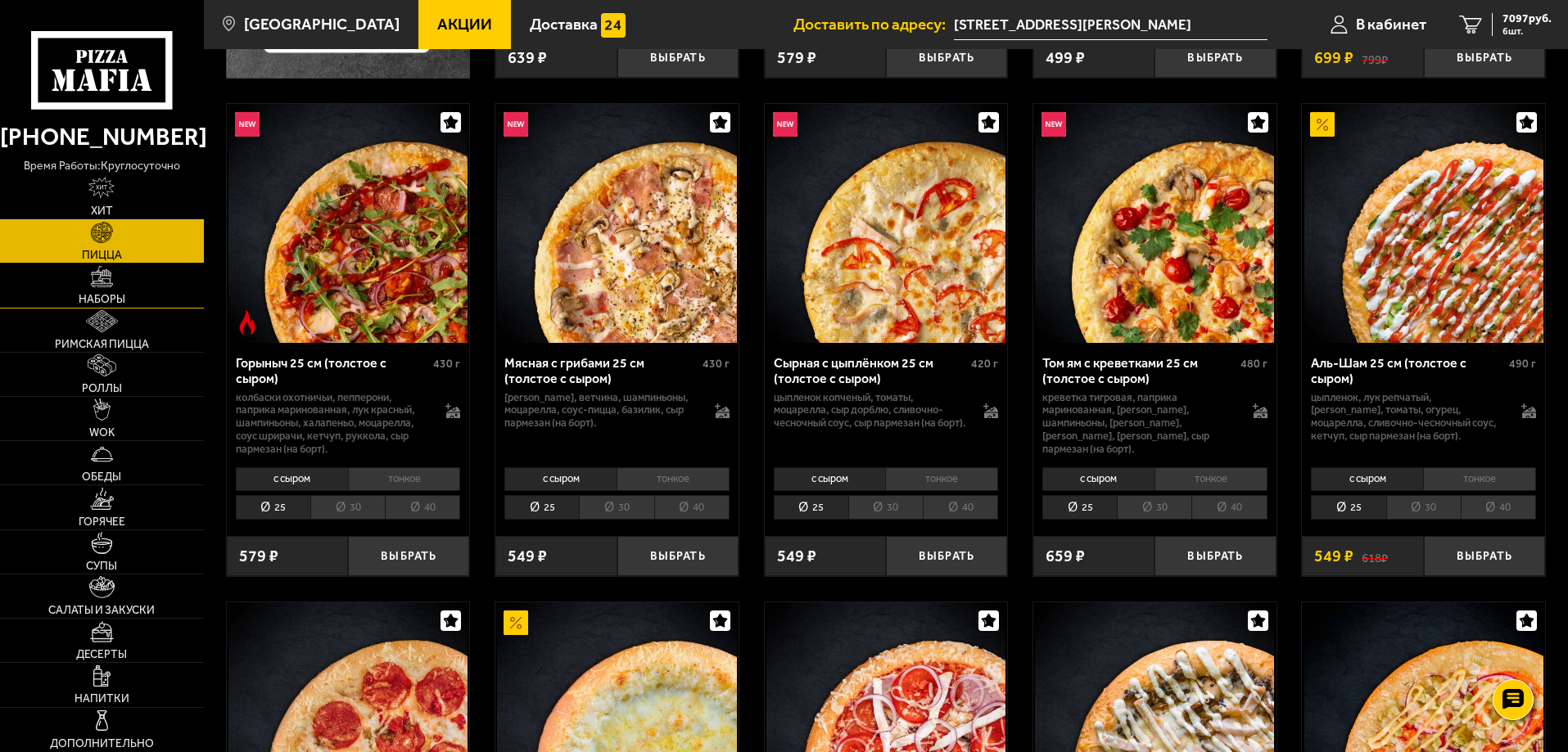
click at [107, 274] on img at bounding box center [101, 277] width 22 height 22
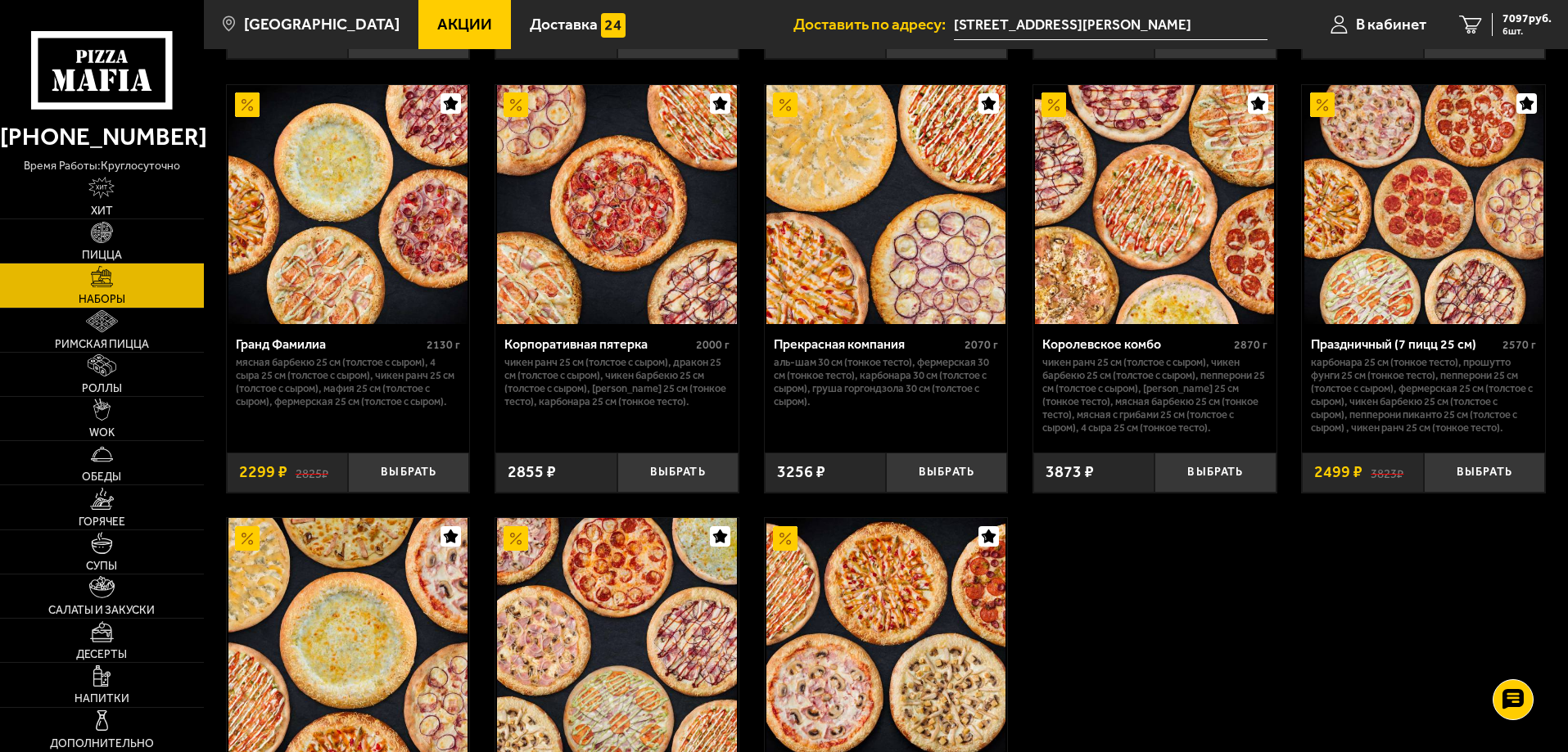
scroll to position [2128, 0]
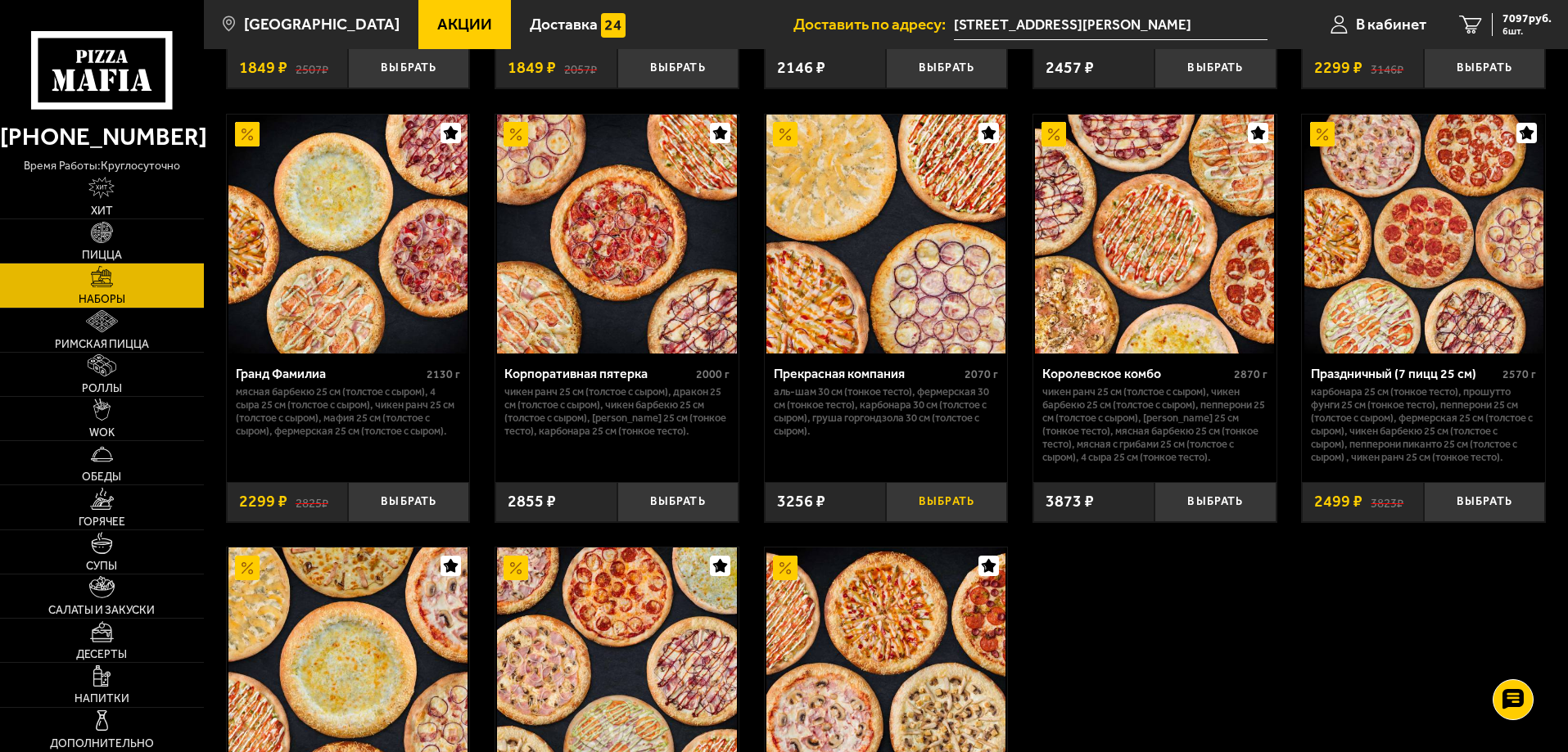
click at [947, 511] on button "Выбрать" at bounding box center [947, 502] width 121 height 40
click at [1509, 18] on span "10353 руб." at bounding box center [1523, 19] width 56 height 12
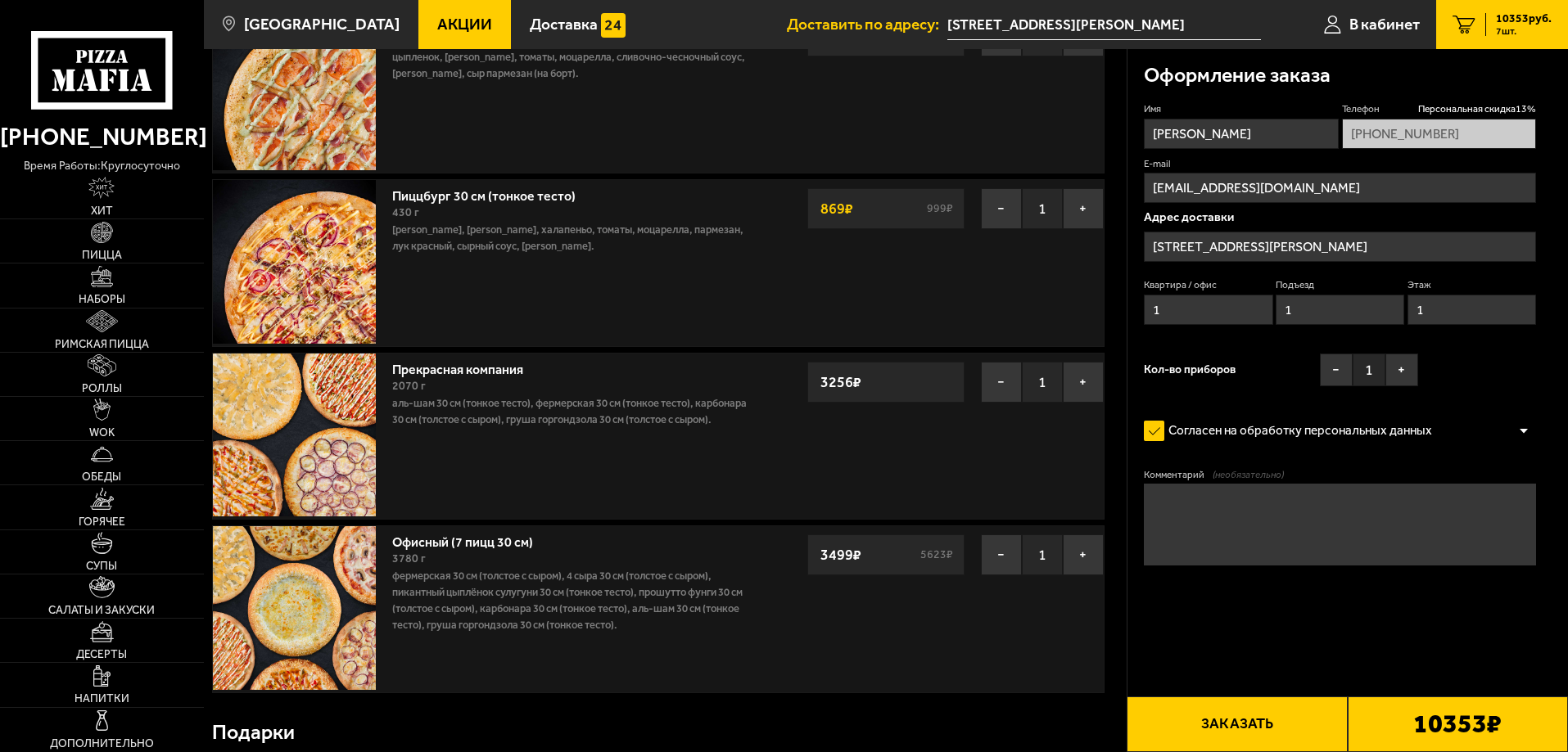
scroll to position [164, 0]
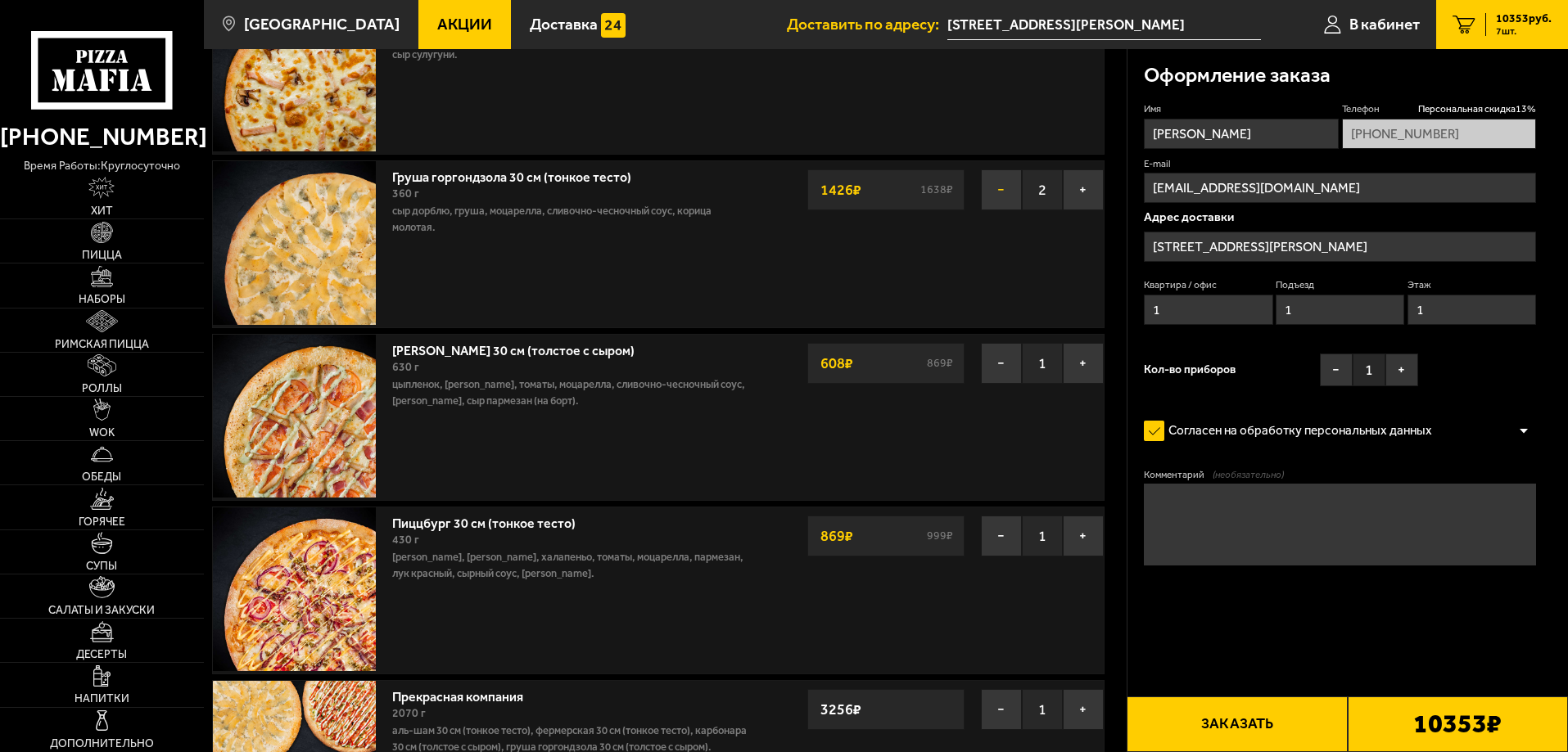
click at [999, 193] on button "−" at bounding box center [1001, 189] width 41 height 41
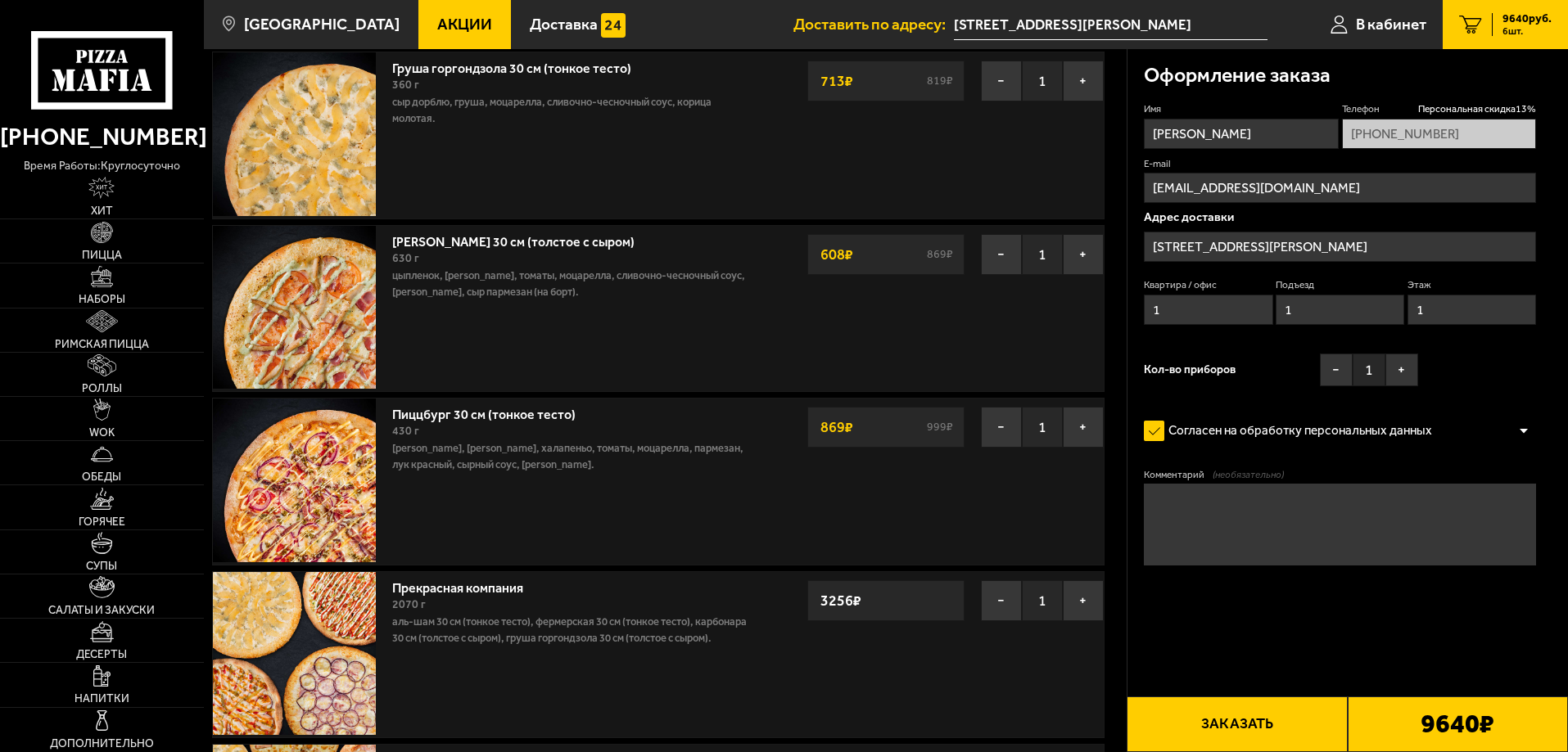
scroll to position [245, 0]
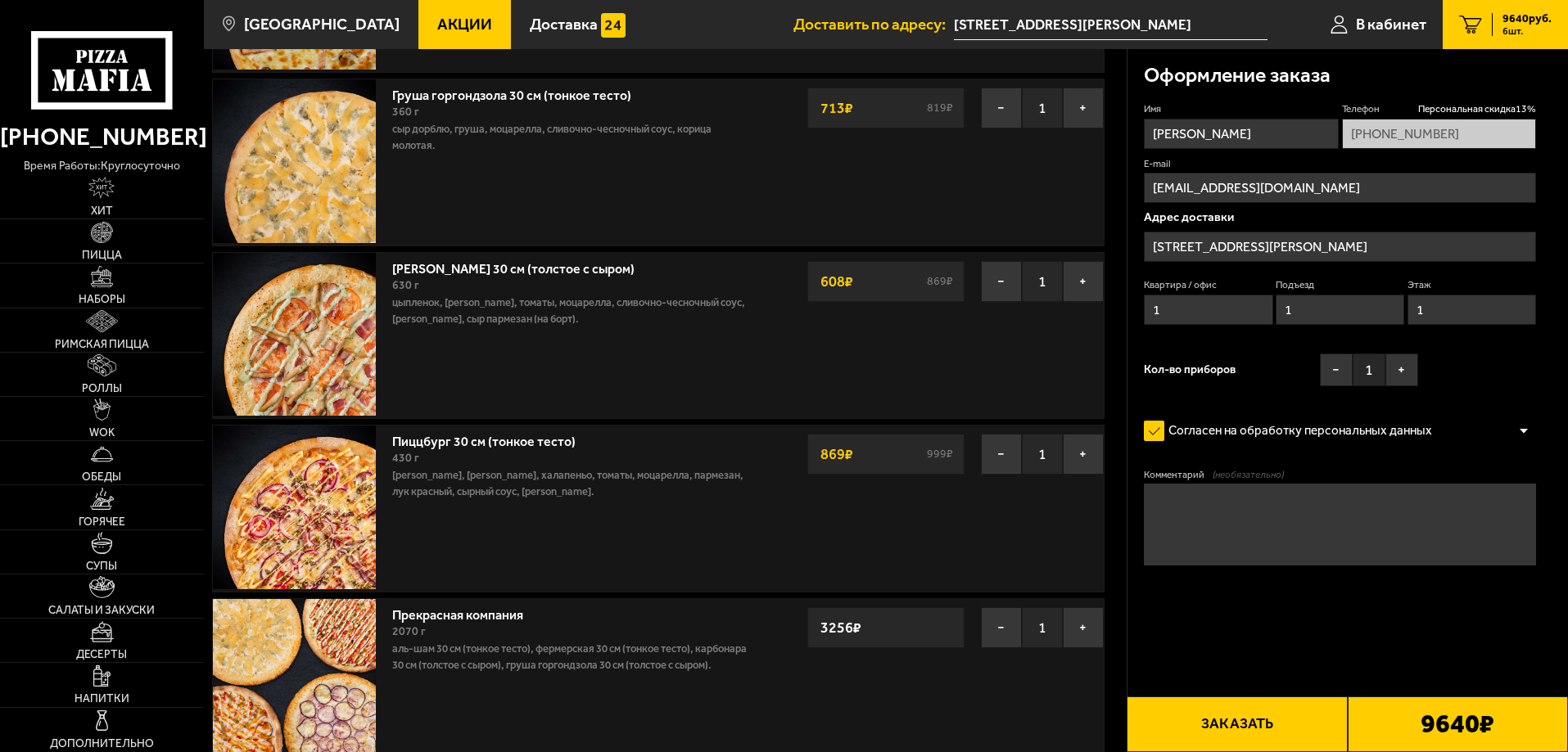
drag, startPoint x: 853, startPoint y: 456, endPoint x: 796, endPoint y: 460, distance: 57.1
click at [796, 460] on div "Пиццбург 30 см (тонкое тесто) 430 г говядина, бекон жареный, халапеньо, томаты,…" at bounding box center [658, 508] width 893 height 167
click at [774, 514] on div "Пиццбург 30 см (тонкое тесто) 430 г говядина, бекон жареный, халапеньо, томаты,…" at bounding box center [510, 508] width 594 height 165
click at [691, 486] on p "[PERSON_NAME], [PERSON_NAME], халапеньо, томаты, моцарелла, пармезан, лук красн…" at bounding box center [574, 483] width 363 height 32
click at [1001, 455] on button "−" at bounding box center [1001, 454] width 41 height 41
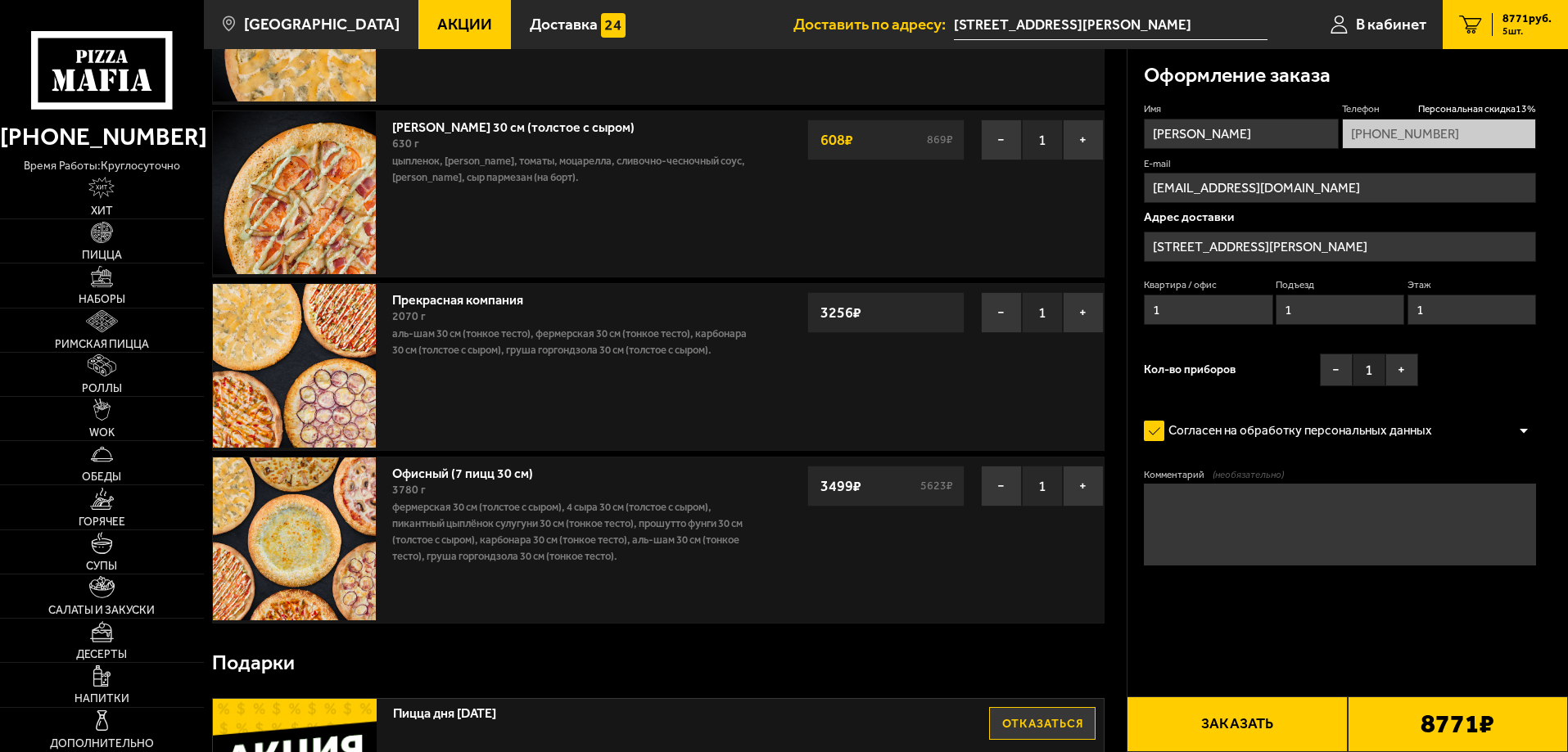
scroll to position [409, 0]
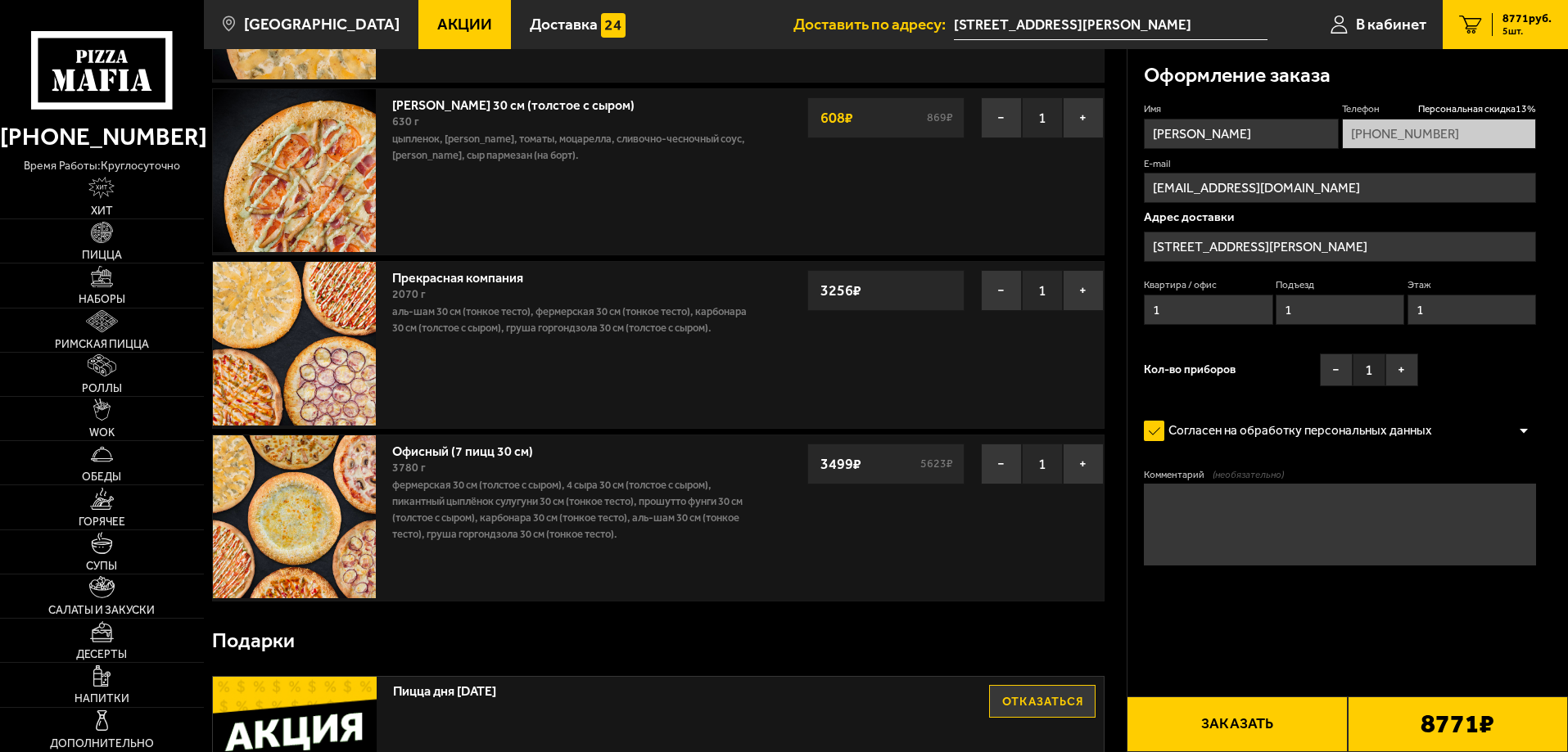
click at [1255, 248] on input "[STREET_ADDRESS][PERSON_NAME]" at bounding box center [1340, 247] width 392 height 30
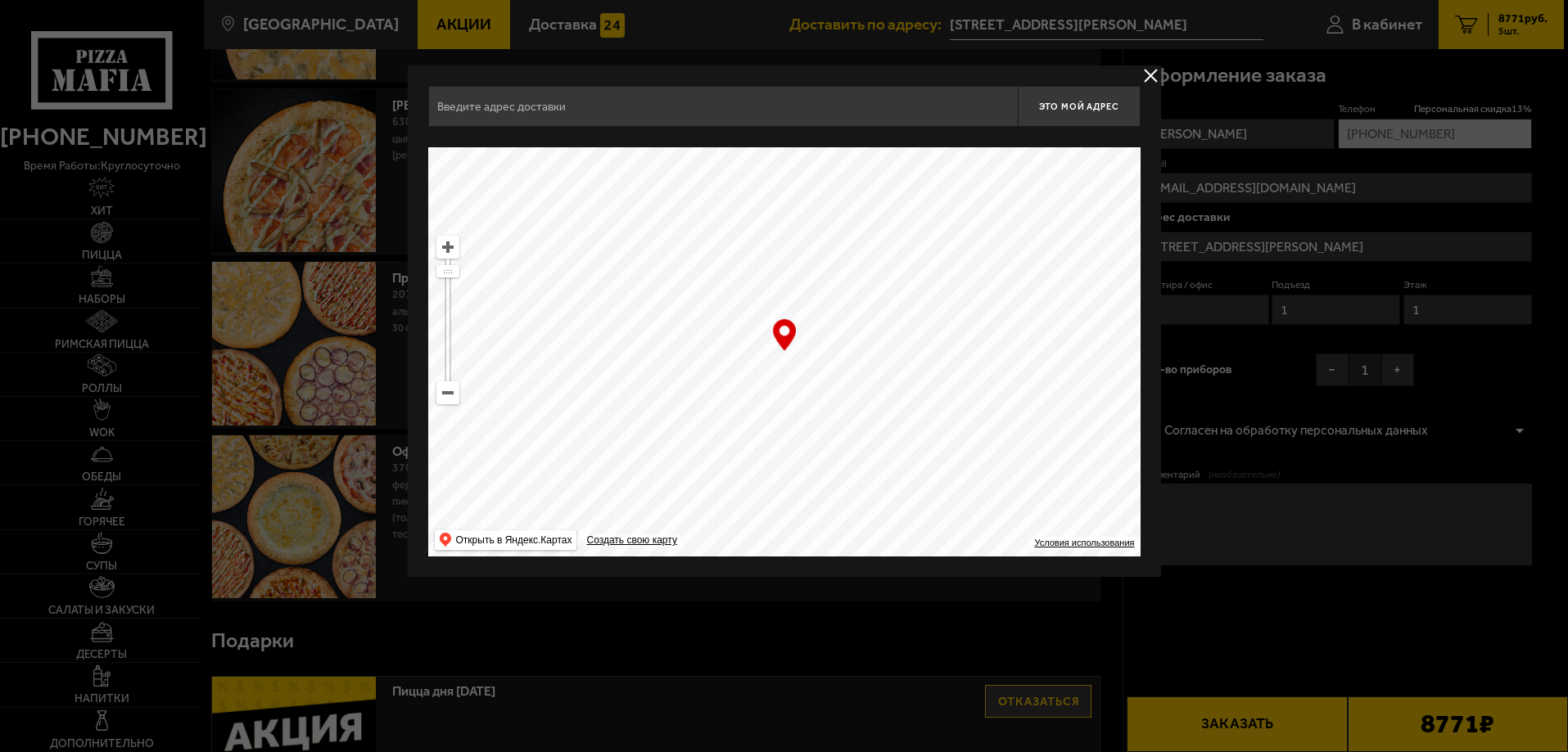
type input "[STREET_ADDRESS][PERSON_NAME]"
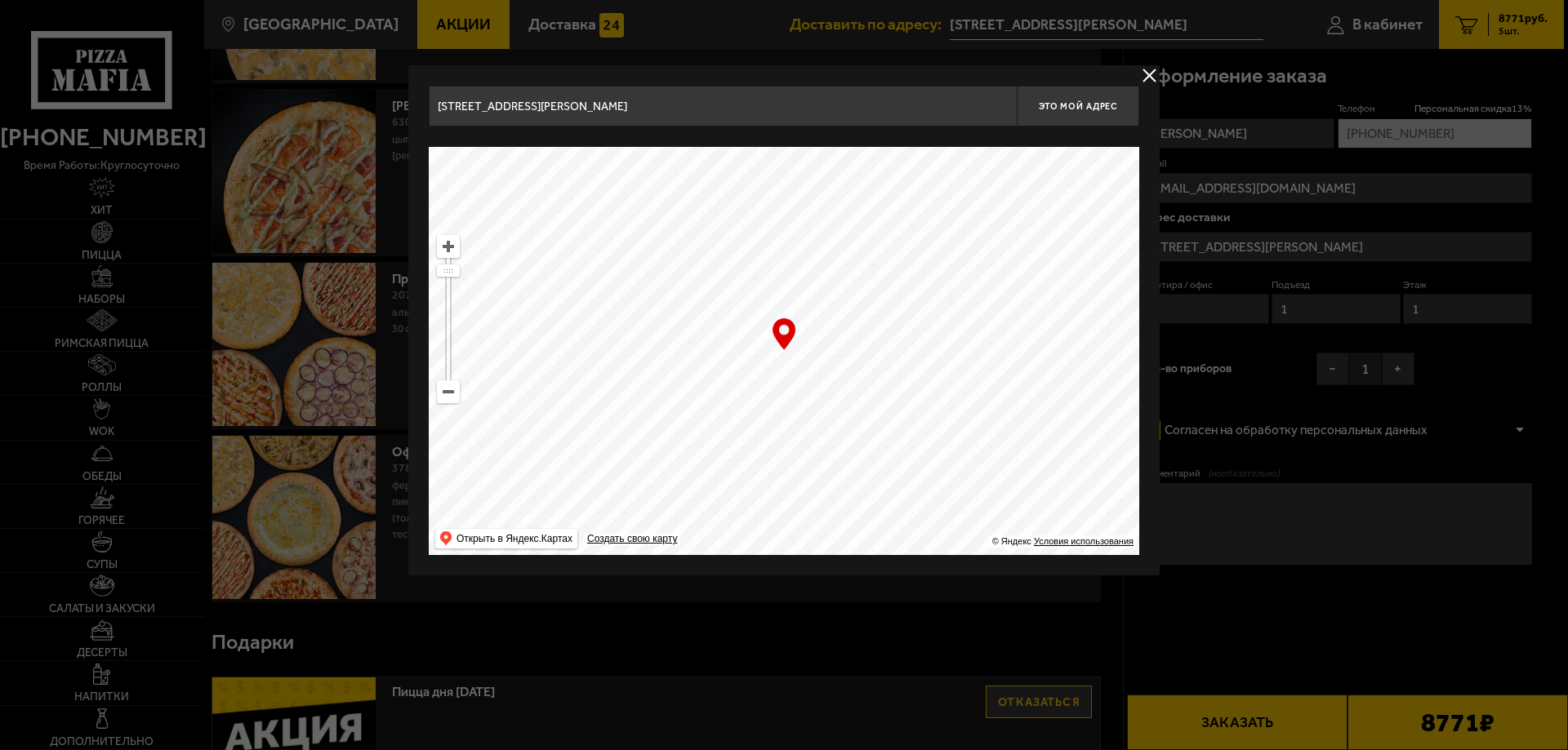
drag, startPoint x: 687, startPoint y: 360, endPoint x: 701, endPoint y: 422, distance: 63.6
click at [701, 422] on ymaps at bounding box center [784, 351] width 711 height 408
click at [785, 331] on div "… © Яндекс Условия использования Открыть в Яндекс.Картах Создать свою карту" at bounding box center [784, 351] width 711 height 408
click at [1055, 102] on span "Это мой адрес" at bounding box center [1078, 106] width 79 height 11
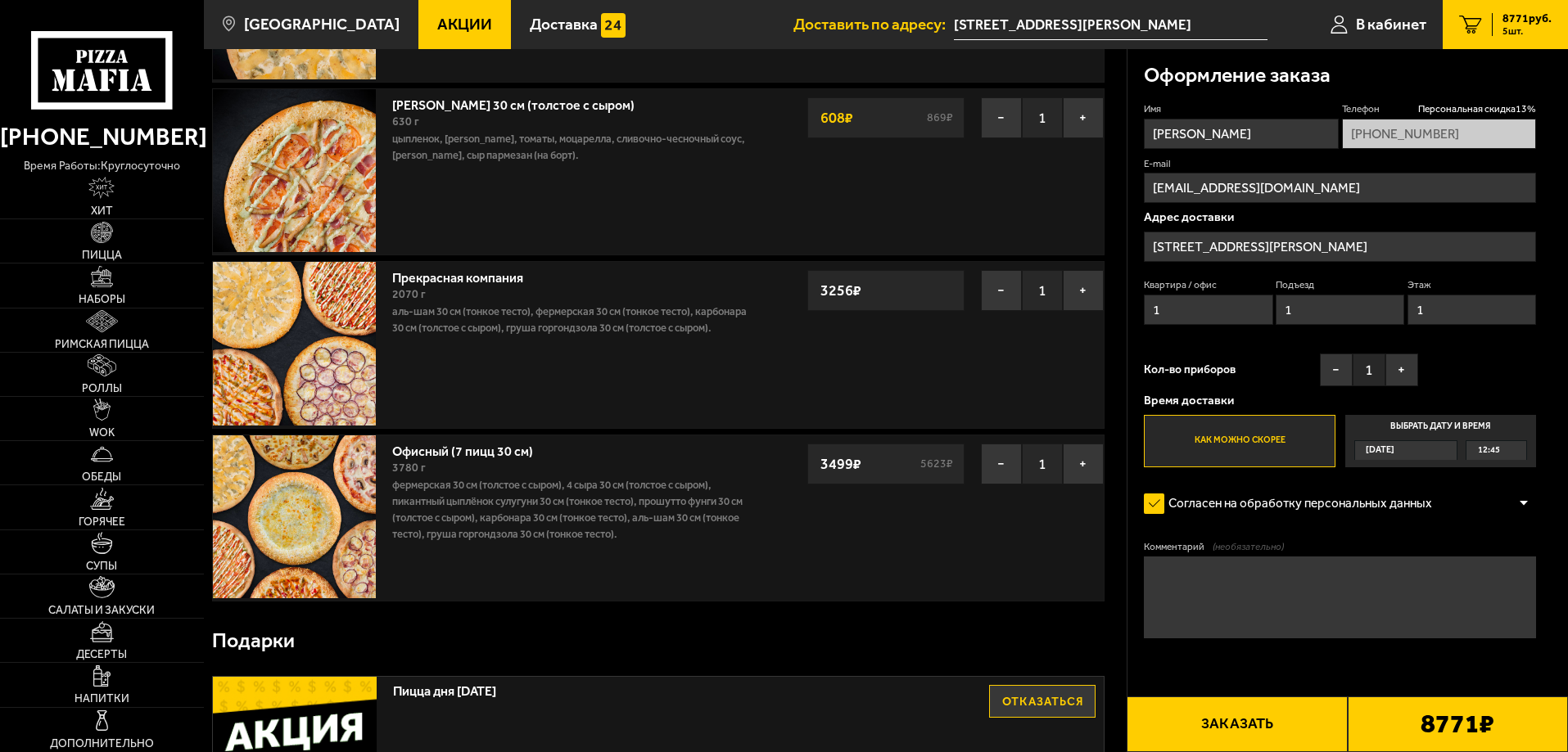
click at [1251, 434] on label "Как можно скорее" at bounding box center [1239, 440] width 190 height 52
click at [0, 0] on input "Как можно скорее" at bounding box center [0, 0] width 0 height 0
click at [1262, 730] on button "Заказать" at bounding box center [1236, 724] width 220 height 56
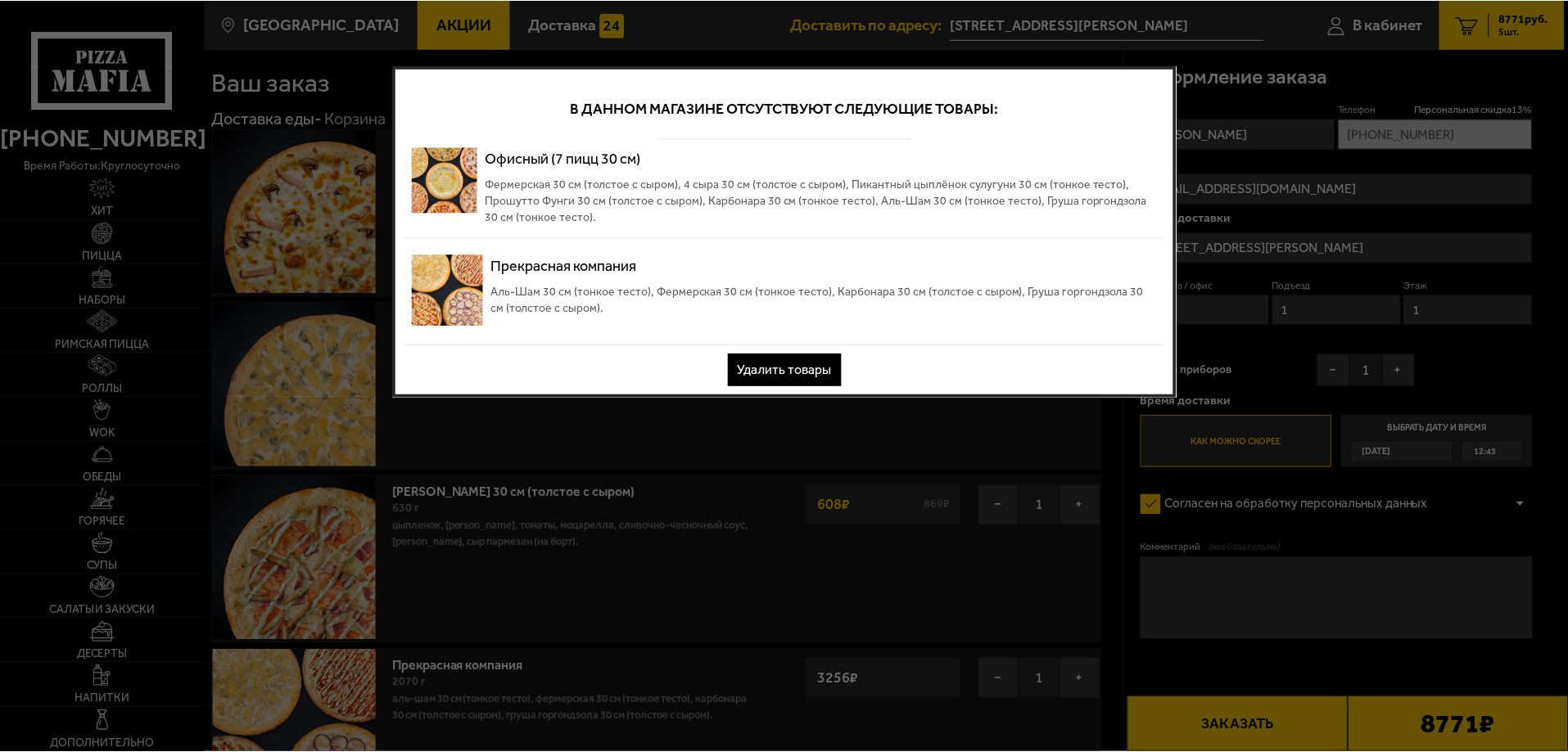
scroll to position [0, 0]
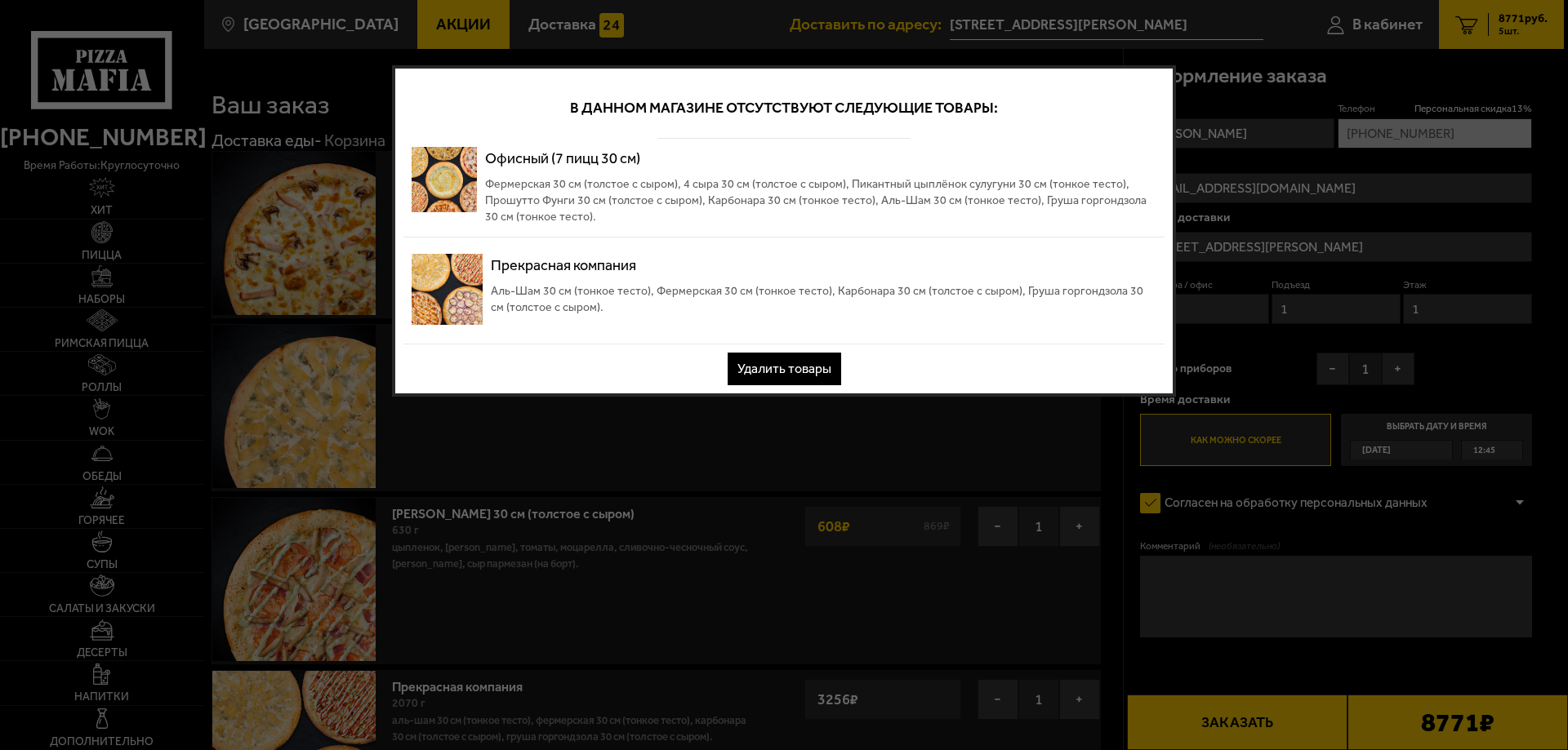
click at [803, 370] on button "Удалить товары" at bounding box center [784, 368] width 114 height 32
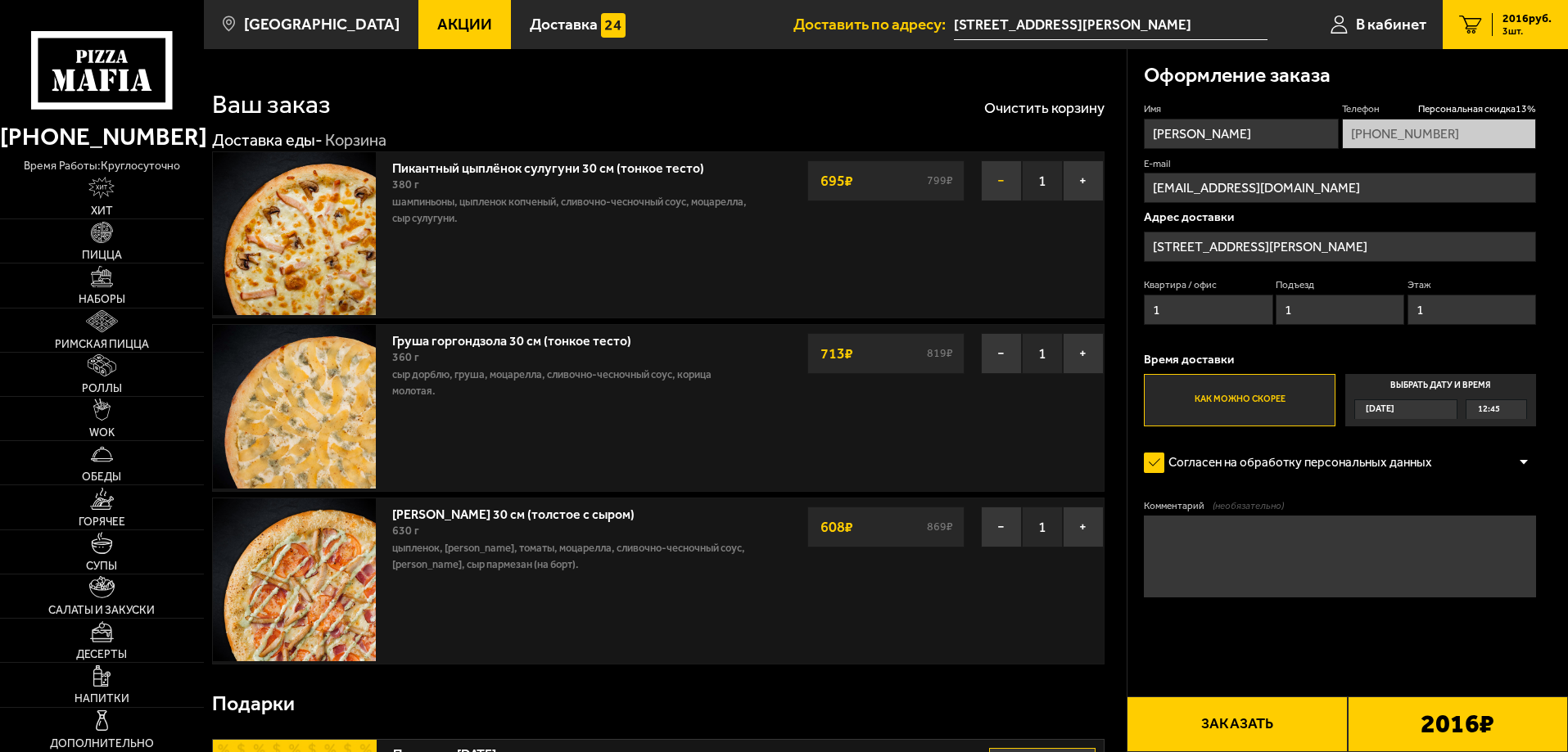
drag, startPoint x: 1003, startPoint y: 188, endPoint x: 997, endPoint y: 191, distance: 6.7
click at [1003, 187] on button "−" at bounding box center [1001, 180] width 41 height 41
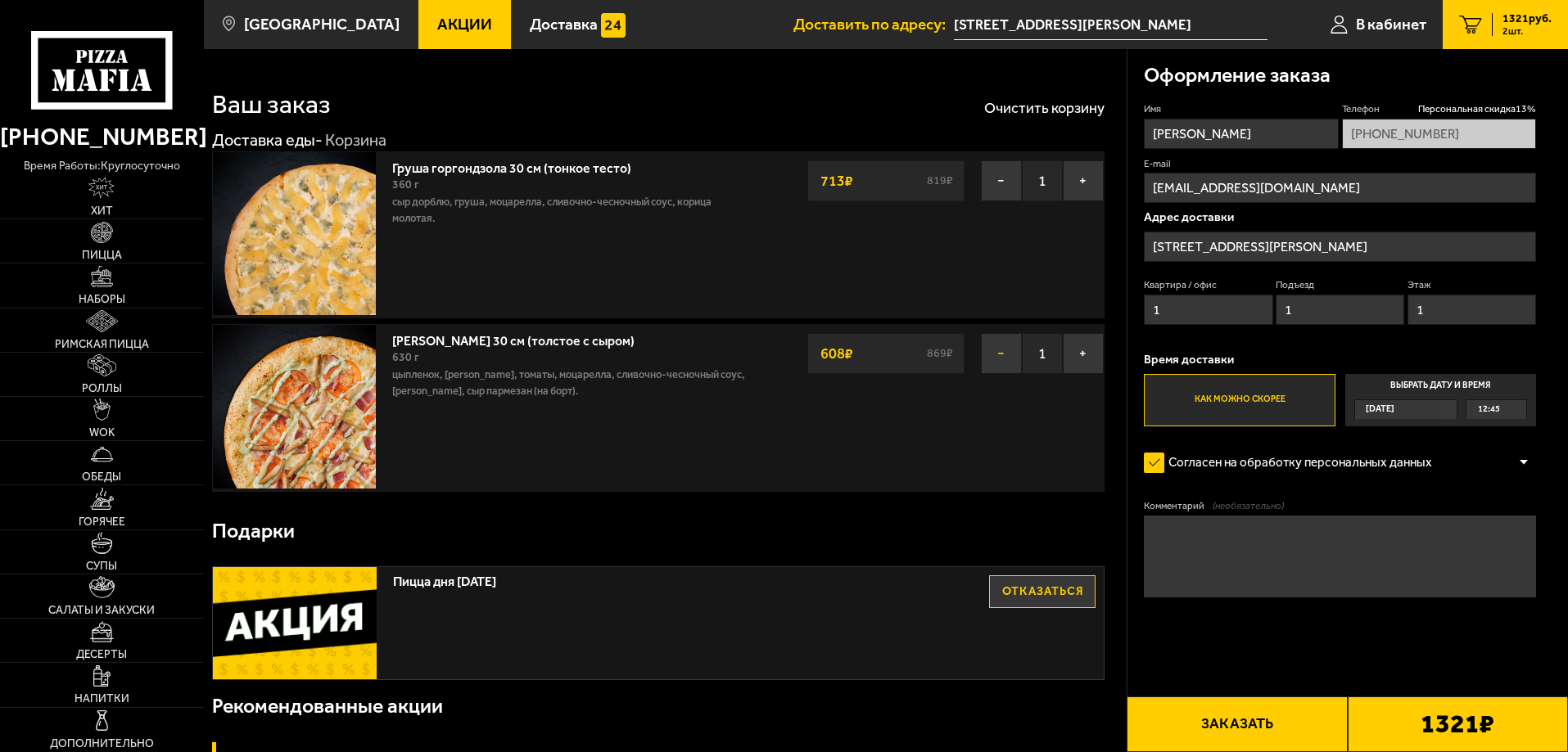
click at [1002, 352] on button "−" at bounding box center [1001, 353] width 41 height 41
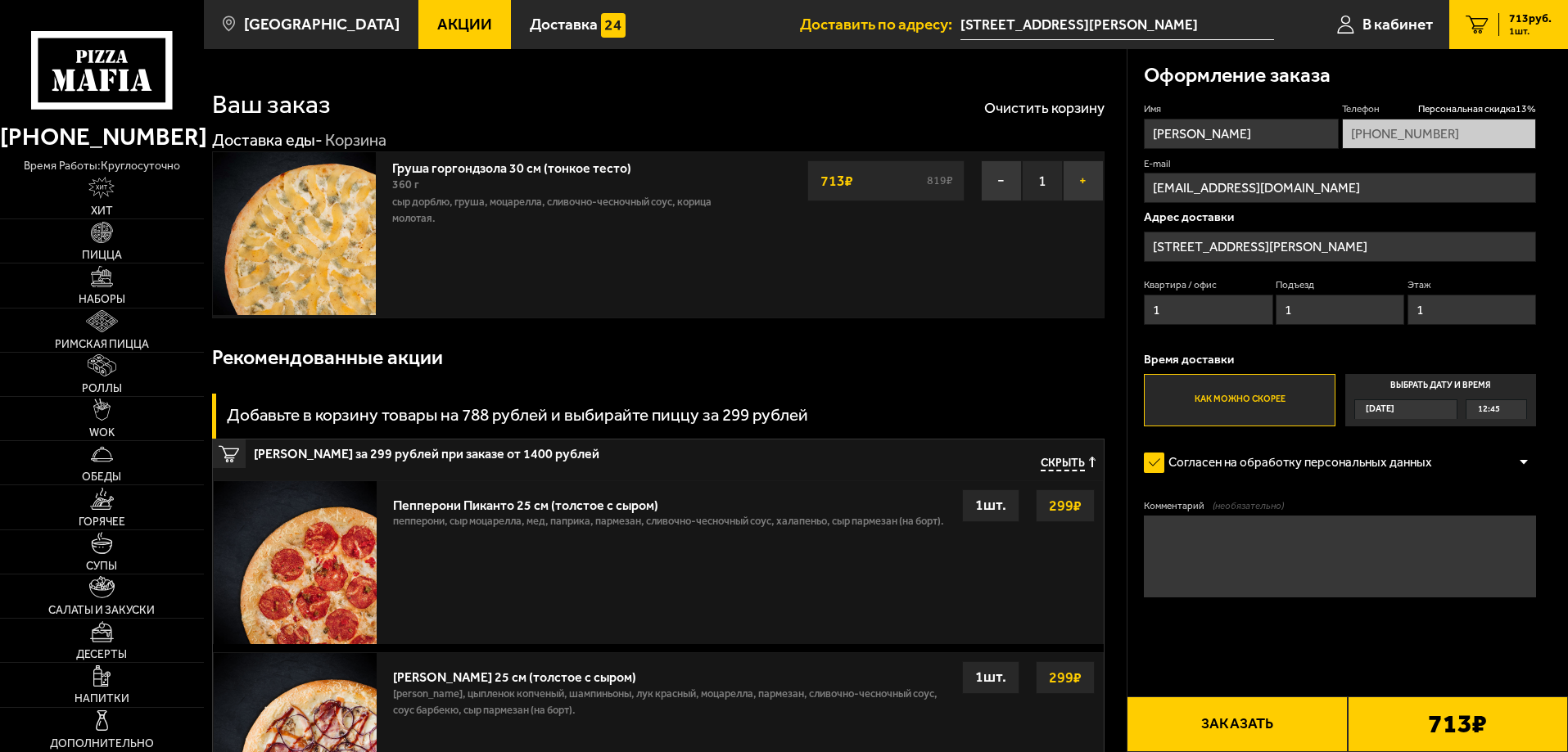
click at [1082, 184] on button "+" at bounding box center [1082, 180] width 41 height 41
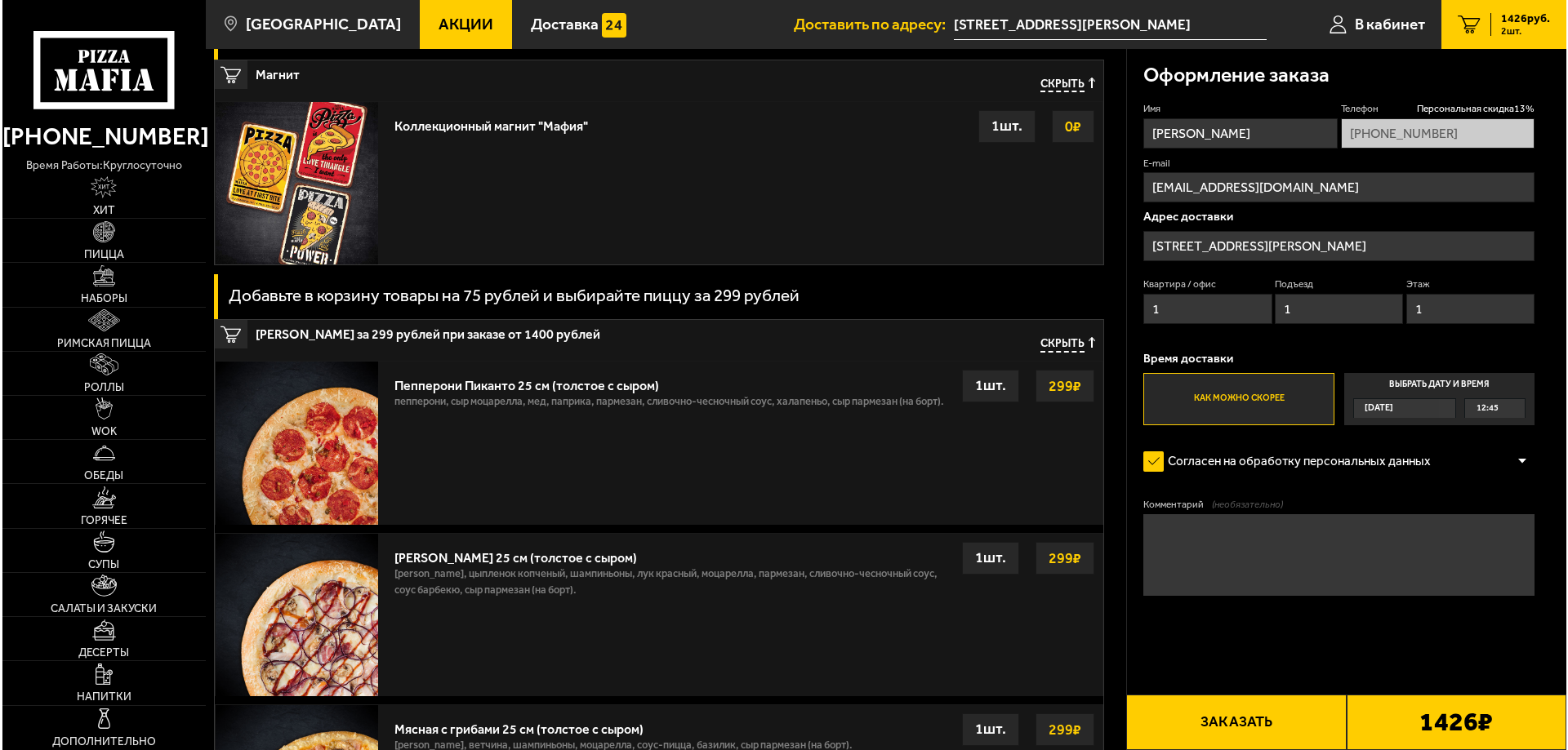
scroll to position [327, 0]
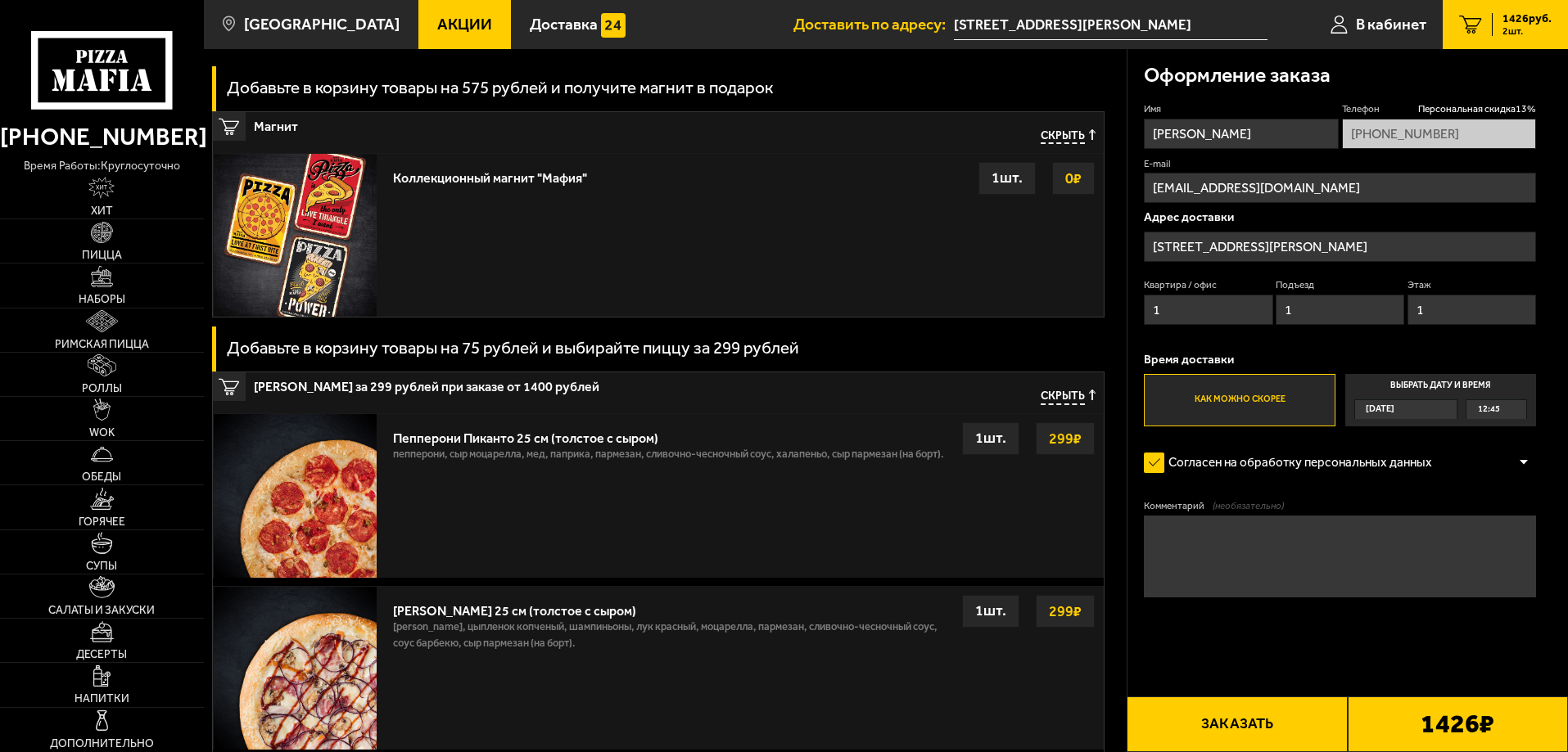
click at [1273, 719] on button "Заказать" at bounding box center [1236, 724] width 220 height 56
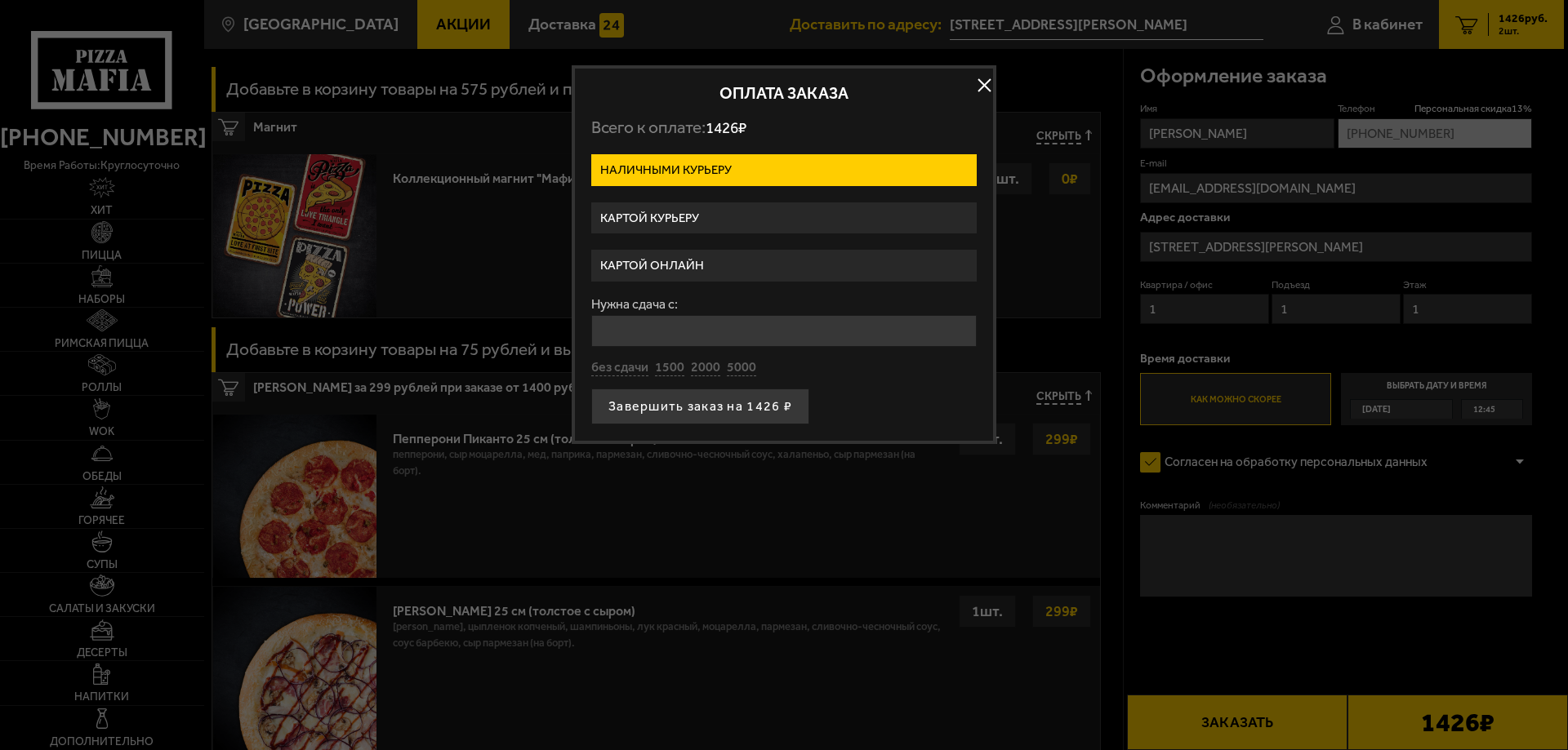
click at [744, 220] on label "Картой курьеру" at bounding box center [784, 218] width 386 height 31
click at [0, 0] on input "Картой курьеру" at bounding box center [0, 0] width 0 height 0
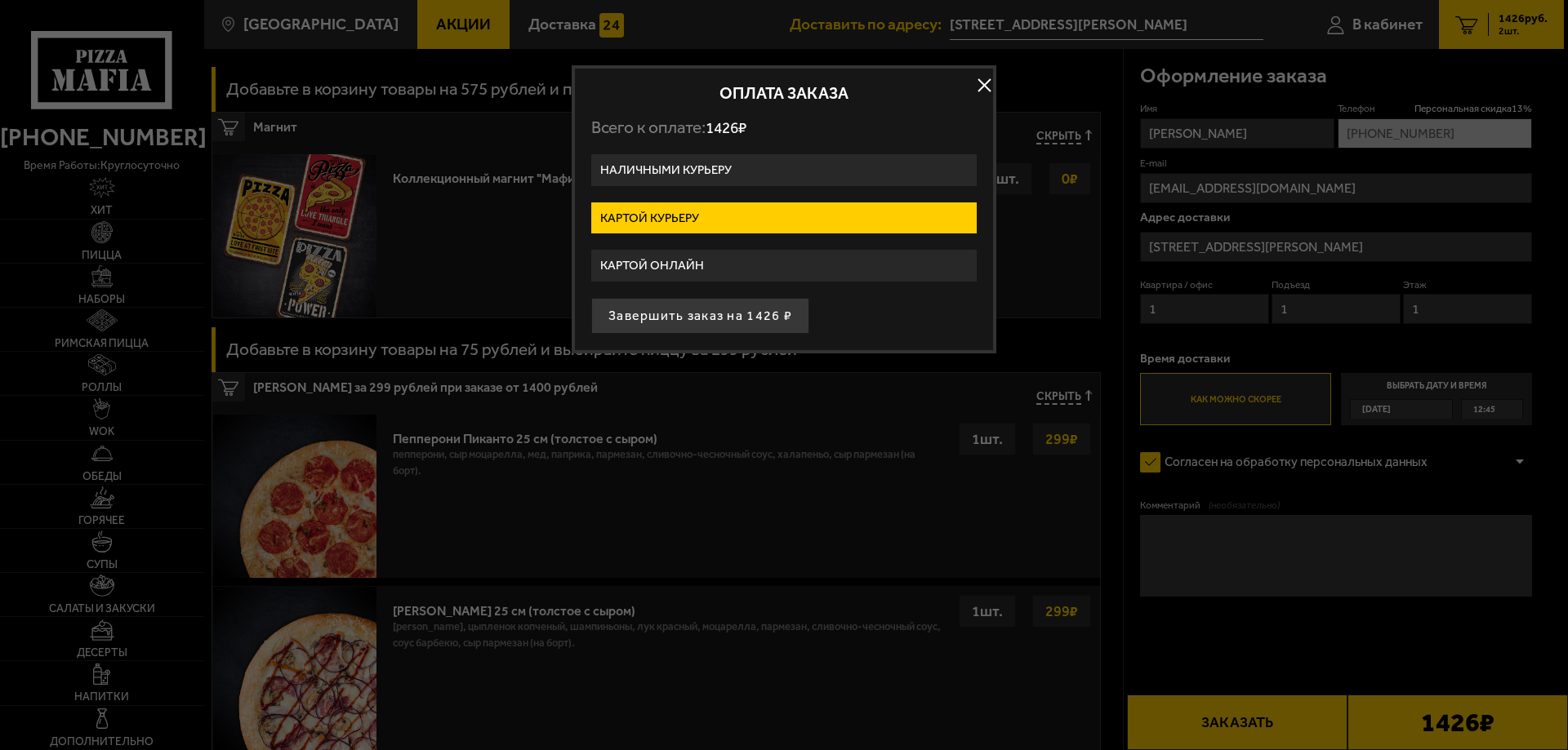
click at [695, 262] on label "Картой онлайн" at bounding box center [784, 265] width 386 height 31
click at [0, 0] on input "Картой онлайн" at bounding box center [0, 0] width 0 height 0
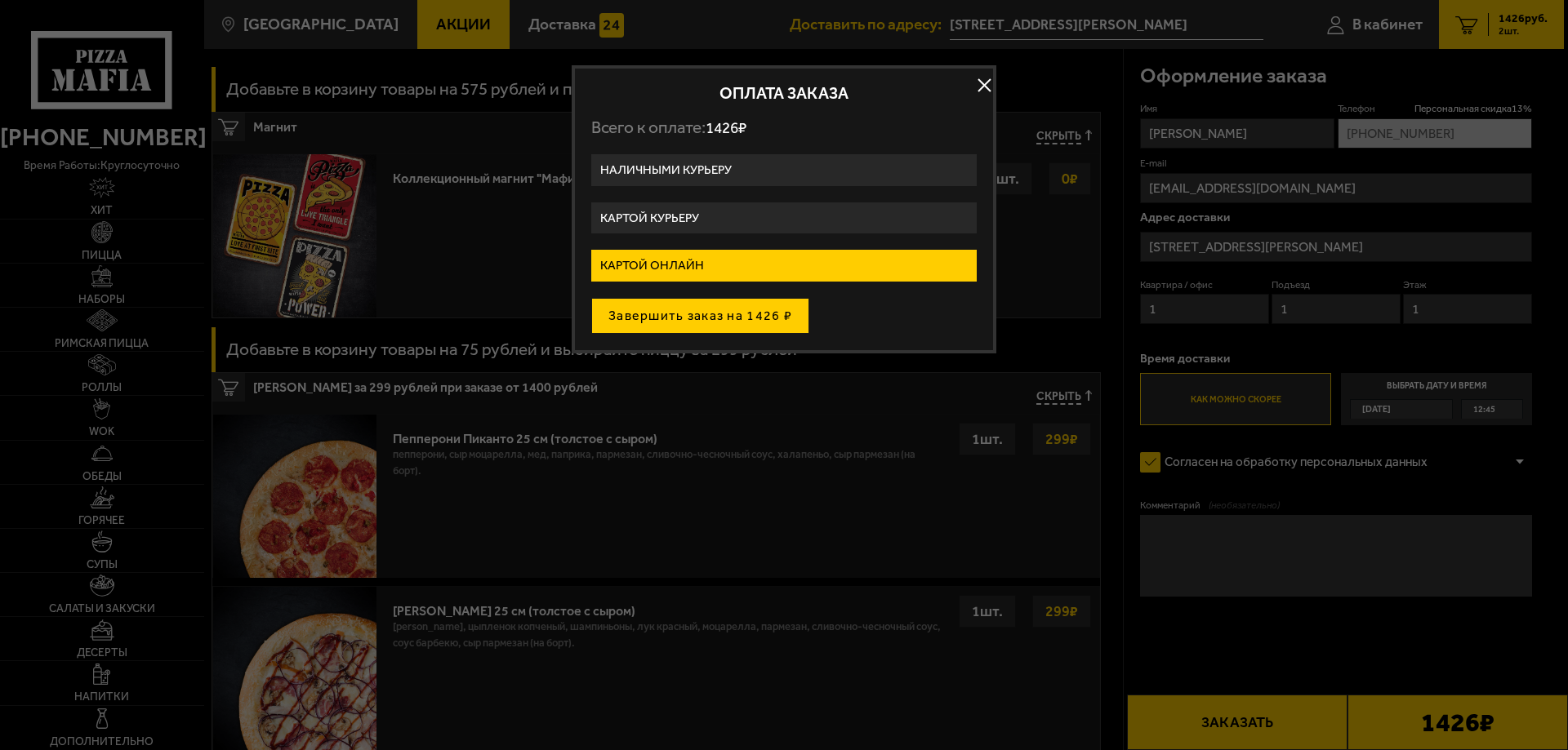
click at [734, 319] on button "Завершить заказ на 1426 ₽" at bounding box center [700, 315] width 218 height 36
